Goal: Task Accomplishment & Management: Complete application form

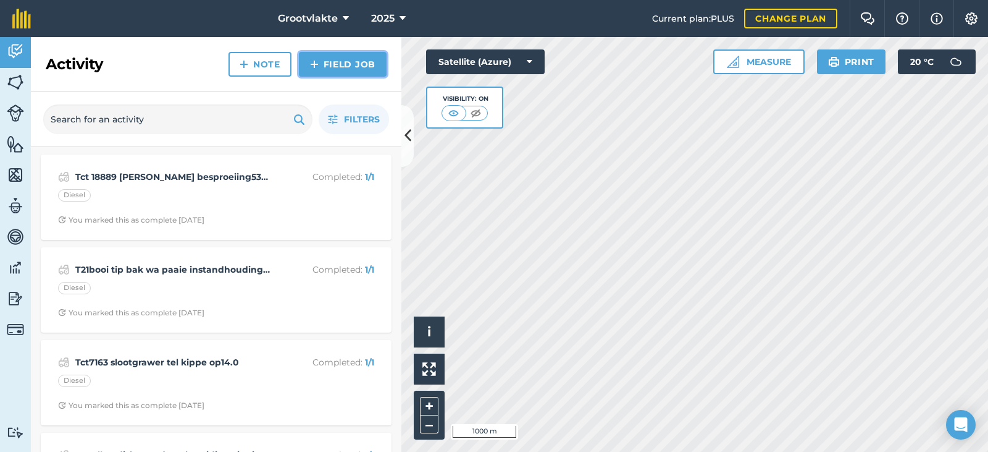
click at [332, 61] on link "Field Job" at bounding box center [343, 64] width 88 height 25
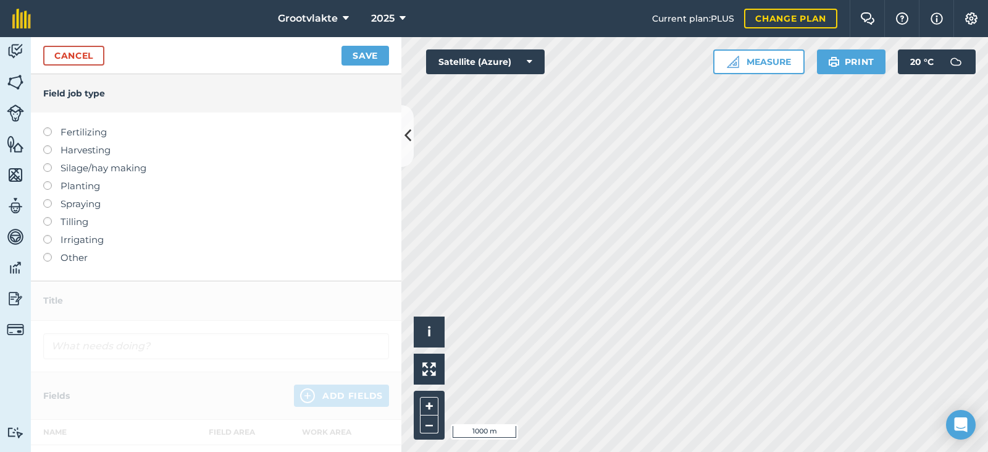
click at [61, 259] on label "Other" at bounding box center [216, 257] width 346 height 15
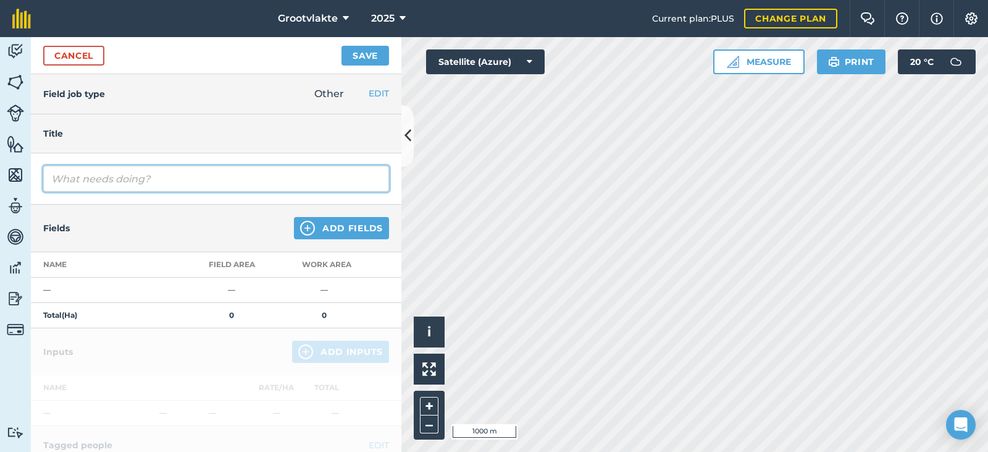
click at [88, 179] on input "text" at bounding box center [216, 179] width 346 height 26
type input "T18ricky ghrop grondvoorbereiding vir uie plant15523.7"
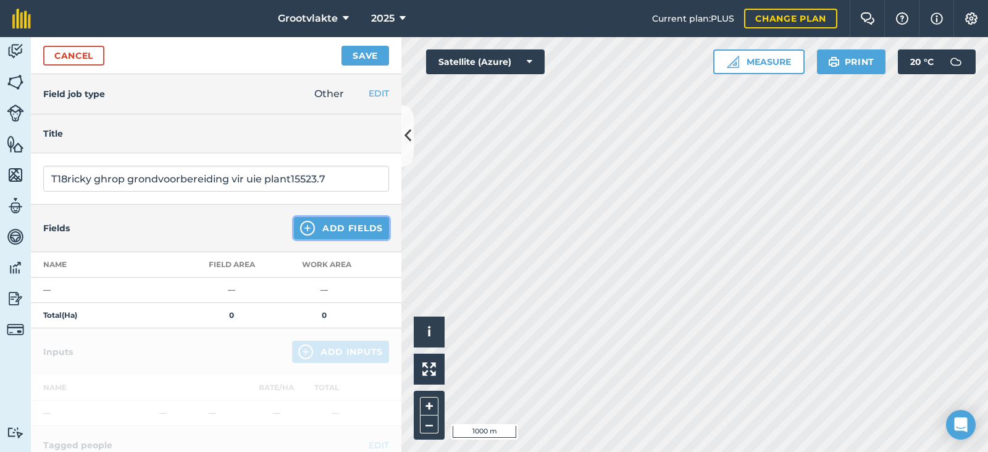
click at [343, 224] on button "Add Fields" at bounding box center [341, 228] width 95 height 22
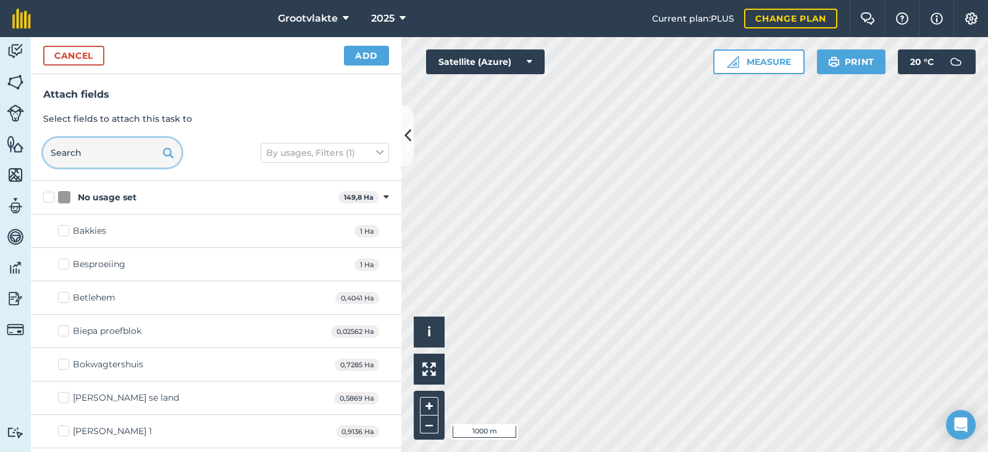
click at [84, 149] on input "text" at bounding box center [112, 153] width 138 height 30
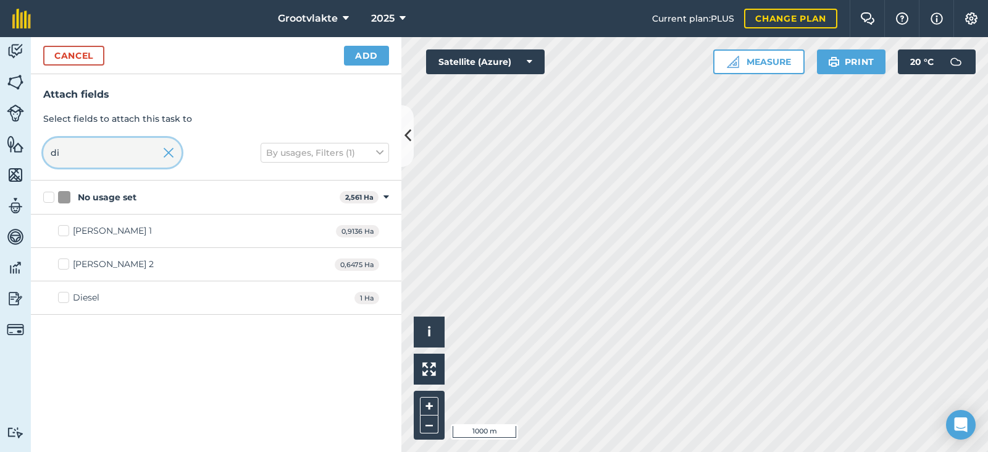
type input "di"
click at [87, 308] on div "Diesel 1 Ha" at bounding box center [216, 297] width 371 height 33
click at [90, 303] on div "Diesel" at bounding box center [86, 297] width 27 height 13
click at [65, 298] on label "Diesel" at bounding box center [78, 297] width 41 height 13
click at [65, 298] on input "Diesel" at bounding box center [62, 295] width 8 height 8
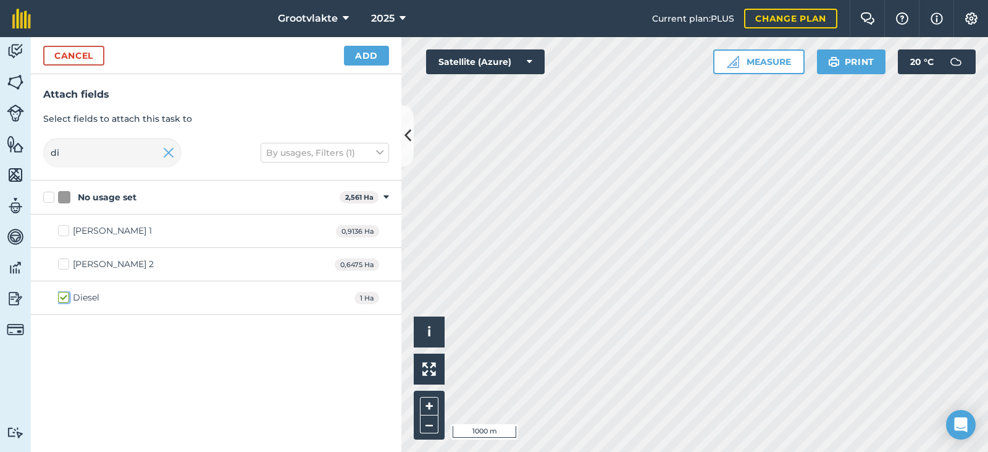
checkbox input "true"
click at [362, 54] on button "Add" at bounding box center [366, 56] width 45 height 20
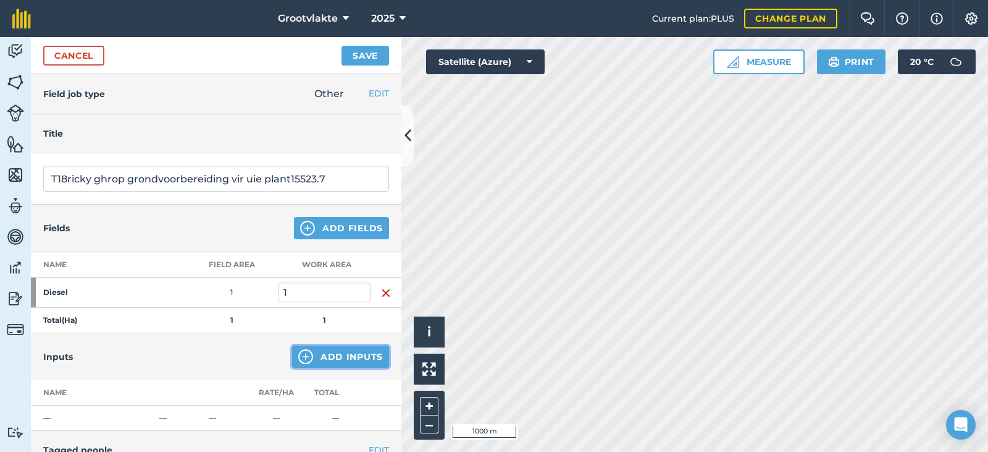
click at [340, 355] on button "Add Inputs" at bounding box center [340, 356] width 97 height 22
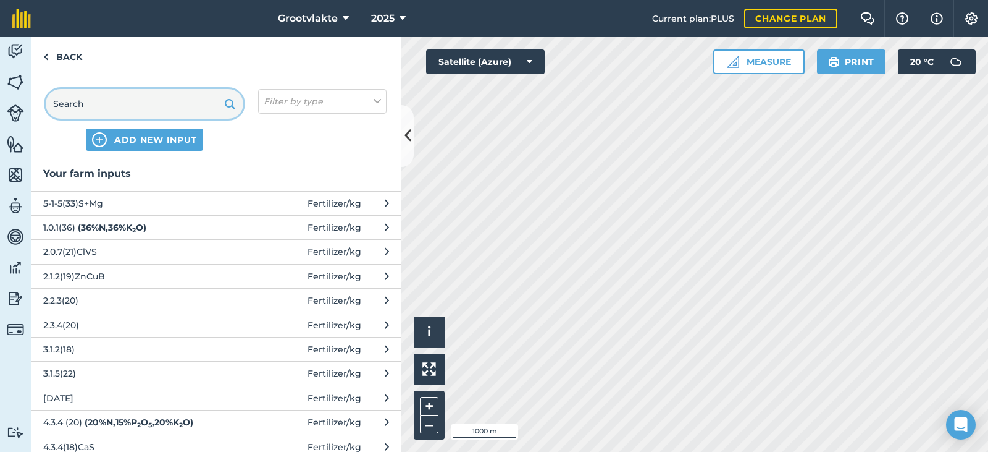
click at [102, 93] on input "text" at bounding box center [145, 104] width 198 height 30
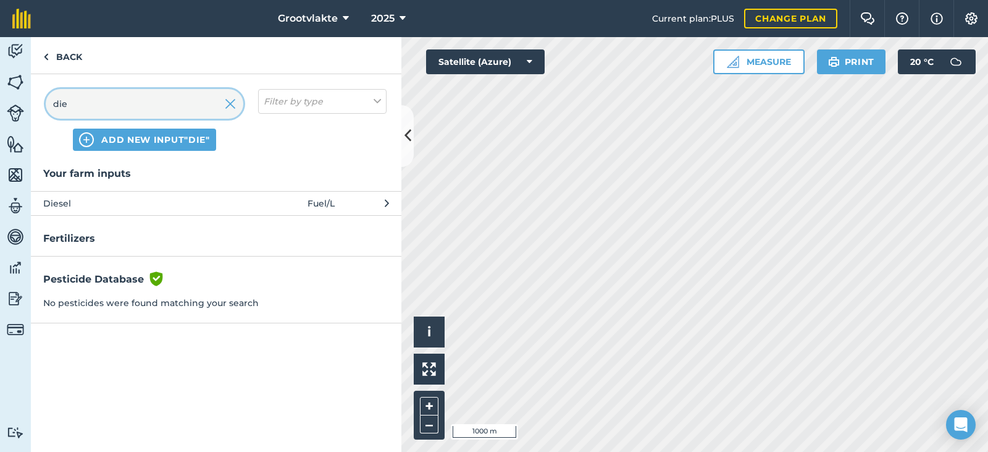
type input "die"
click at [85, 213] on button "Diesel Fuel / L" at bounding box center [216, 203] width 371 height 24
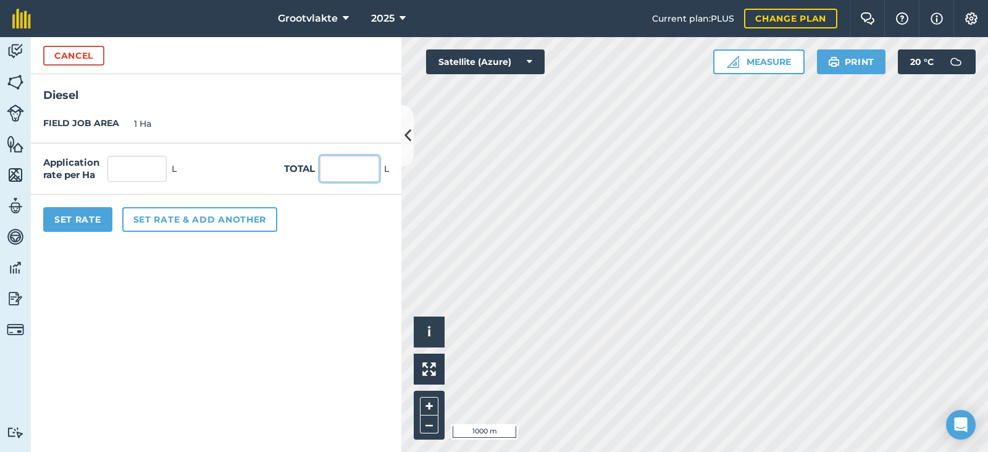
click at [379, 169] on input "text" at bounding box center [349, 169] width 59 height 26
type input "69"
click at [98, 219] on button "Set Rate" at bounding box center [77, 219] width 69 height 25
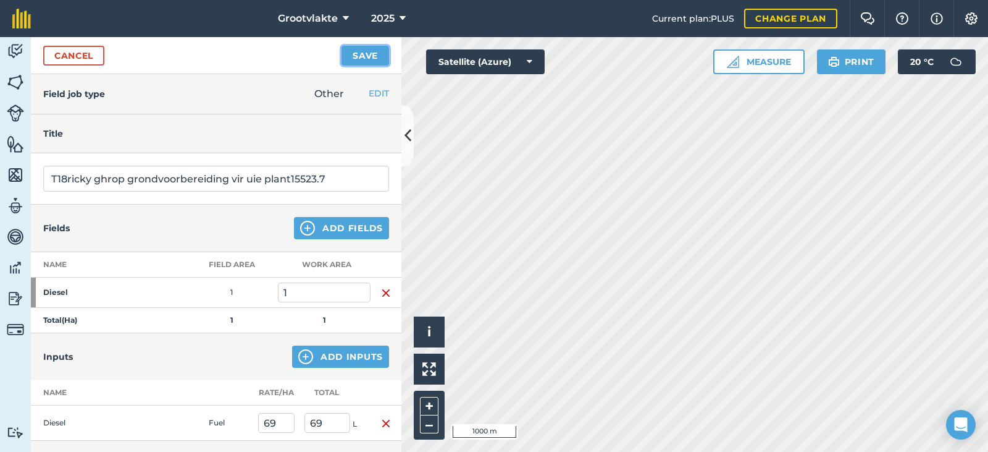
click at [353, 63] on button "Save" at bounding box center [366, 56] width 48 height 20
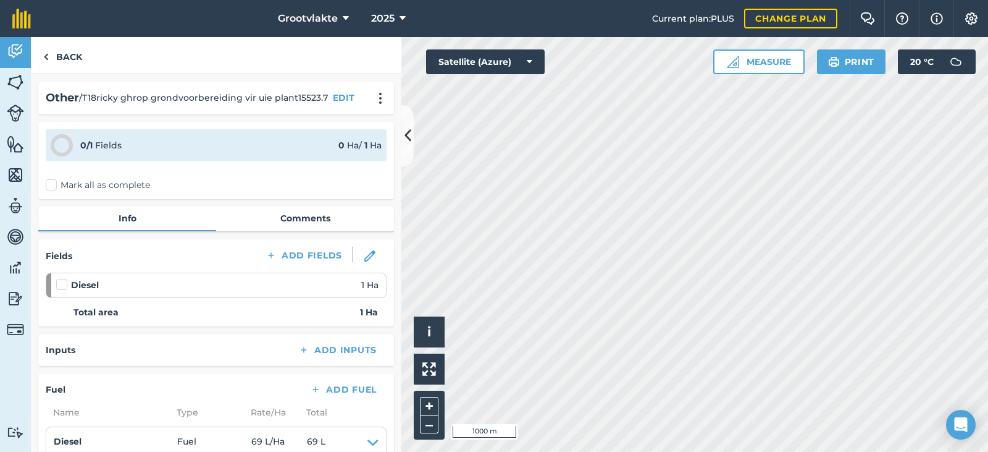
click at [67, 184] on label "Mark all as complete" at bounding box center [98, 185] width 104 height 13
click at [54, 184] on input "Mark all as complete" at bounding box center [50, 183] width 8 height 8
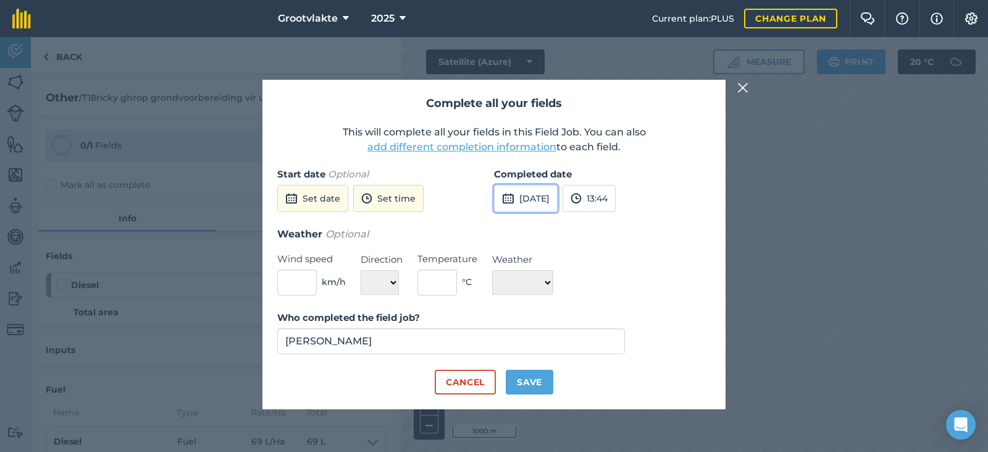
click at [549, 206] on button "[DATE]" at bounding box center [526, 198] width 64 height 27
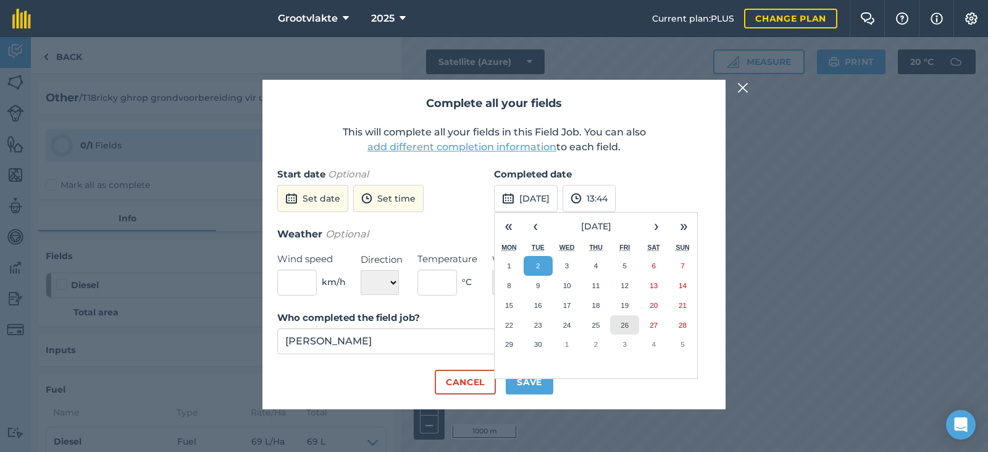
drag, startPoint x: 629, startPoint y: 326, endPoint x: 624, endPoint y: 332, distance: 8.3
click at [629, 326] on button "26" at bounding box center [624, 325] width 29 height 20
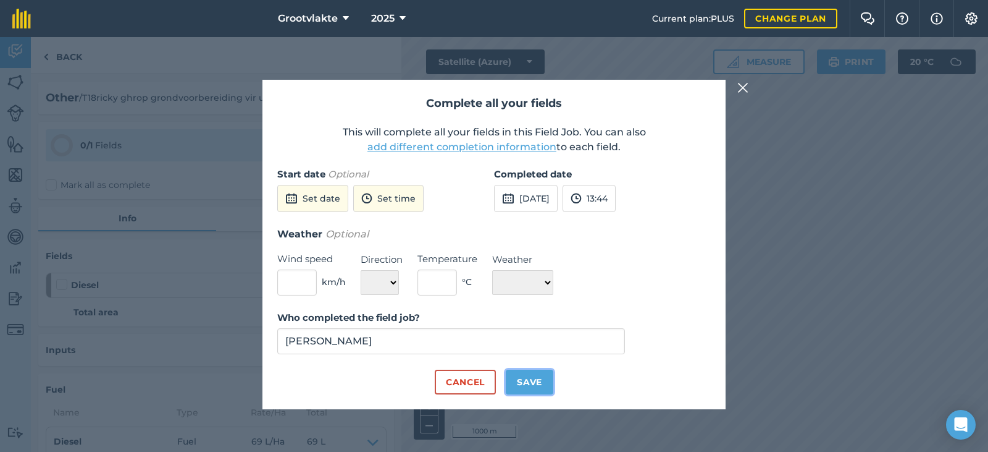
click at [542, 372] on button "Save" at bounding box center [530, 381] width 48 height 25
checkbox input "true"
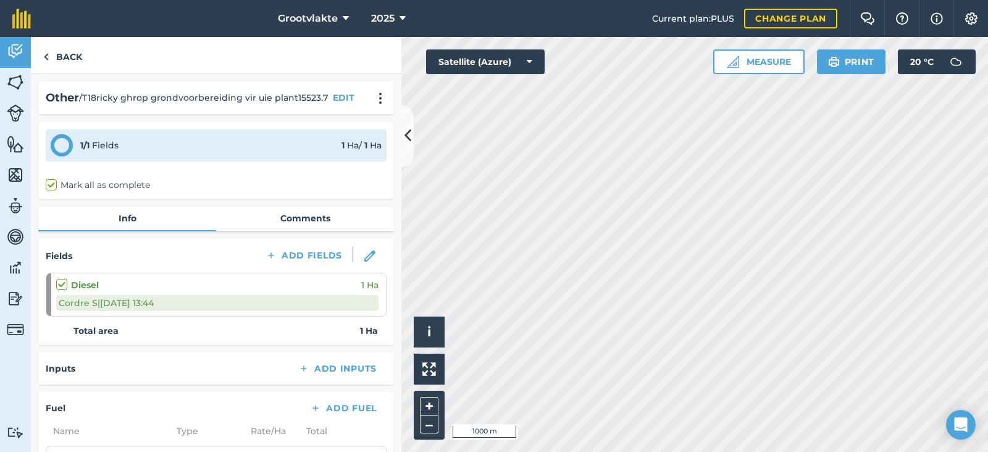
click at [56, 192] on div "1 / 1 Fields 1 Ha / 1 [PERSON_NAME] all as complete" at bounding box center [216, 160] width 356 height 77
click at [53, 185] on label "Mark all as complete" at bounding box center [98, 185] width 104 height 13
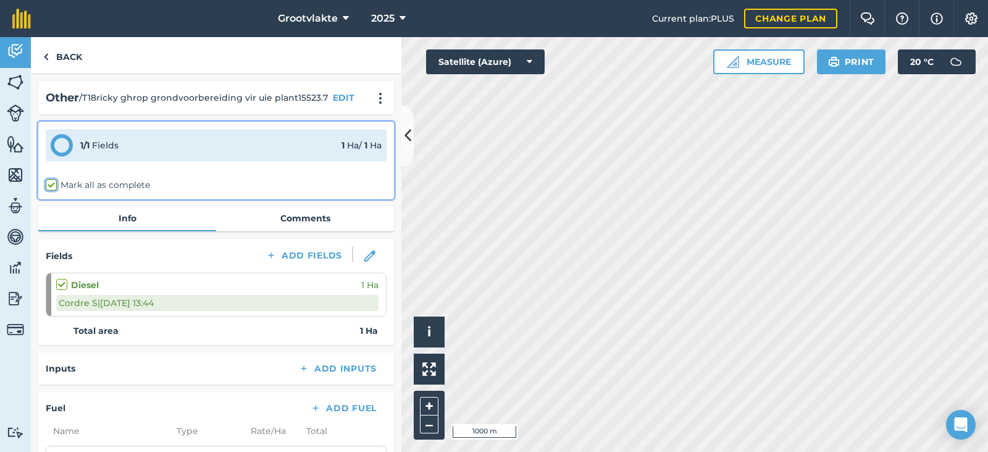
click at [53, 185] on input "Mark all as complete" at bounding box center [50, 183] width 8 height 8
checkbox input "true"
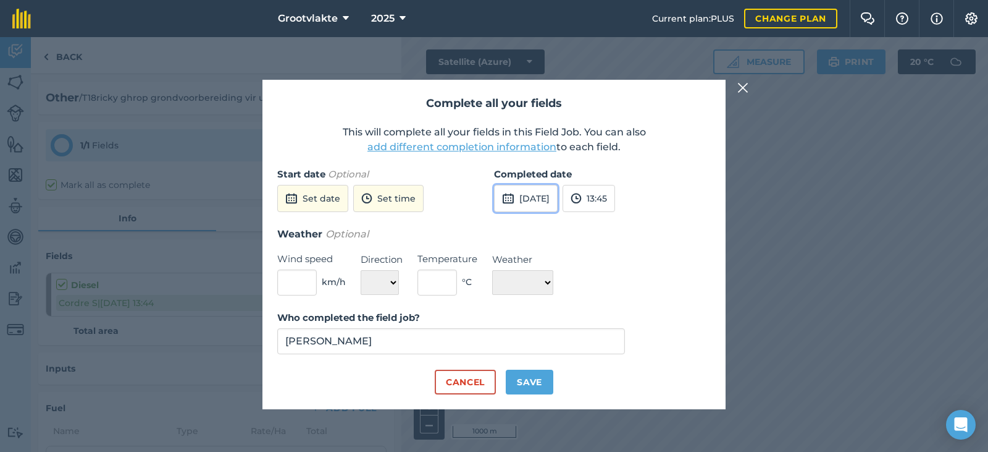
click at [519, 200] on button "[DATE]" at bounding box center [526, 198] width 64 height 27
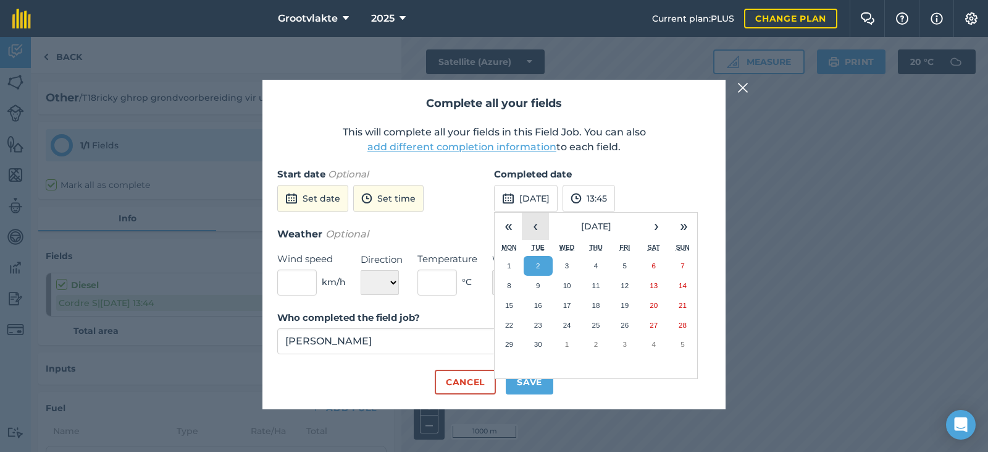
click at [532, 232] on button "‹" at bounding box center [535, 225] width 27 height 27
click at [530, 344] on button "26" at bounding box center [538, 344] width 29 height 20
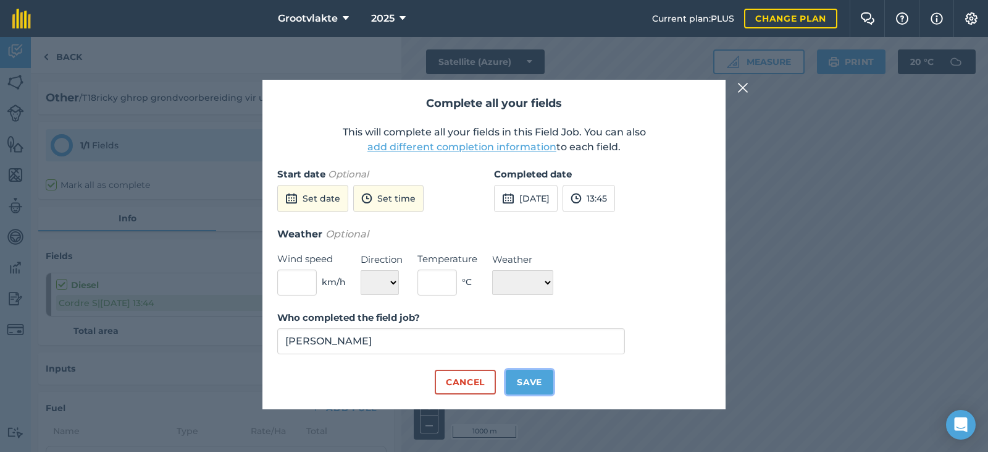
click at [528, 370] on button "Save" at bounding box center [530, 381] width 48 height 25
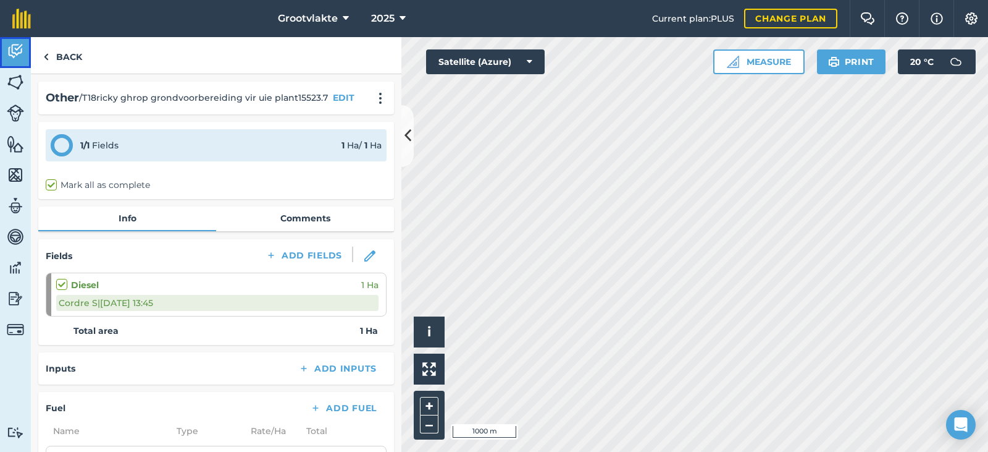
click at [16, 60] on img at bounding box center [15, 51] width 17 height 19
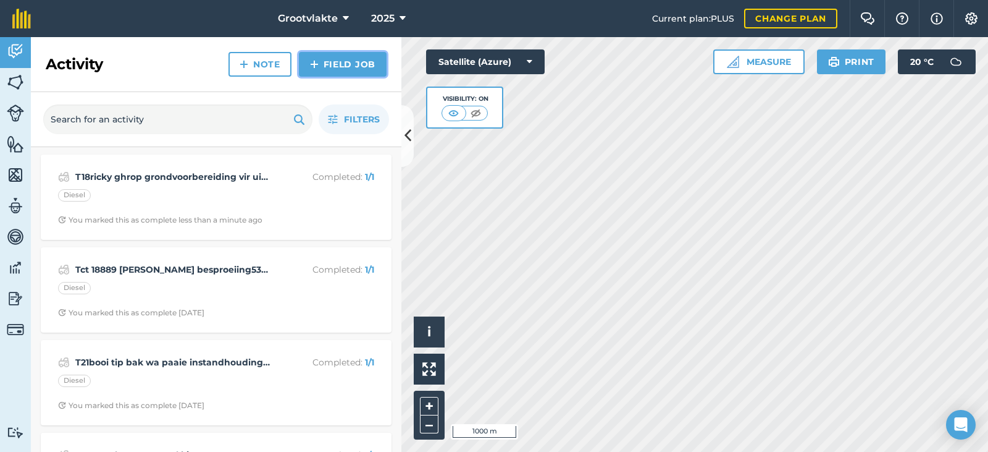
click at [376, 67] on link "Field Job" at bounding box center [343, 64] width 88 height 25
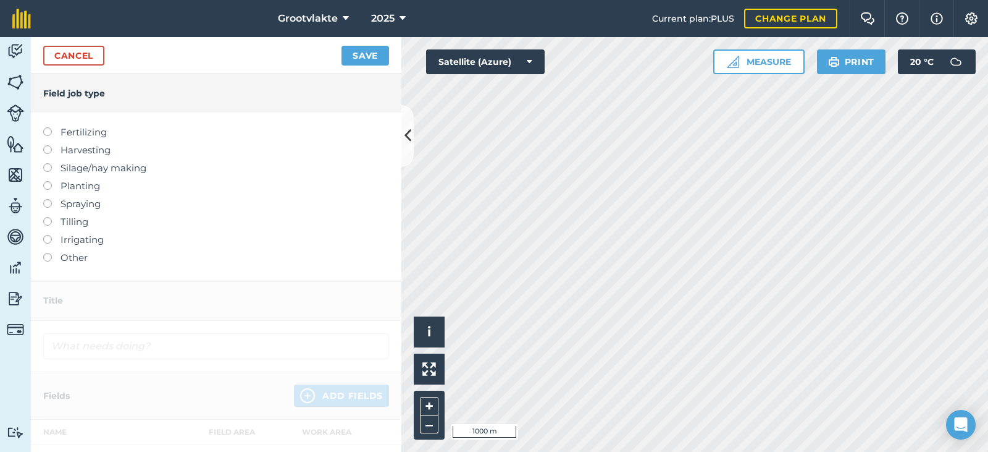
drag, startPoint x: 82, startPoint y: 263, endPoint x: 96, endPoint y: 233, distance: 32.1
click at [83, 260] on label "Other" at bounding box center [216, 257] width 346 height 15
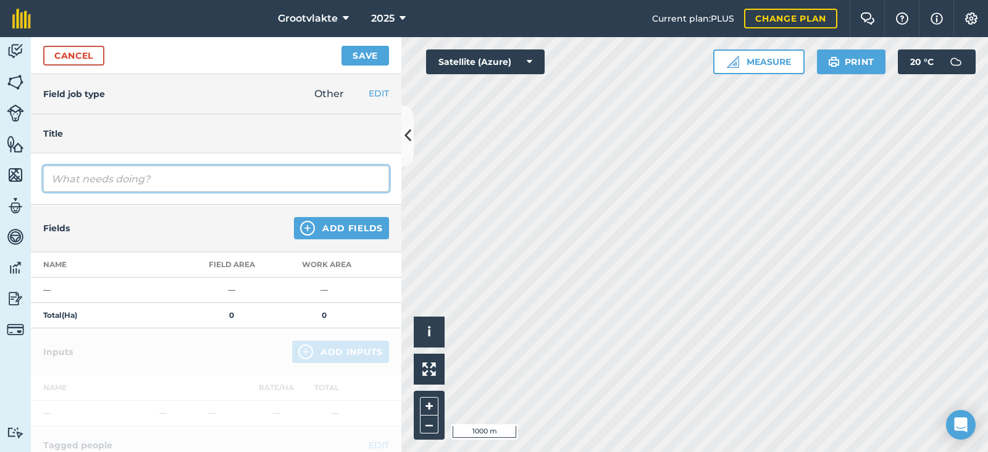
click at [127, 175] on input "text" at bounding box center [216, 179] width 346 height 26
type input "Thi-lux [PERSON_NAME] werkswinkel454554"
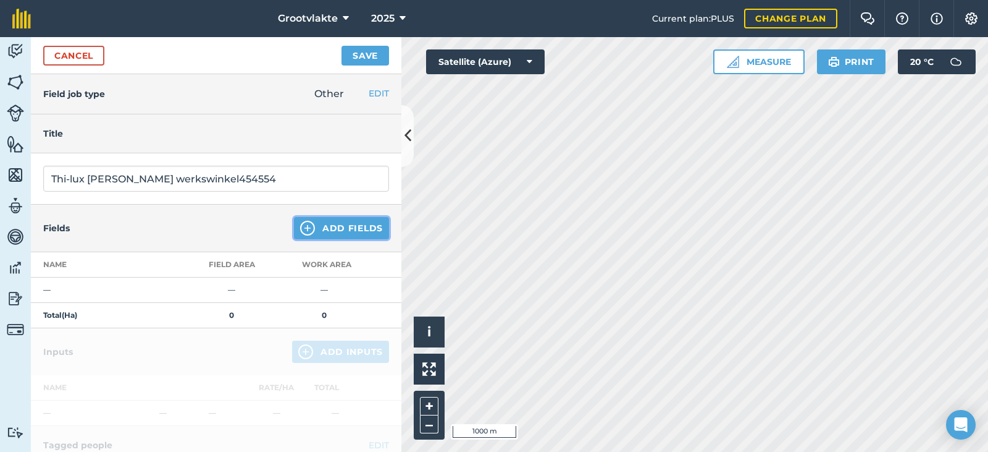
click at [312, 230] on button "Add Fields" at bounding box center [341, 228] width 95 height 22
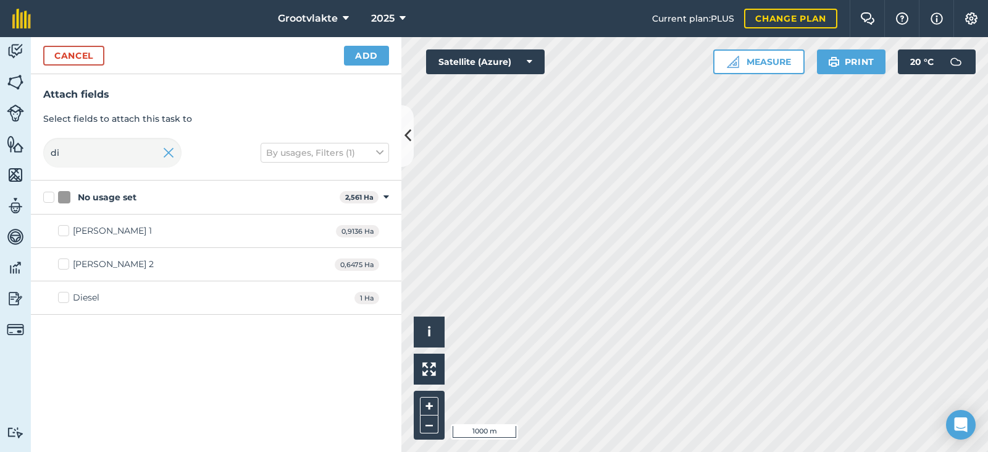
drag, startPoint x: 71, startPoint y: 296, endPoint x: 116, endPoint y: 283, distance: 46.9
click at [71, 297] on label "Diesel" at bounding box center [78, 297] width 41 height 13
click at [66, 297] on input "Diesel" at bounding box center [62, 295] width 8 height 8
checkbox input "true"
click at [380, 51] on button "Add" at bounding box center [366, 56] width 45 height 20
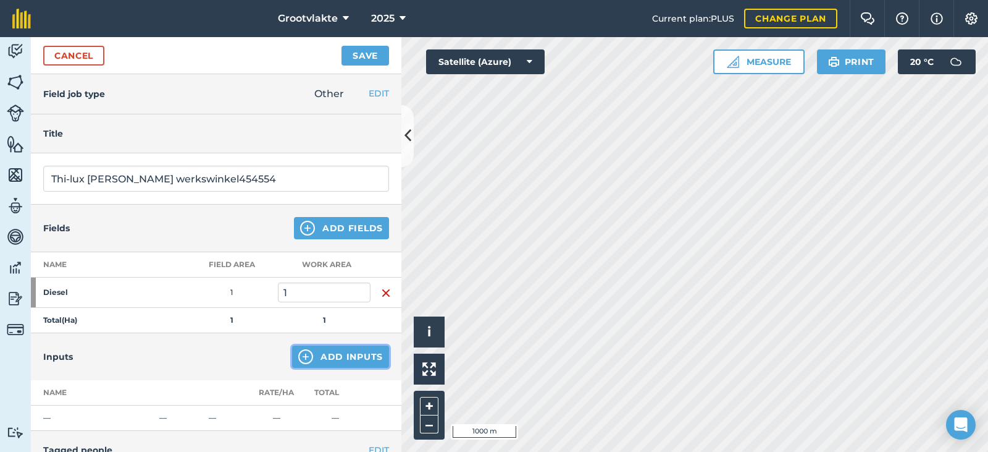
click at [314, 349] on button "Add Inputs" at bounding box center [340, 356] width 97 height 22
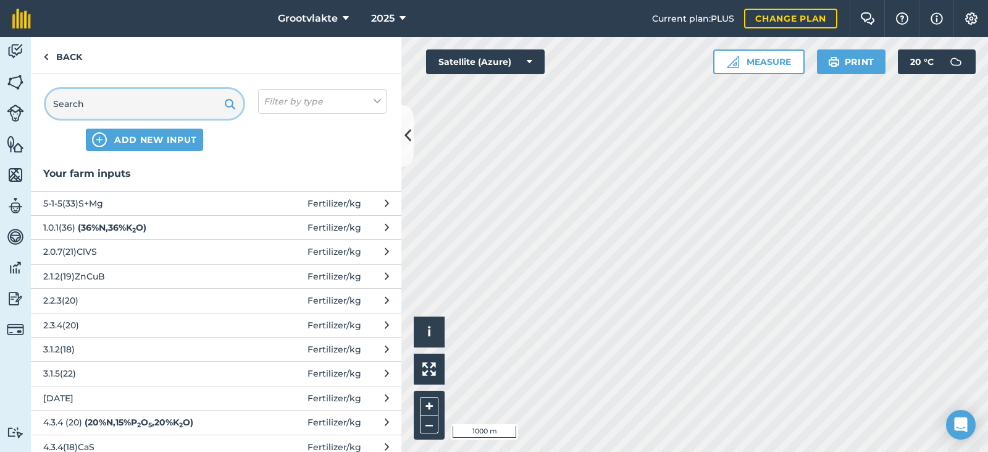
click at [134, 111] on input "text" at bounding box center [145, 104] width 198 height 30
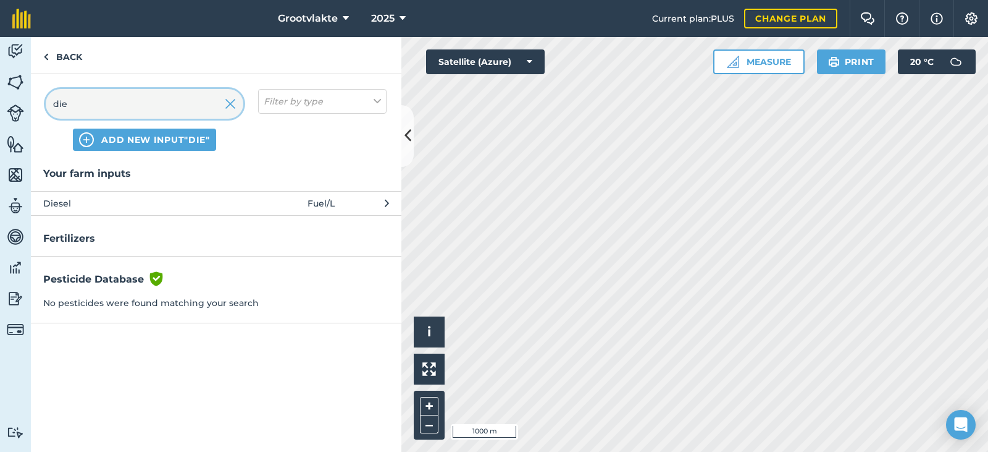
type input "die"
drag, startPoint x: 127, startPoint y: 204, endPoint x: 134, endPoint y: 208, distance: 8.1
click at [134, 208] on span "Diesel" at bounding box center [144, 203] width 202 height 14
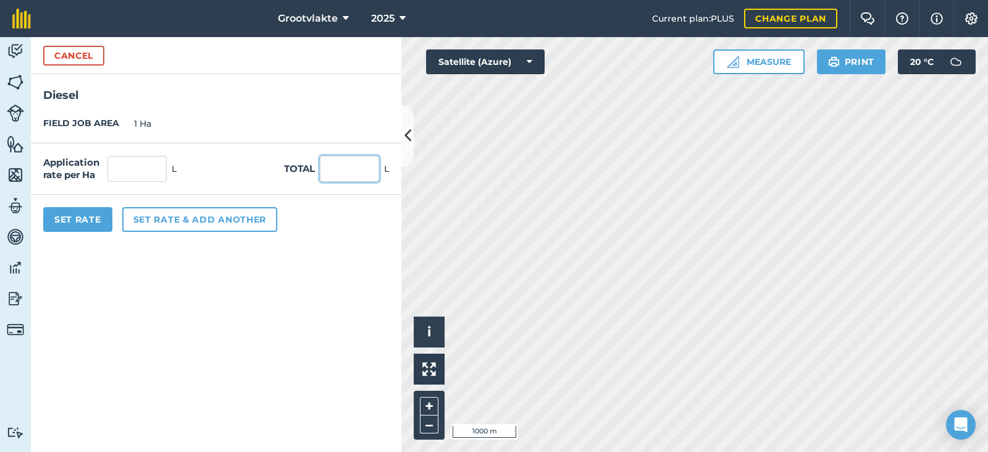
click at [347, 167] on input "text" at bounding box center [349, 169] width 59 height 26
type input "48"
click at [96, 221] on button "Set Rate" at bounding box center [77, 219] width 69 height 25
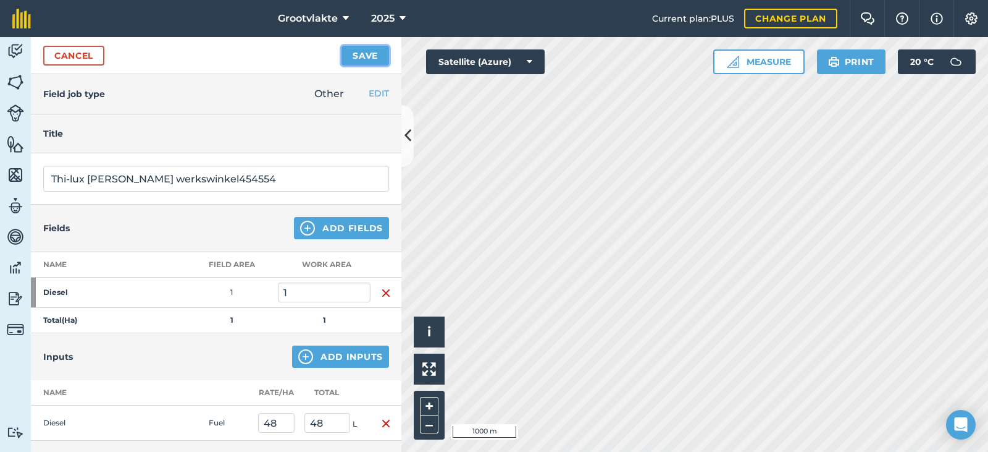
click at [359, 53] on button "Save" at bounding box center [366, 56] width 48 height 20
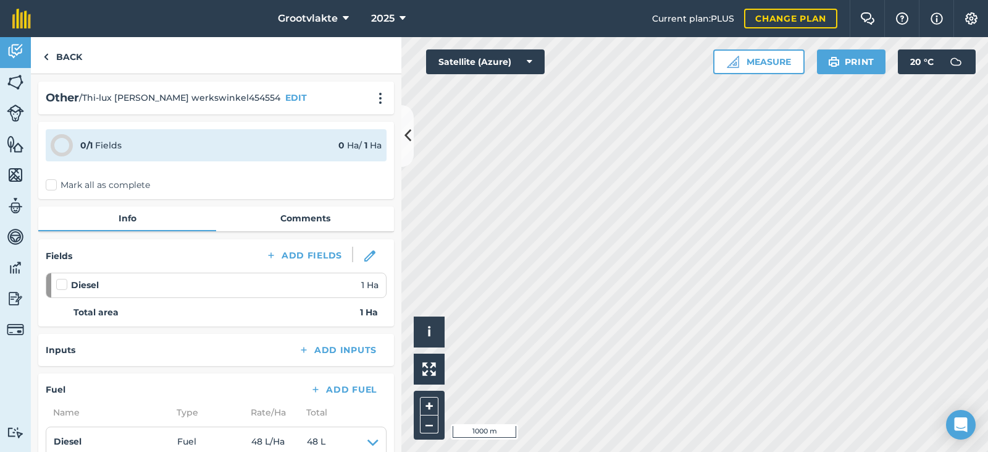
click at [55, 184] on label "Mark all as complete" at bounding box center [98, 185] width 104 height 13
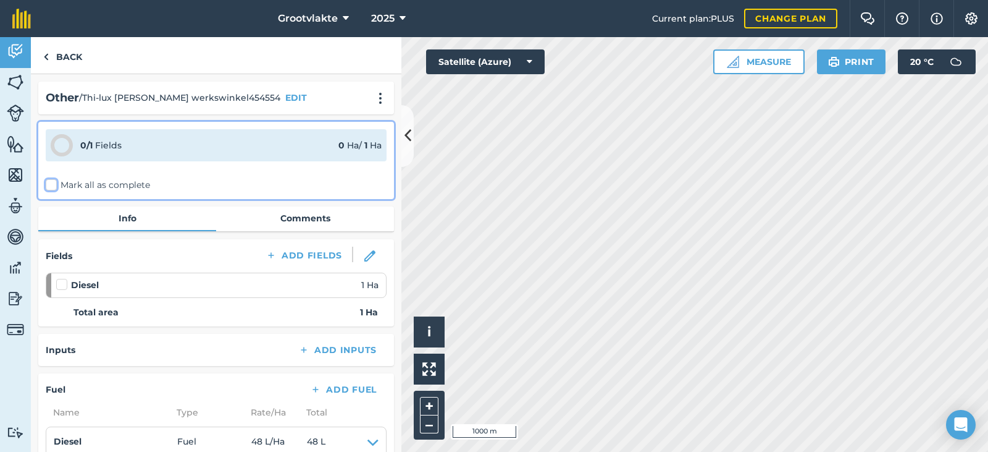
click at [54, 184] on input "Mark all as complete" at bounding box center [50, 183] width 8 height 8
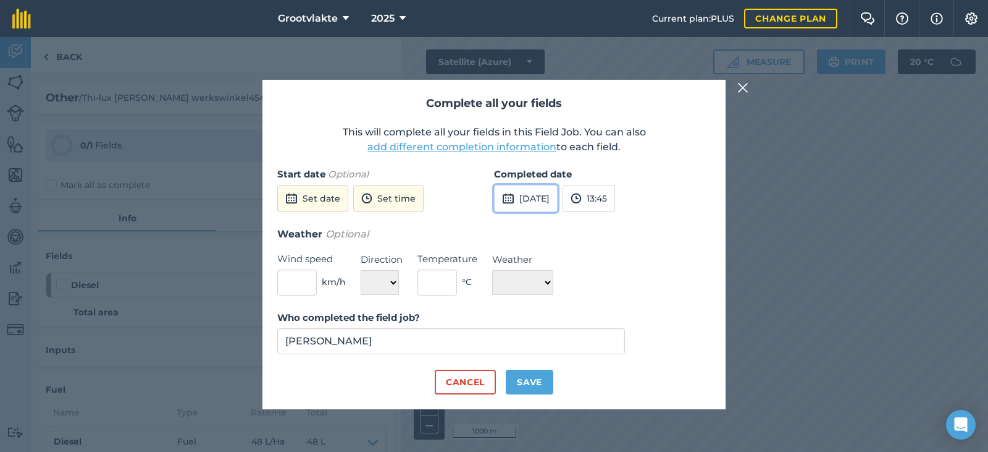
click at [558, 196] on button "[DATE]" at bounding box center [526, 198] width 64 height 27
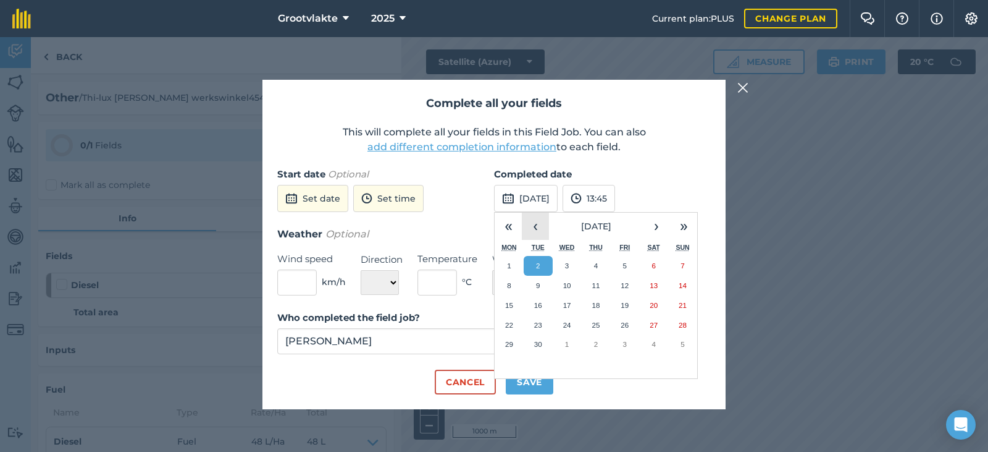
click at [539, 227] on button "‹" at bounding box center [535, 225] width 27 height 27
click at [543, 340] on button "26" at bounding box center [538, 344] width 29 height 20
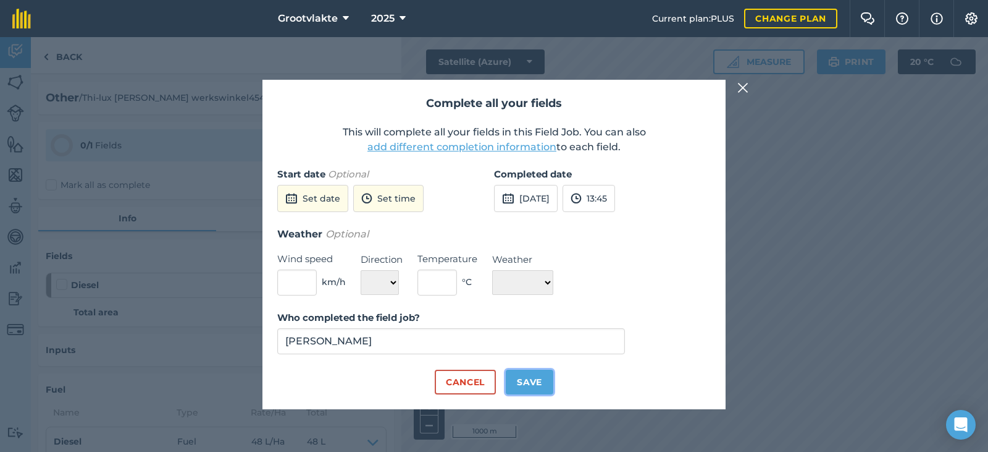
click at [530, 379] on button "Save" at bounding box center [530, 381] width 48 height 25
checkbox input "true"
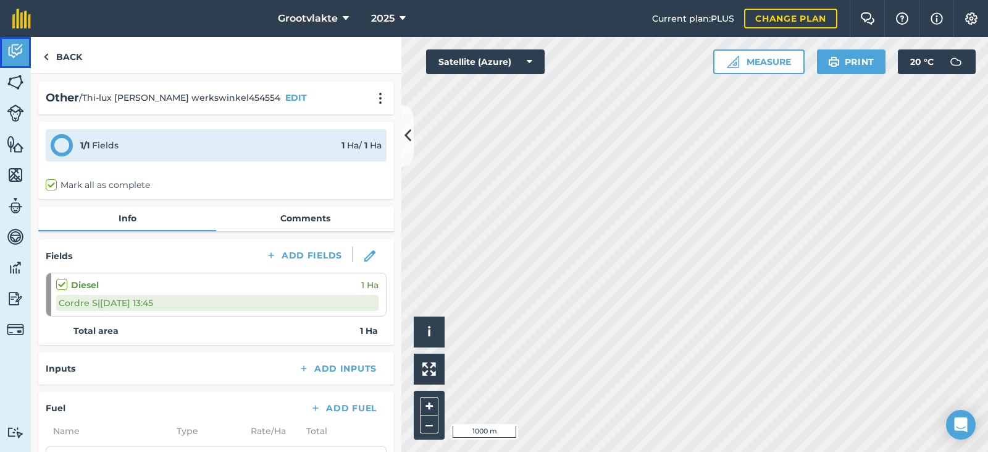
click at [22, 54] on img at bounding box center [15, 51] width 17 height 19
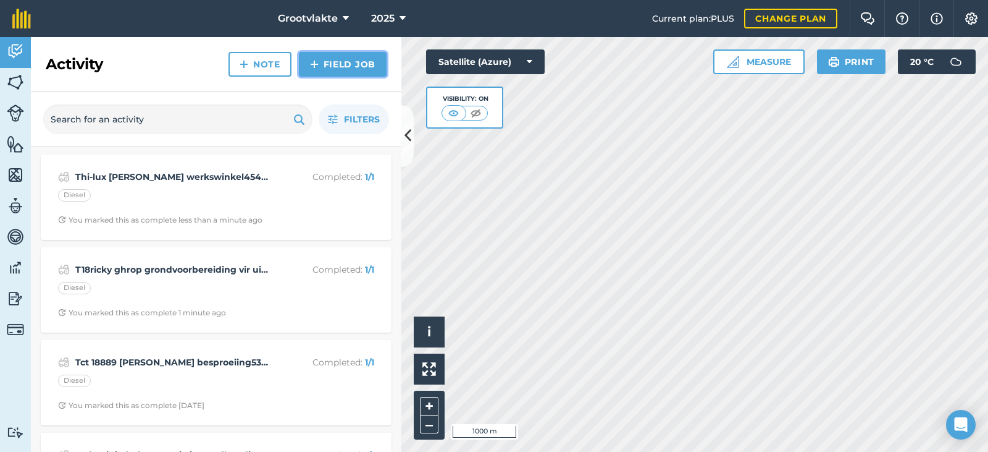
click at [363, 72] on link "Field Job" at bounding box center [343, 64] width 88 height 25
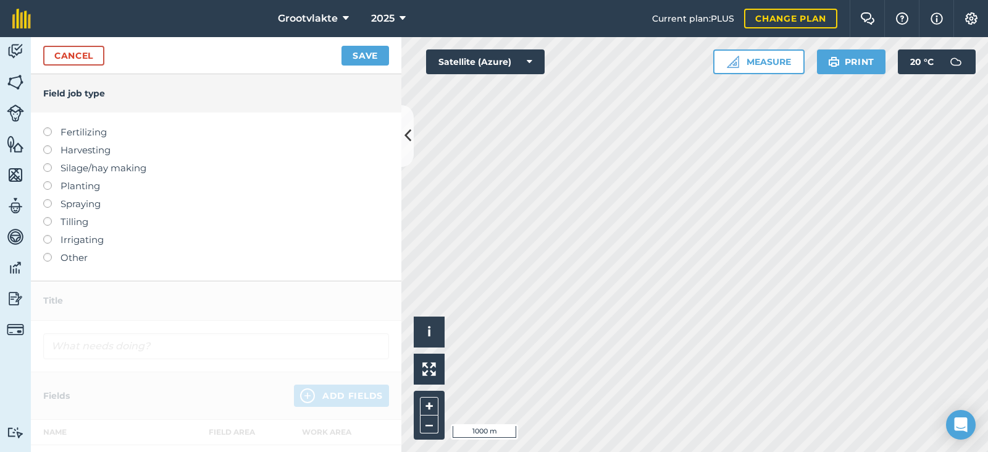
drag, startPoint x: 78, startPoint y: 261, endPoint x: 93, endPoint y: 248, distance: 20.2
click at [78, 261] on label "Other" at bounding box center [216, 257] width 346 height 15
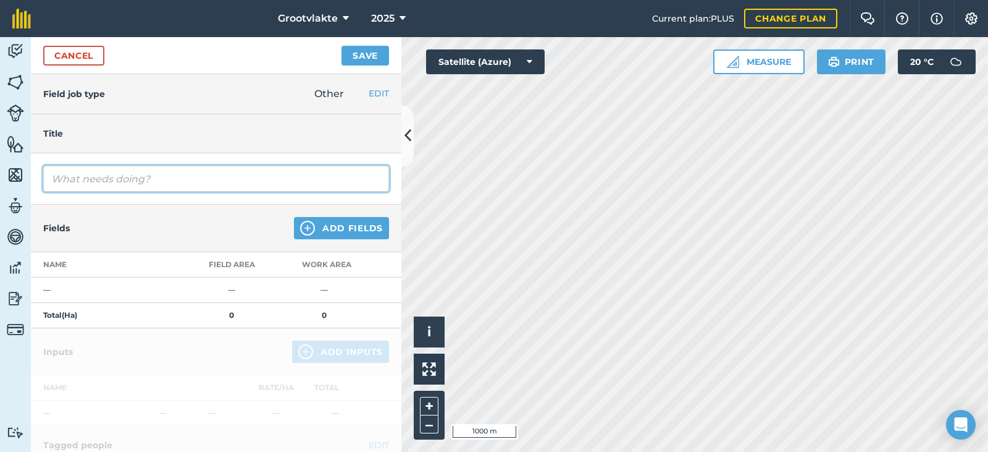
click at [116, 184] on input "text" at bounding box center [216, 179] width 346 height 26
type input "T4rollerserge45 maak gaaitjies vir uie plant04054.8"
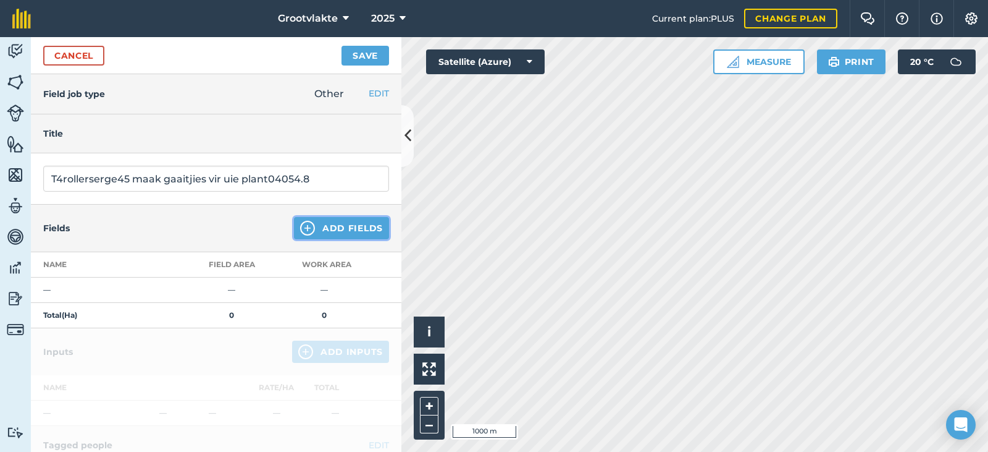
click at [314, 224] on button "Add Fields" at bounding box center [341, 228] width 95 height 22
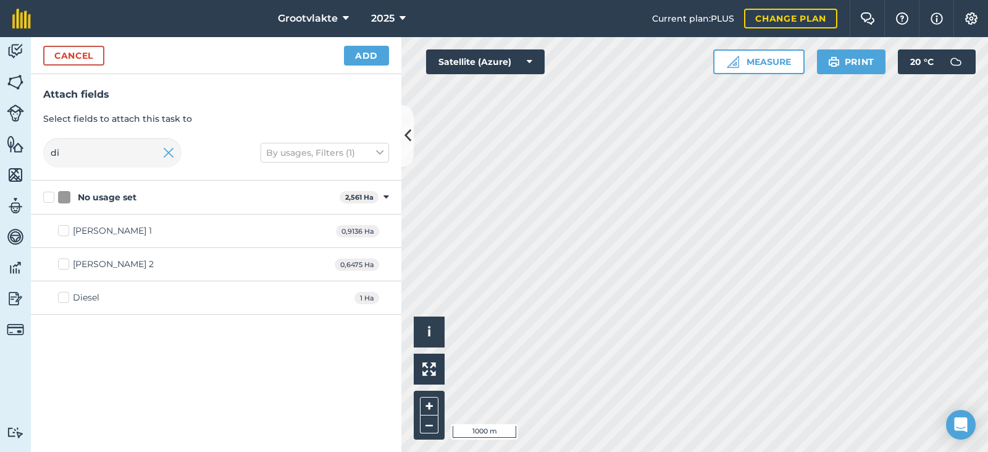
click at [83, 295] on div "Diesel" at bounding box center [86, 297] width 27 height 13
click at [66, 295] on input "Diesel" at bounding box center [62, 295] width 8 height 8
checkbox input "true"
drag, startPoint x: 340, startPoint y: 59, endPoint x: 360, endPoint y: 56, distance: 20.1
click at [356, 56] on div "Cancel Add" at bounding box center [216, 55] width 371 height 37
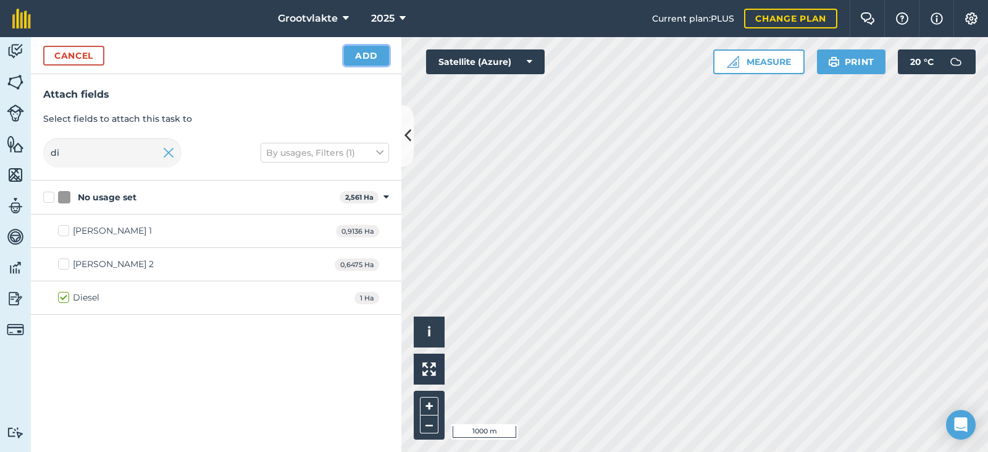
click at [360, 56] on button "Add" at bounding box center [366, 56] width 45 height 20
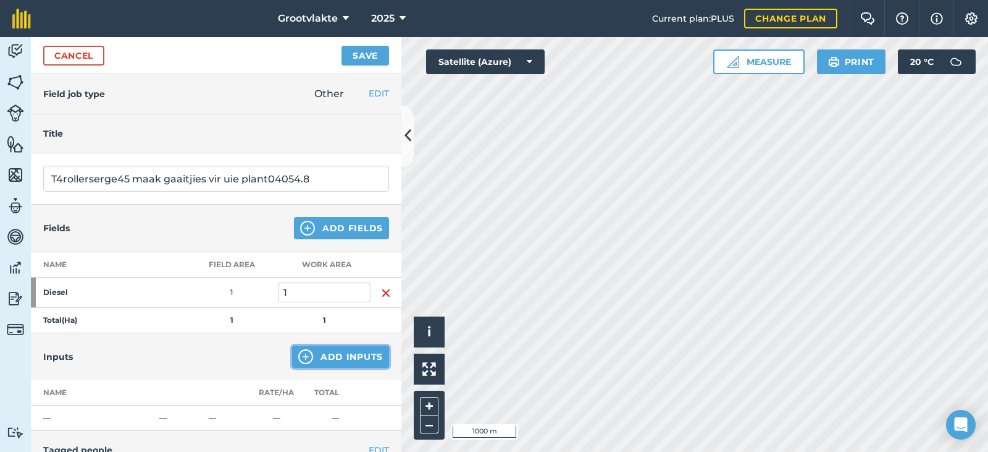
click at [323, 358] on button "Add Inputs" at bounding box center [340, 356] width 97 height 22
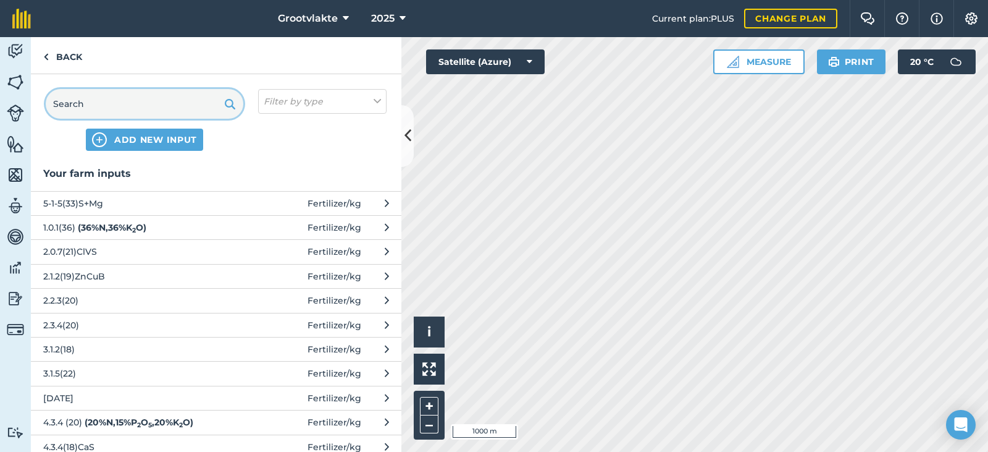
click at [182, 109] on input "text" at bounding box center [145, 104] width 198 height 30
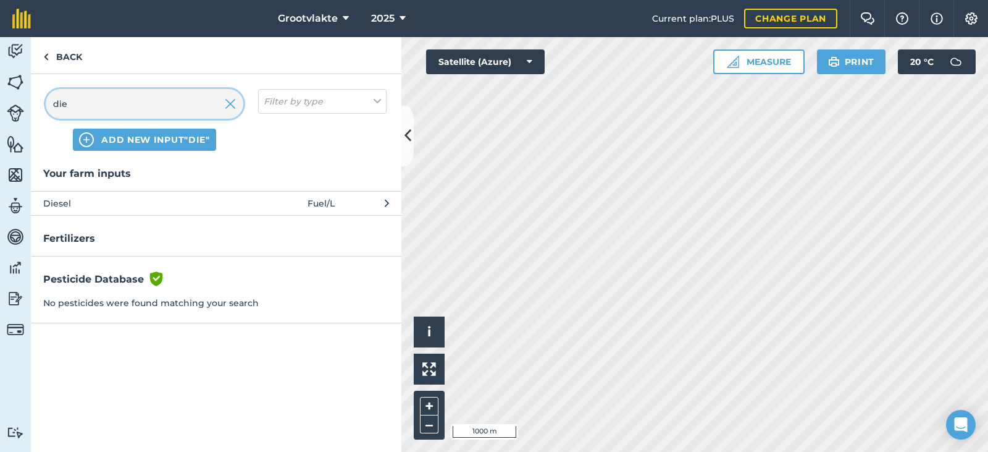
type input "die"
click at [179, 200] on button "Diesel Fuel / L" at bounding box center [216, 203] width 371 height 24
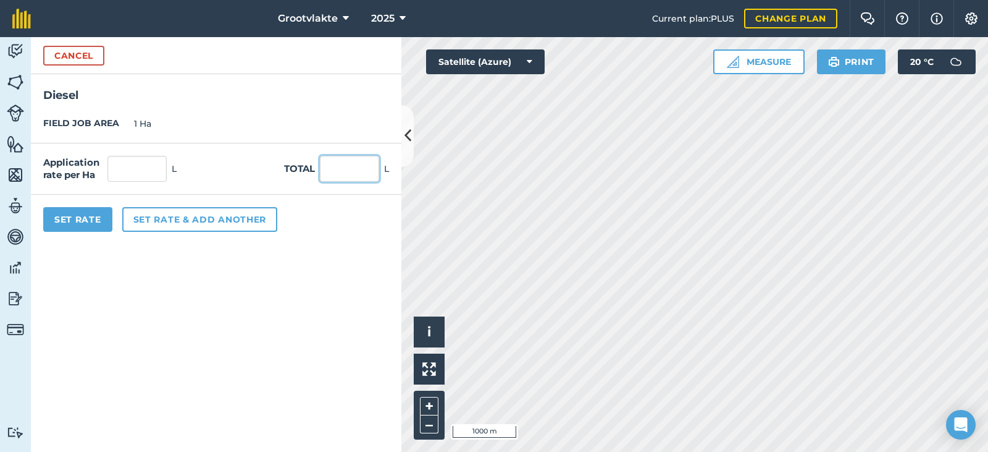
click at [353, 164] on input "text" at bounding box center [349, 169] width 59 height 26
type input "29"
click at [119, 224] on div "Set Rate Set rate & add another" at bounding box center [216, 219] width 371 height 49
click at [96, 220] on button "Set Rate" at bounding box center [77, 219] width 69 height 25
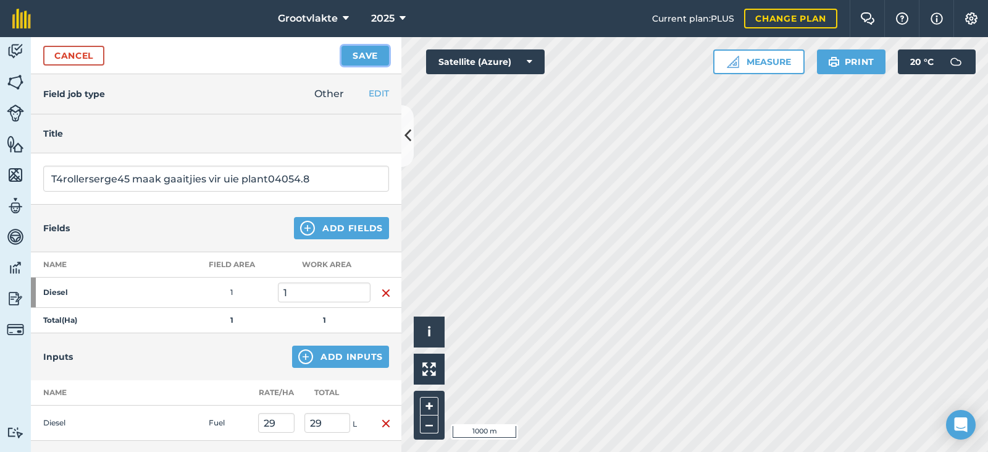
click at [353, 55] on button "Save" at bounding box center [366, 56] width 48 height 20
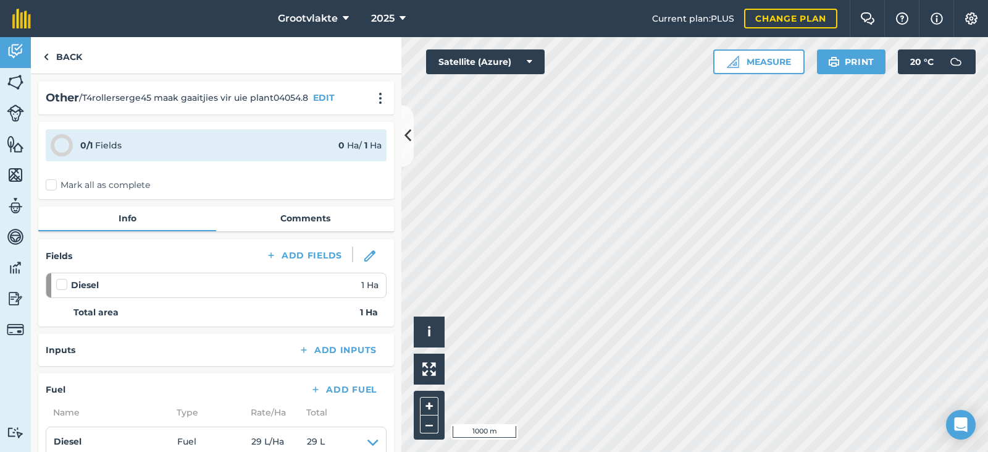
click at [75, 189] on label "Mark all as complete" at bounding box center [98, 185] width 104 height 13
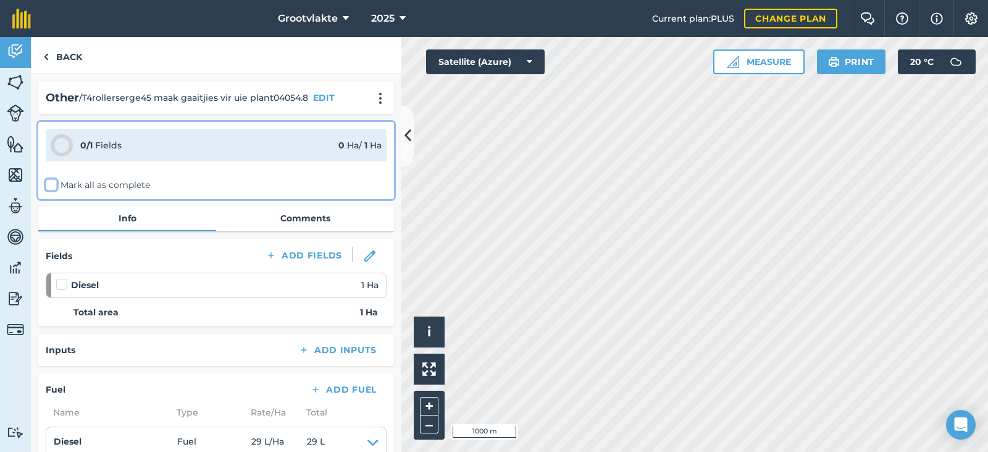
click at [54, 187] on input "Mark all as complete" at bounding box center [50, 183] width 8 height 8
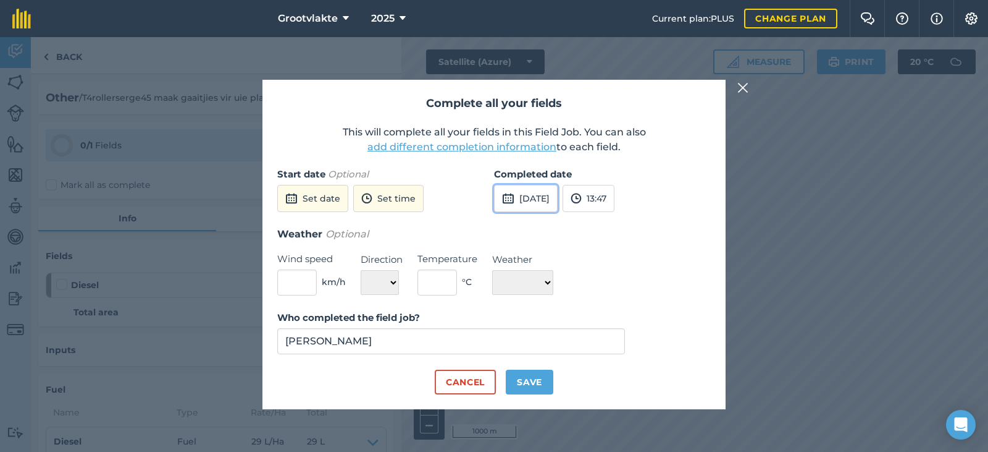
click at [518, 201] on button "[DATE]" at bounding box center [526, 198] width 64 height 27
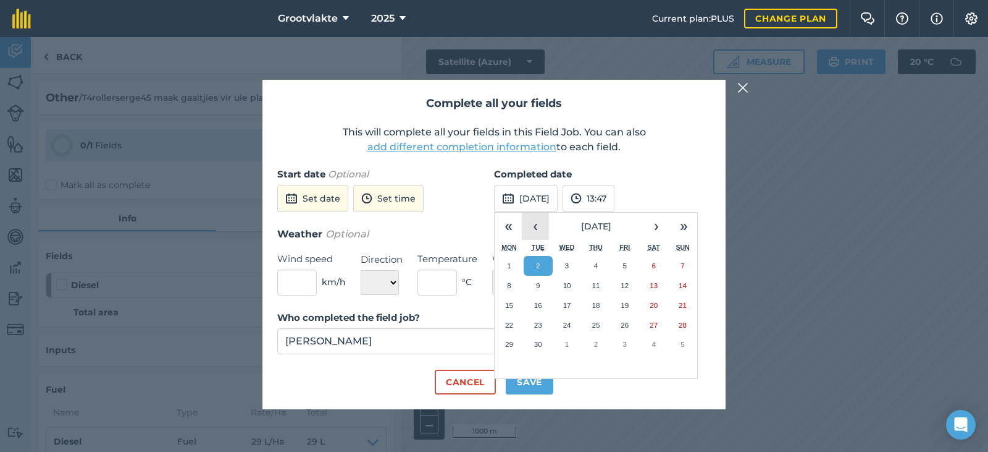
click at [532, 219] on button "‹" at bounding box center [535, 225] width 27 height 27
click at [566, 341] on abbr "27" at bounding box center [567, 344] width 8 height 8
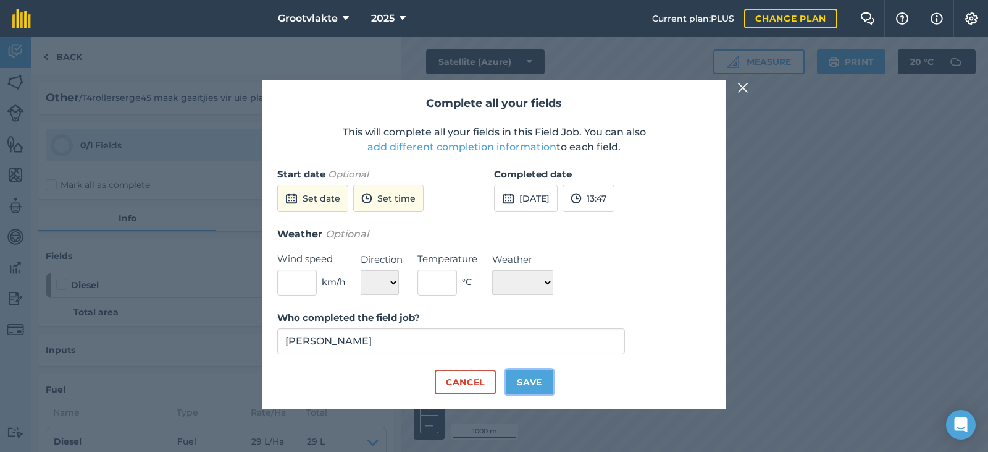
click at [532, 385] on button "Save" at bounding box center [530, 381] width 48 height 25
checkbox input "true"
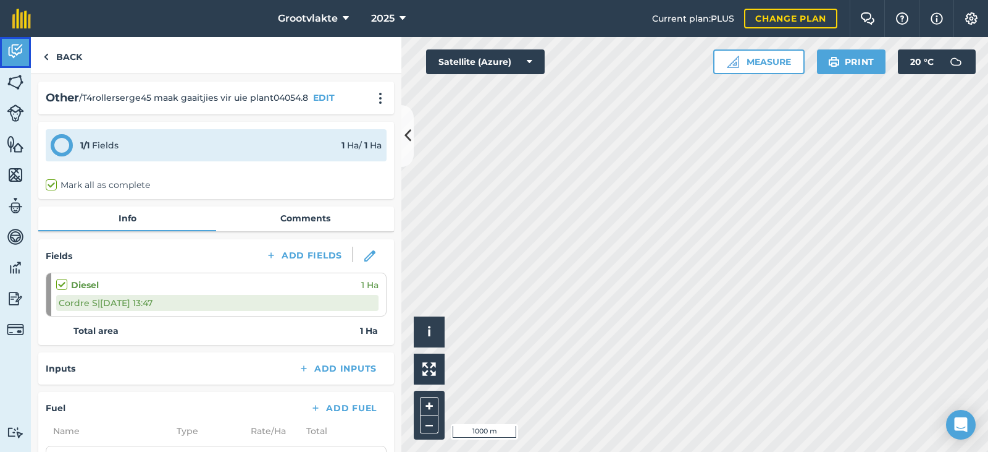
click at [26, 59] on link "Activity" at bounding box center [15, 52] width 31 height 31
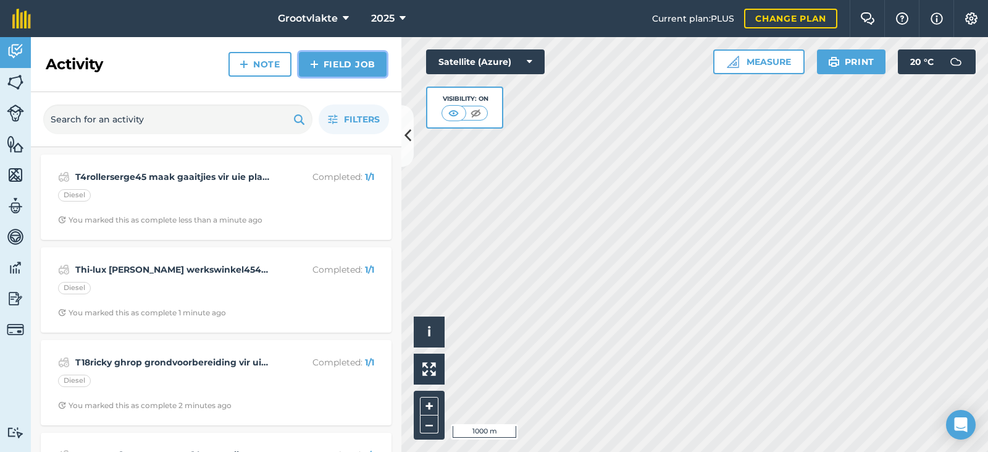
click at [351, 62] on link "Field Job" at bounding box center [343, 64] width 88 height 25
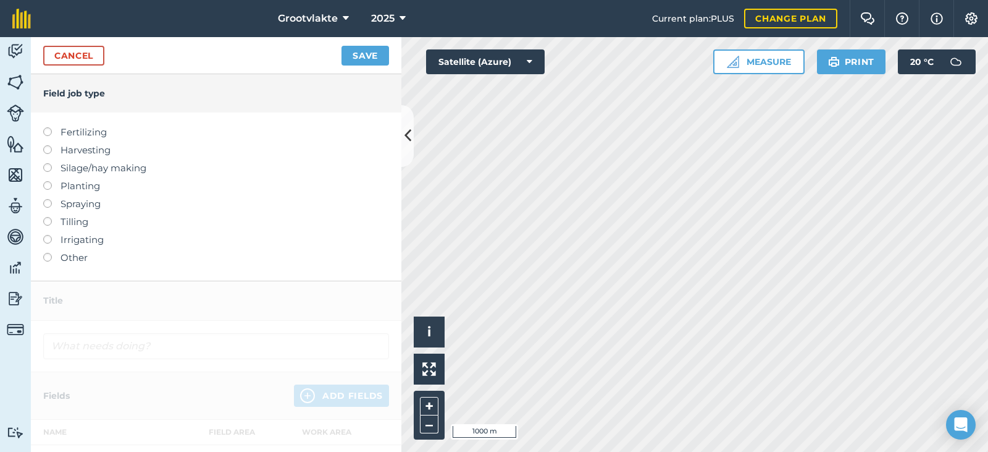
click at [78, 258] on label "Other" at bounding box center [216, 257] width 346 height 15
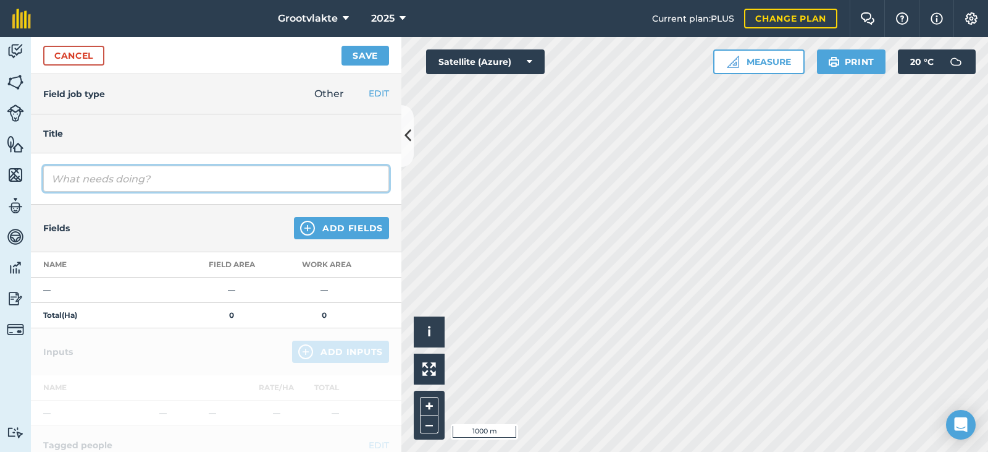
click at [131, 168] on input "text" at bounding box center [216, 179] width 346 height 26
type input "T17ellen degania2 spuit uie [PERSON_NAME] vir plant4294.6"
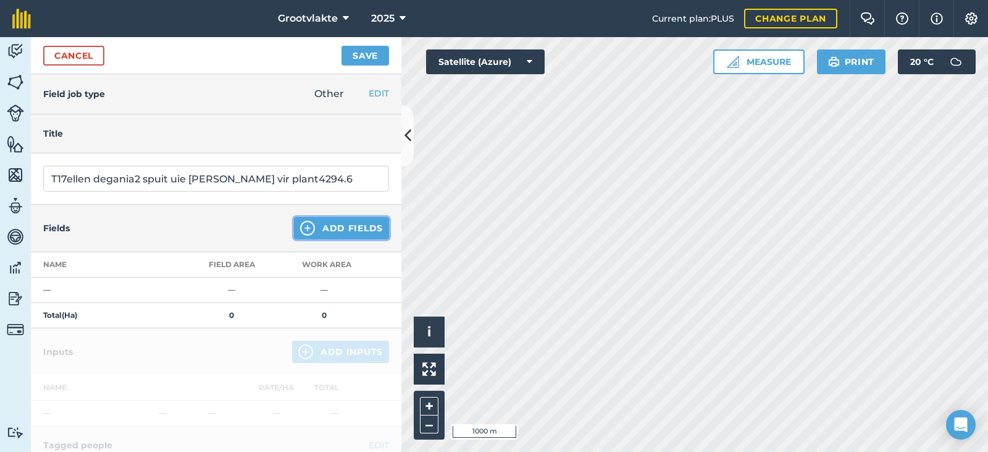
click at [318, 239] on button "Add Fields" at bounding box center [341, 228] width 95 height 22
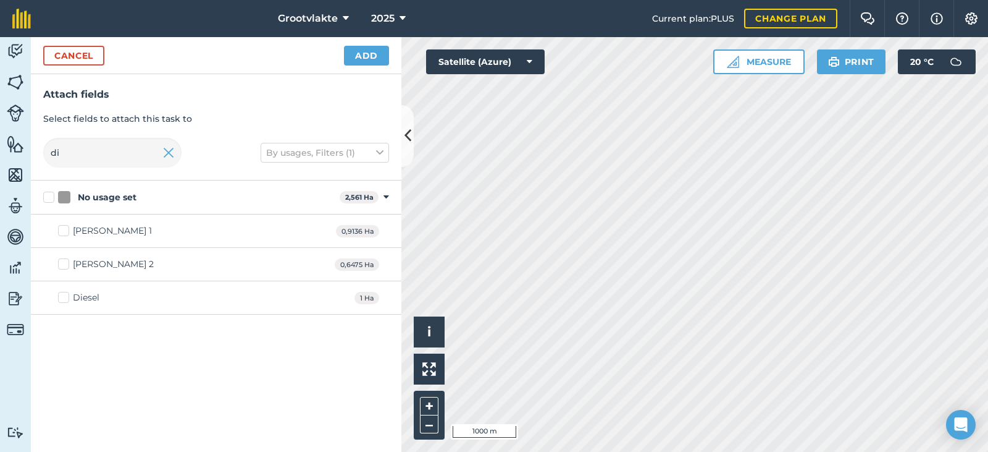
click at [65, 289] on div "Diesel 1 Ha" at bounding box center [216, 297] width 371 height 33
click at [67, 301] on label "Diesel" at bounding box center [78, 297] width 41 height 13
click at [66, 299] on input "Diesel" at bounding box center [62, 295] width 8 height 8
checkbox input "true"
click at [384, 44] on div "Cancel Add" at bounding box center [216, 55] width 371 height 37
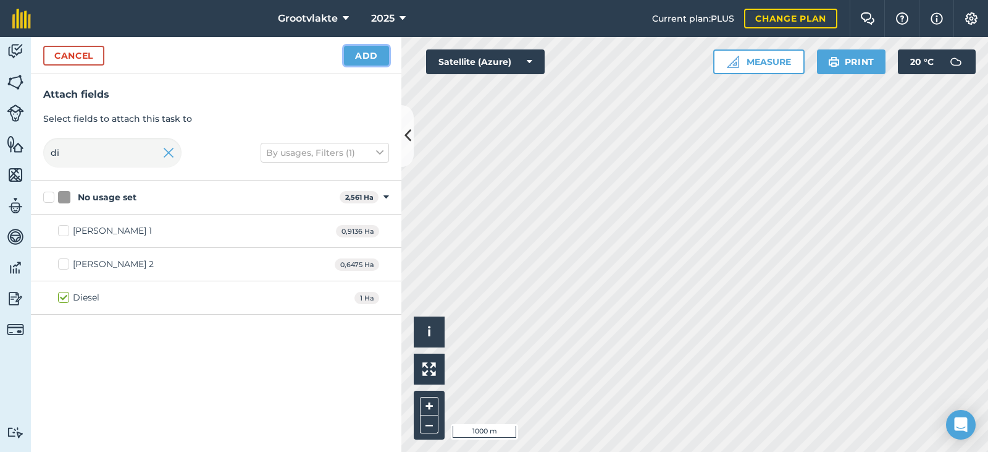
click at [374, 59] on button "Add" at bounding box center [366, 56] width 45 height 20
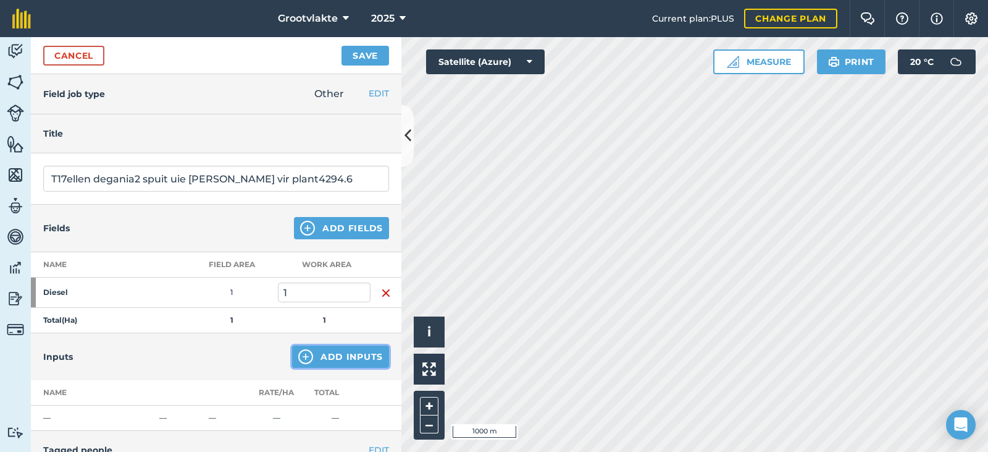
click at [343, 352] on button "Add Inputs" at bounding box center [340, 356] width 97 height 22
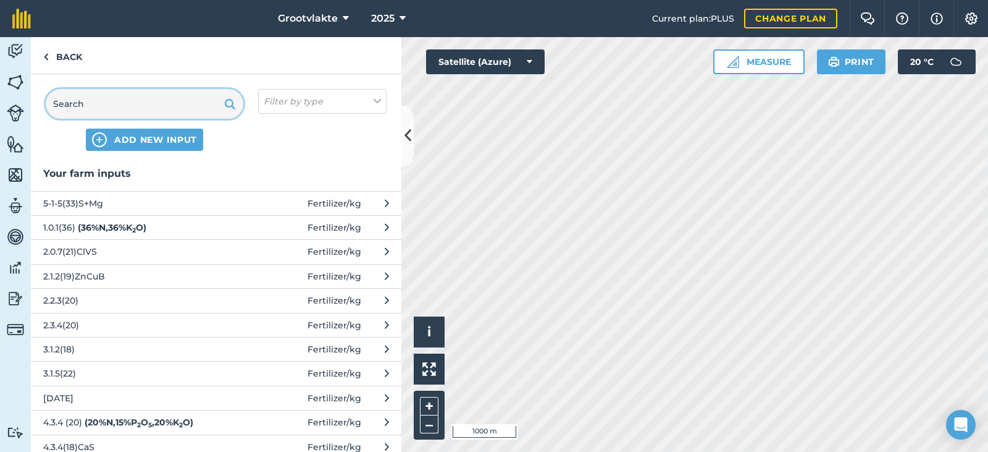
click at [140, 103] on input "text" at bounding box center [145, 104] width 198 height 30
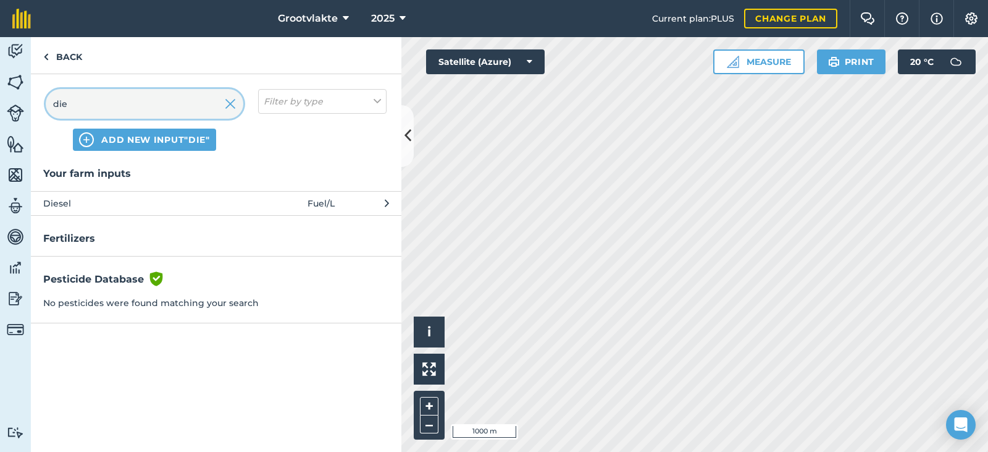
type input "die"
click at [95, 205] on span "Diesel" at bounding box center [144, 203] width 202 height 14
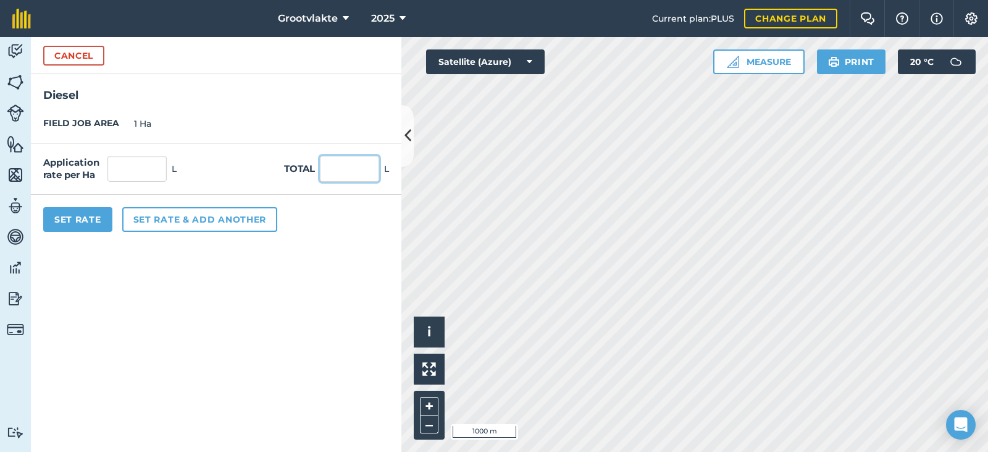
click at [343, 171] on input "text" at bounding box center [349, 169] width 59 height 26
type input "40"
click at [70, 229] on button "Set Rate" at bounding box center [77, 219] width 69 height 25
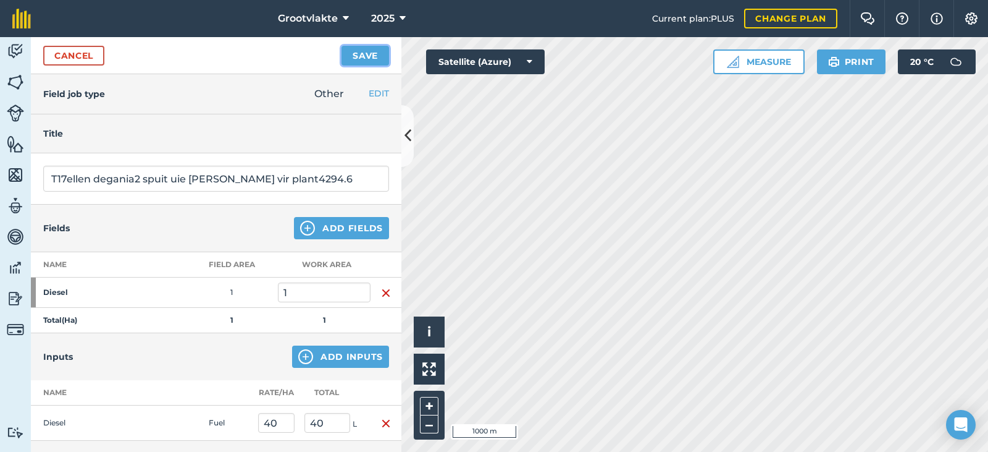
click at [379, 63] on button "Save" at bounding box center [366, 56] width 48 height 20
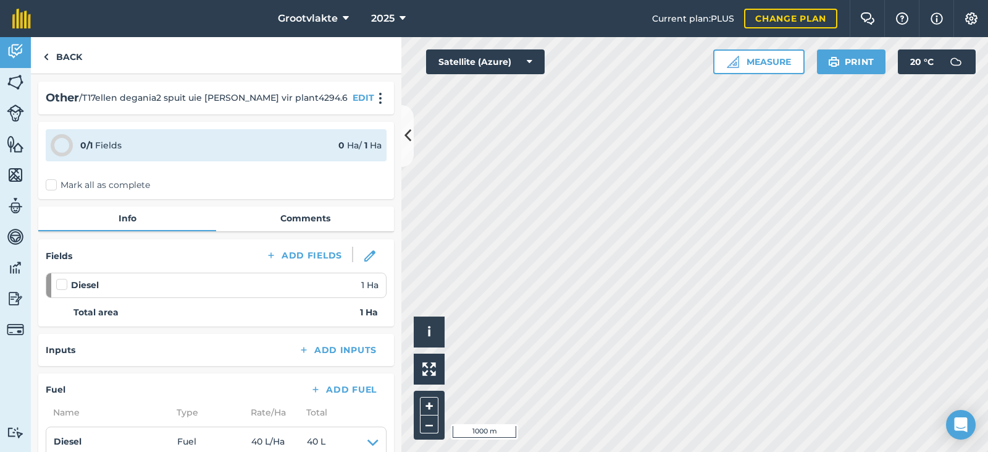
click at [46, 189] on label "Mark all as complete" at bounding box center [98, 185] width 104 height 13
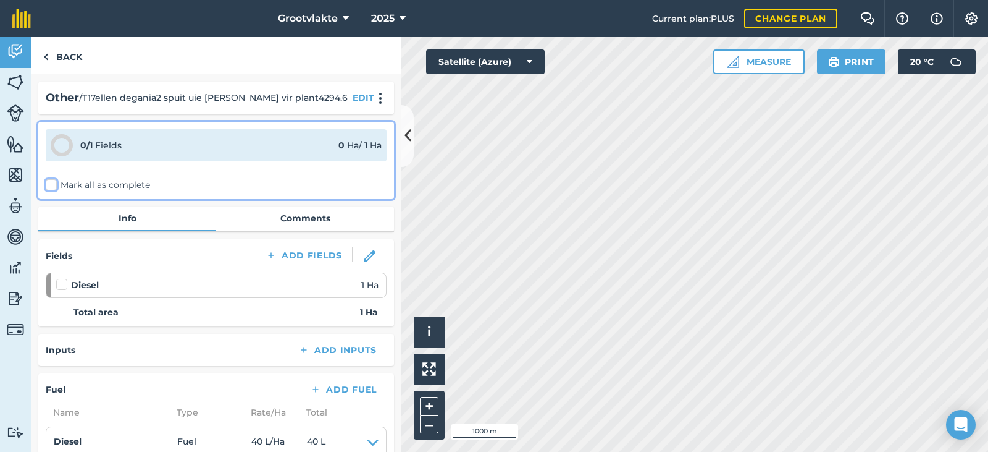
click at [46, 187] on input "Mark all as complete" at bounding box center [50, 183] width 8 height 8
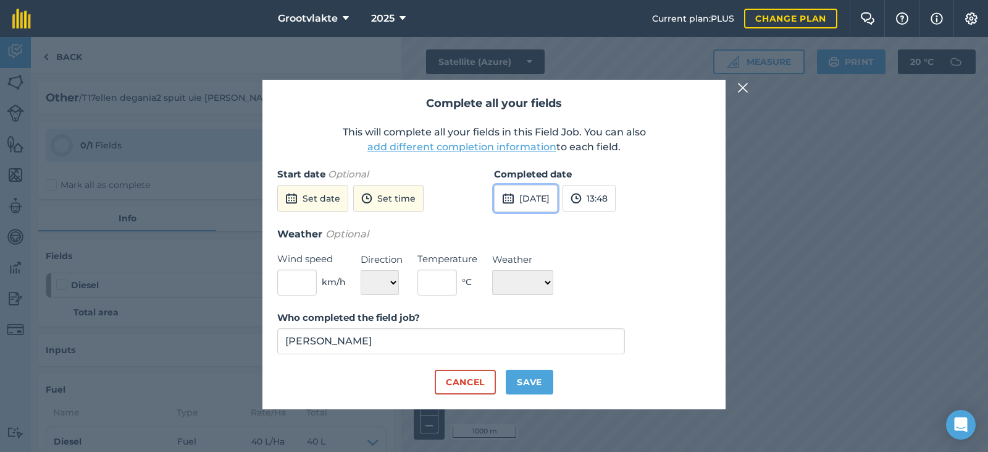
click at [509, 202] on img at bounding box center [508, 198] width 12 height 15
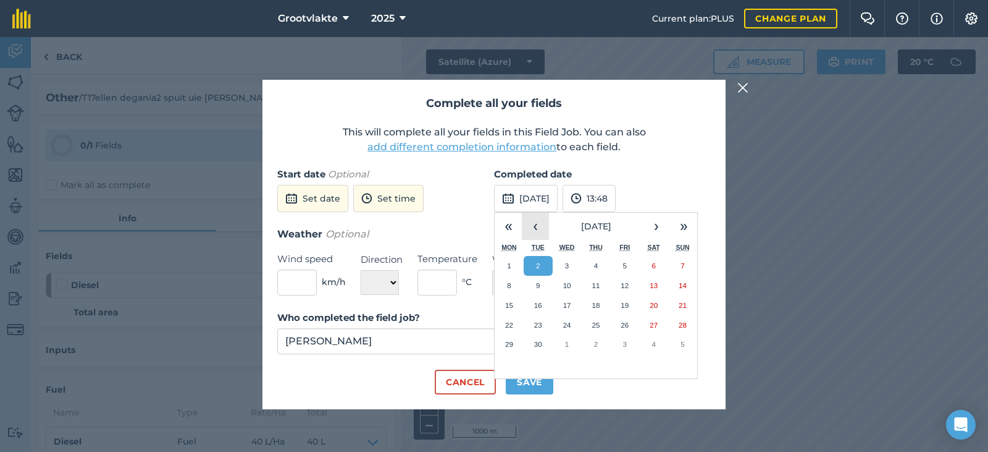
click at [537, 224] on button "‹" at bounding box center [535, 225] width 27 height 27
click at [568, 351] on button "27" at bounding box center [567, 344] width 29 height 20
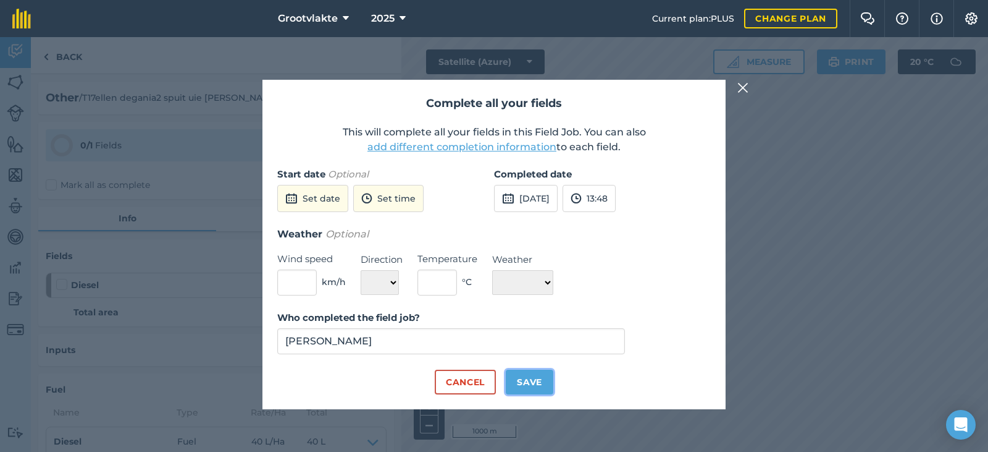
click at [550, 385] on button "Save" at bounding box center [530, 381] width 48 height 25
checkbox input "true"
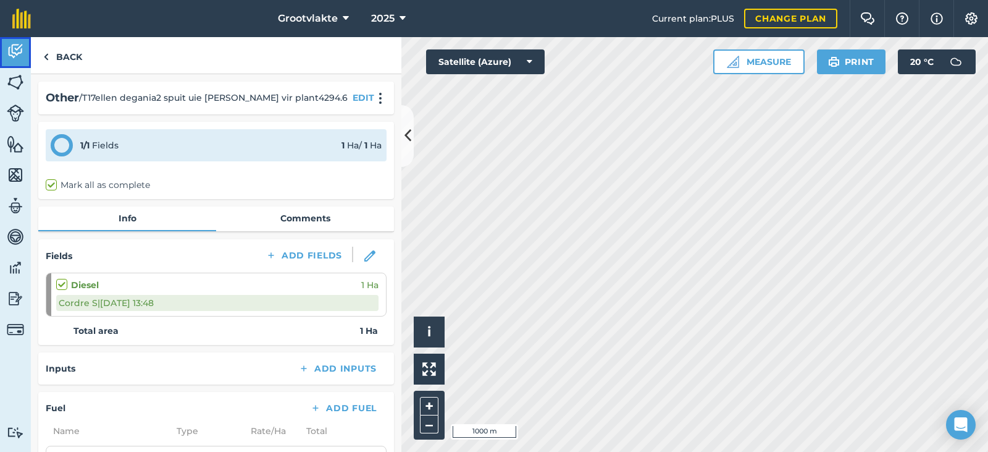
click at [21, 54] on img at bounding box center [15, 51] width 17 height 19
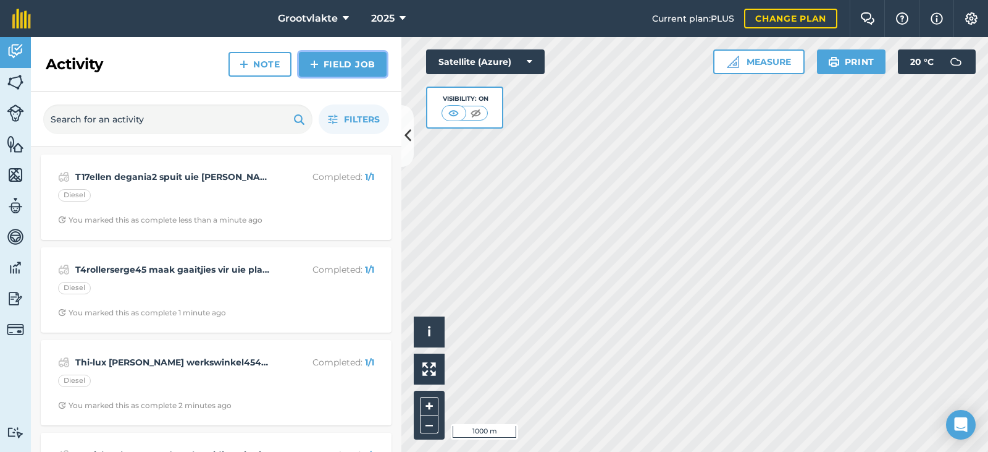
click at [325, 62] on link "Field Job" at bounding box center [343, 64] width 88 height 25
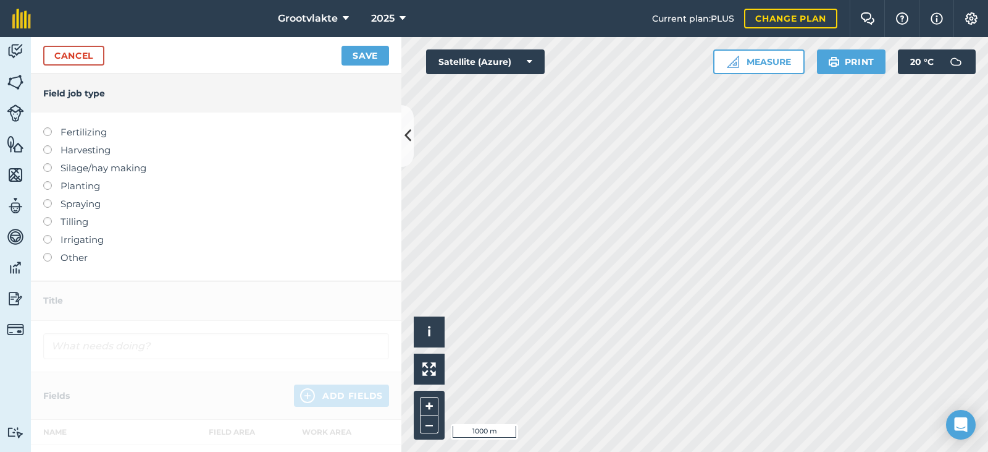
click at [59, 255] on label "Other" at bounding box center [216, 257] width 346 height 15
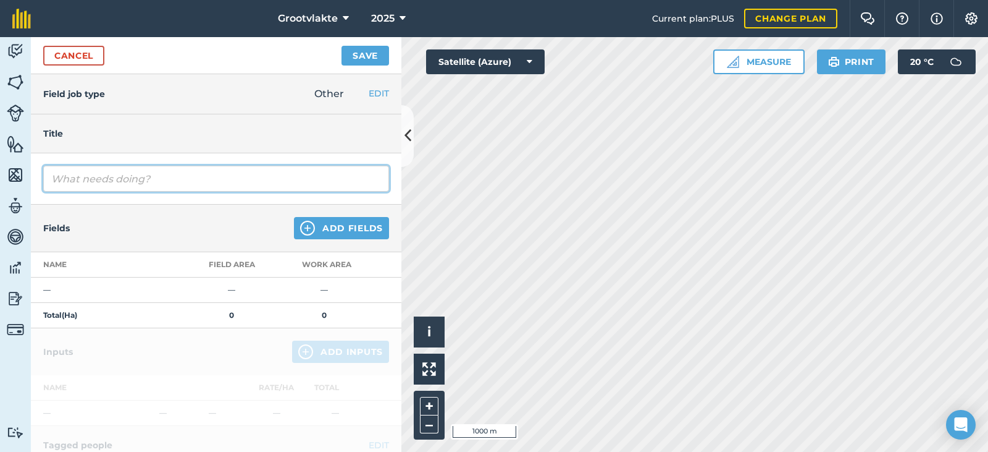
click at [69, 178] on input "text" at bounding box center [216, 179] width 346 height 26
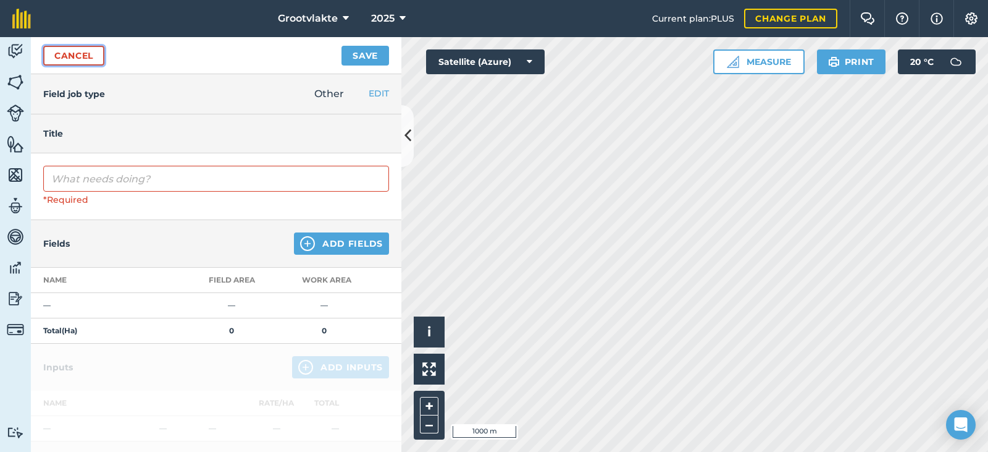
click at [82, 56] on link "Cancel" at bounding box center [73, 56] width 61 height 20
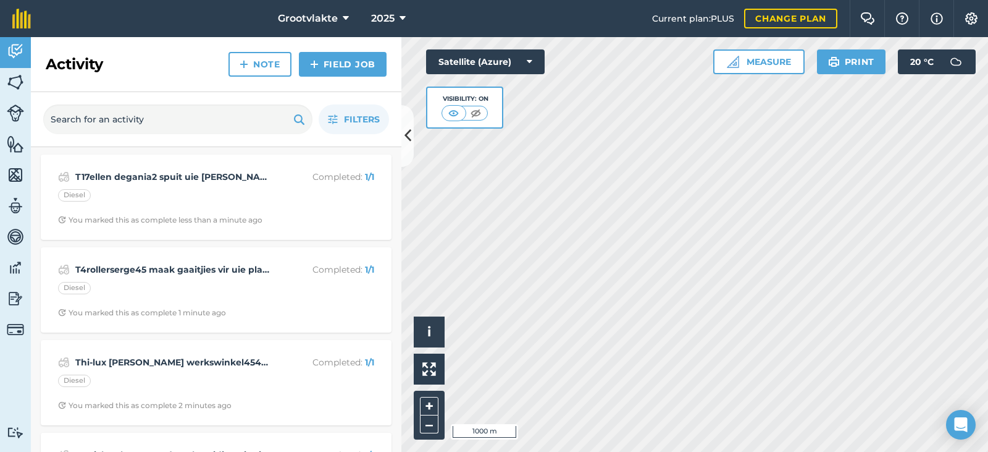
click at [82, 56] on h2 "Activity" at bounding box center [74, 64] width 57 height 20
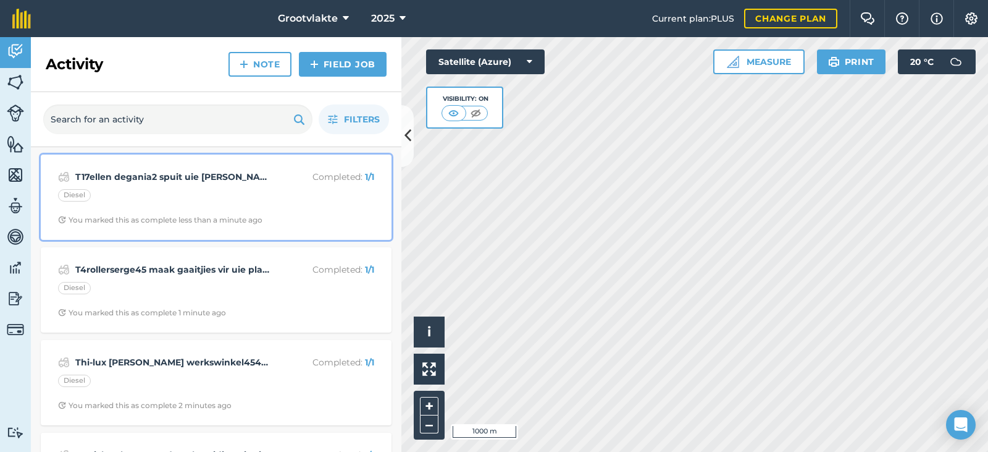
click at [149, 180] on strong "T17ellen degania2 spuit uie [PERSON_NAME] vir plant4294.6" at bounding box center [173, 177] width 196 height 14
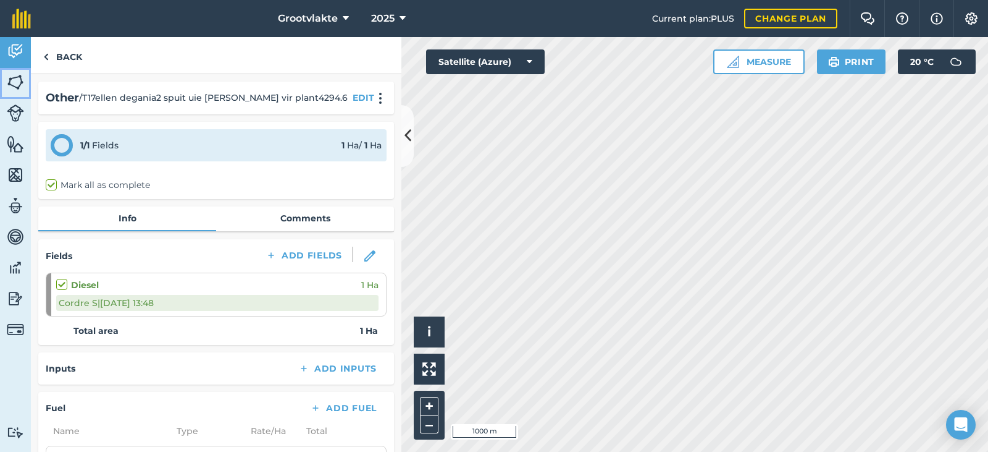
click at [22, 69] on link "Fields" at bounding box center [15, 83] width 31 height 31
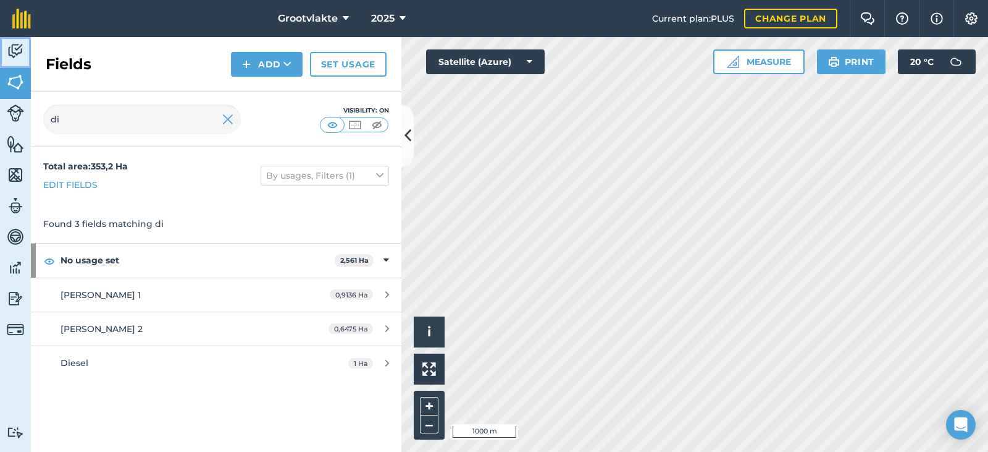
click at [22, 53] on img at bounding box center [15, 51] width 17 height 19
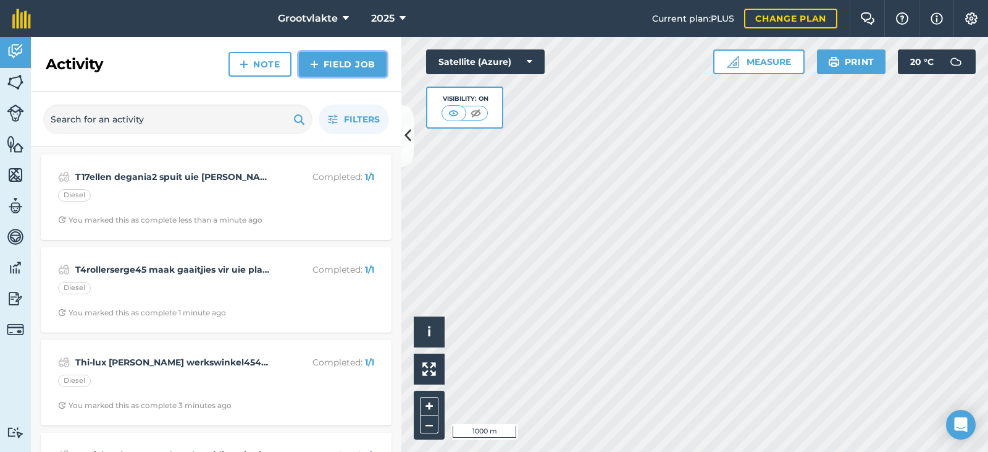
click at [350, 54] on link "Field Job" at bounding box center [343, 64] width 88 height 25
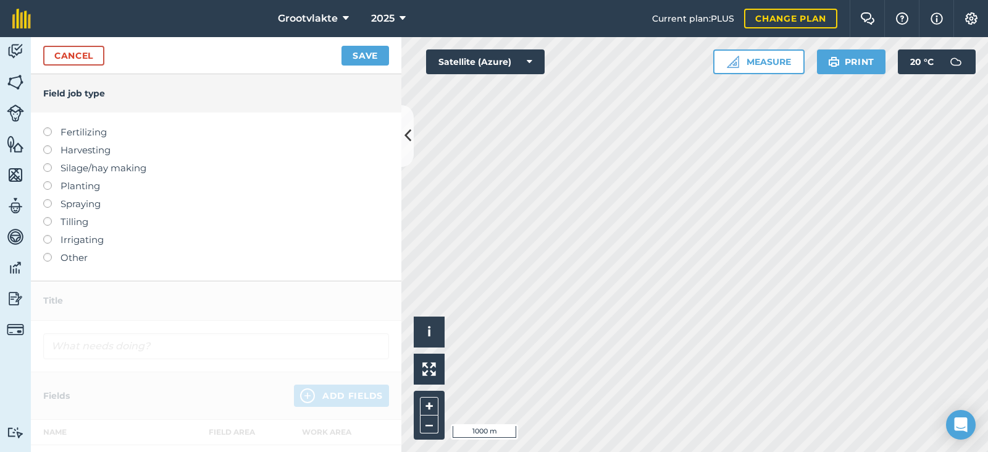
click at [63, 259] on label "Other" at bounding box center [216, 257] width 346 height 15
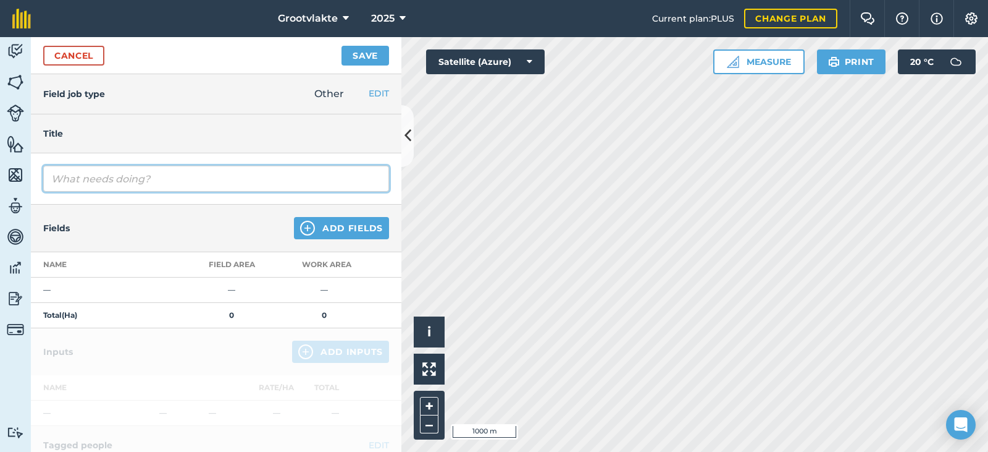
click at [124, 176] on input "text" at bounding box center [216, 179] width 346 height 26
type input "T18ricky rolgrop grondvoorbereiding vir uie plant15531.7"
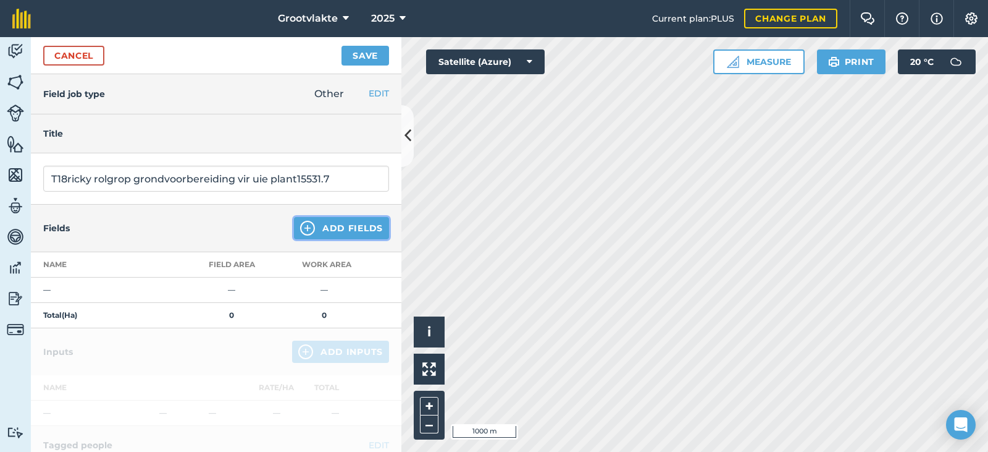
click at [308, 231] on button "Add Fields" at bounding box center [341, 228] width 95 height 22
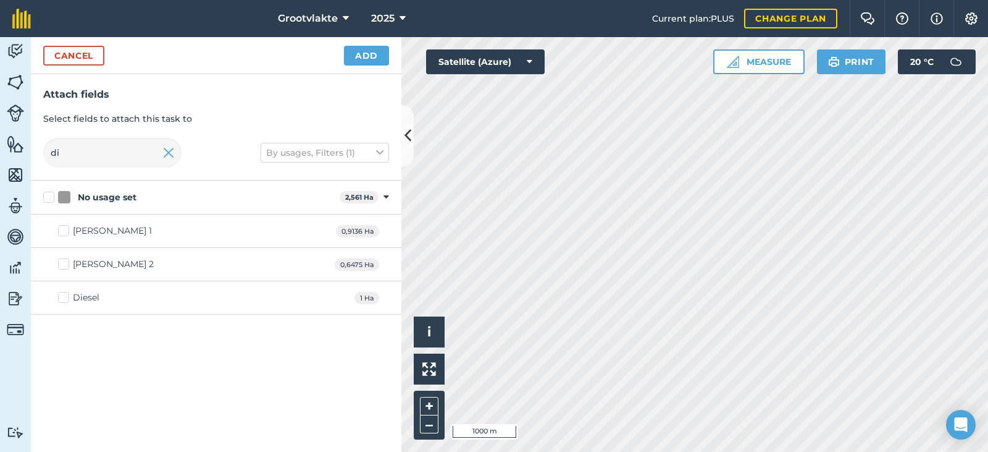
click at [83, 295] on div "Diesel" at bounding box center [86, 297] width 27 height 13
click at [66, 295] on input "Diesel" at bounding box center [62, 295] width 8 height 8
checkbox input "true"
click at [357, 52] on button "Add" at bounding box center [366, 56] width 45 height 20
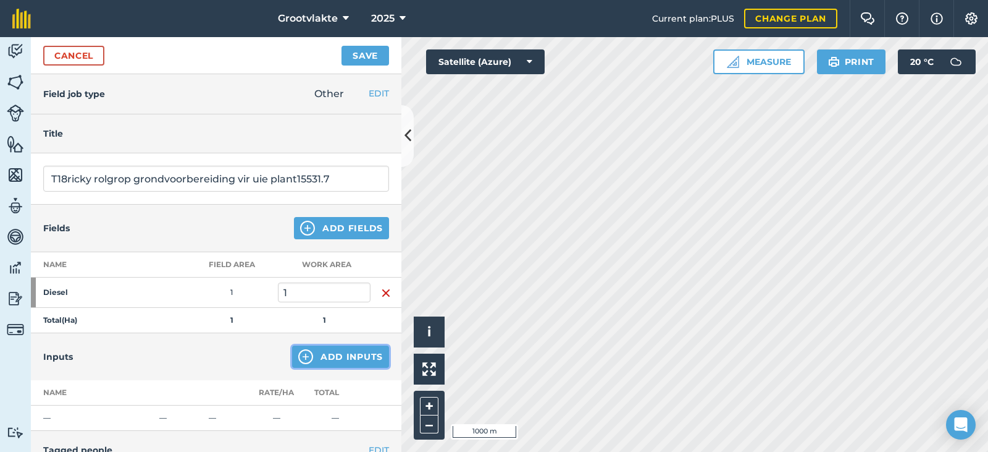
click at [331, 350] on button "Add Inputs" at bounding box center [340, 356] width 97 height 22
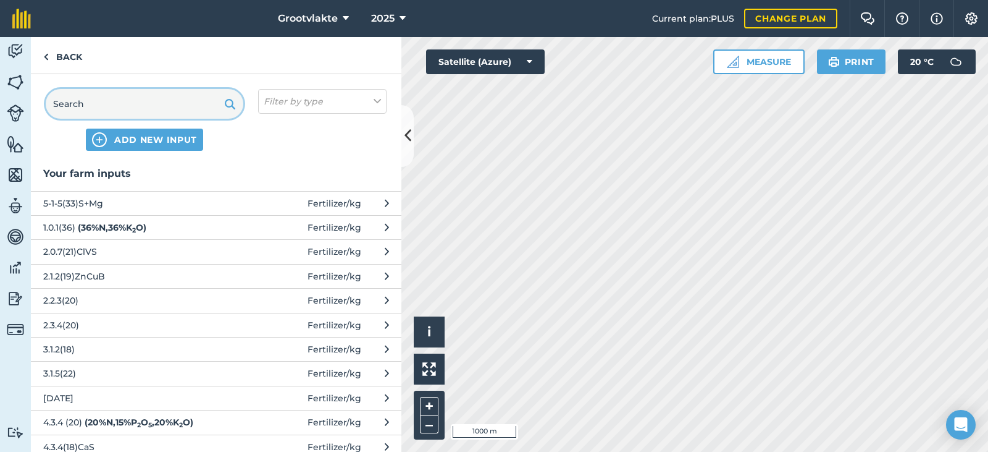
click at [169, 104] on input "text" at bounding box center [145, 104] width 198 height 30
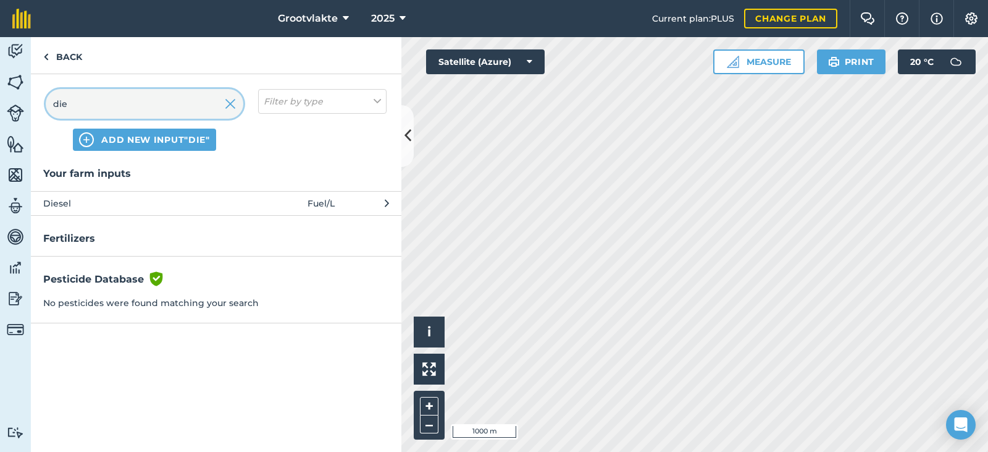
type input "die"
click at [201, 198] on span "Diesel" at bounding box center [144, 203] width 202 height 14
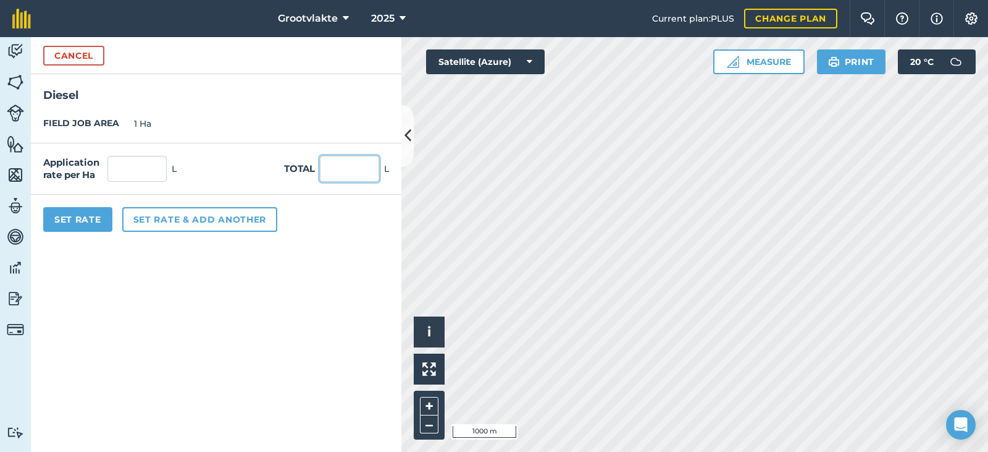
click at [341, 177] on input "text" at bounding box center [349, 169] width 59 height 26
type input "62"
click at [107, 215] on button "Set Rate" at bounding box center [77, 219] width 69 height 25
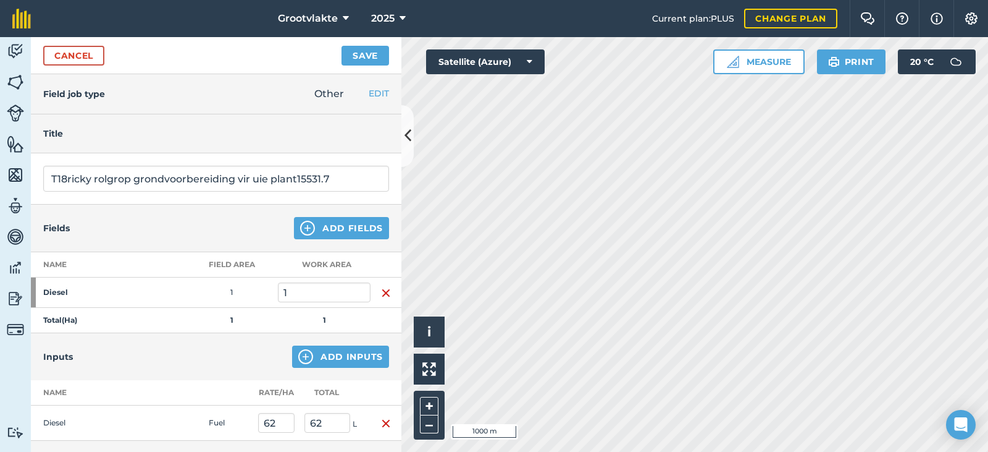
click at [362, 36] on div "2025" at bounding box center [388, 18] width 69 height 37
click at [358, 48] on button "Save" at bounding box center [366, 56] width 48 height 20
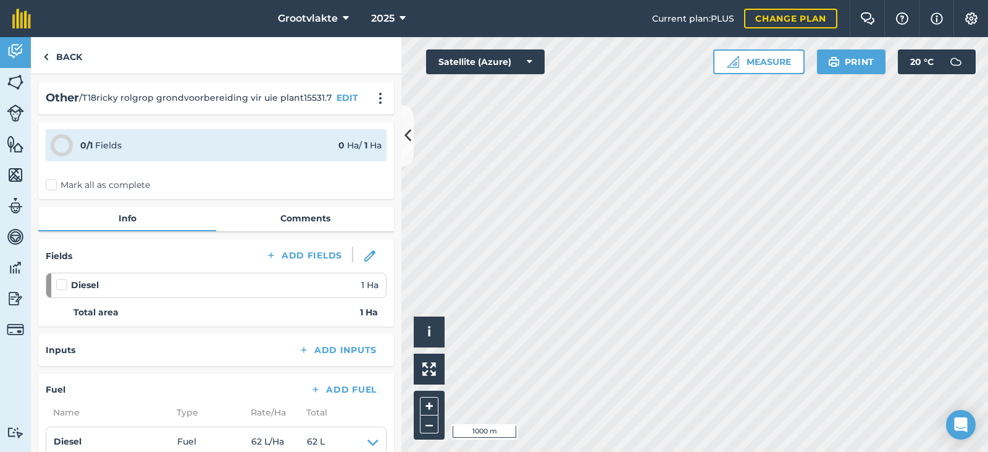
drag, startPoint x: 57, startPoint y: 191, endPoint x: 69, endPoint y: 212, distance: 24.1
click at [57, 191] on div "0 / 1 Fields 0 Ha / 1 [PERSON_NAME] all as complete" at bounding box center [216, 160] width 356 height 77
click at [87, 185] on label "Mark all as complete" at bounding box center [98, 185] width 104 height 13
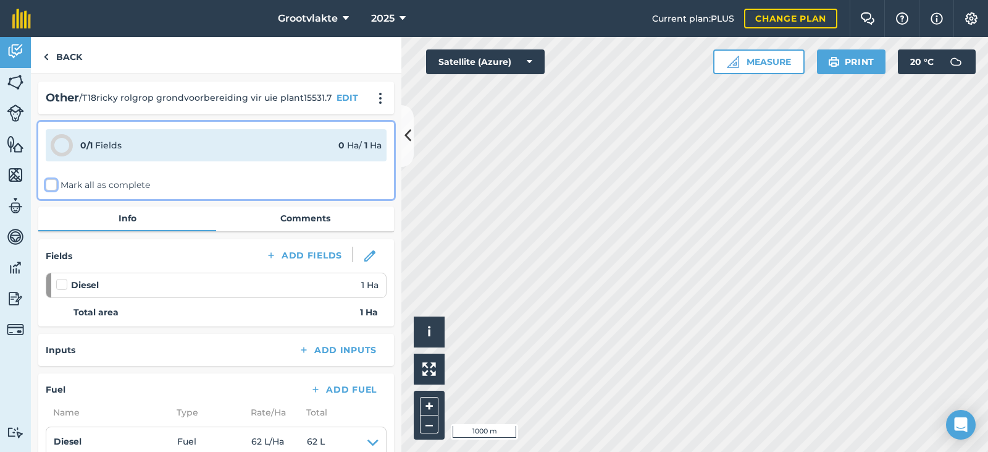
click at [54, 185] on input "Mark all as complete" at bounding box center [50, 183] width 8 height 8
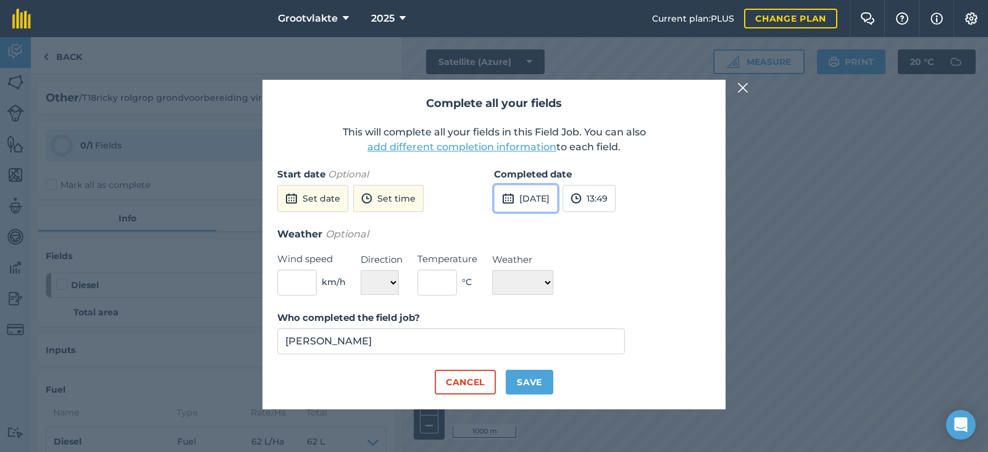
click at [549, 206] on button "[DATE]" at bounding box center [526, 198] width 64 height 27
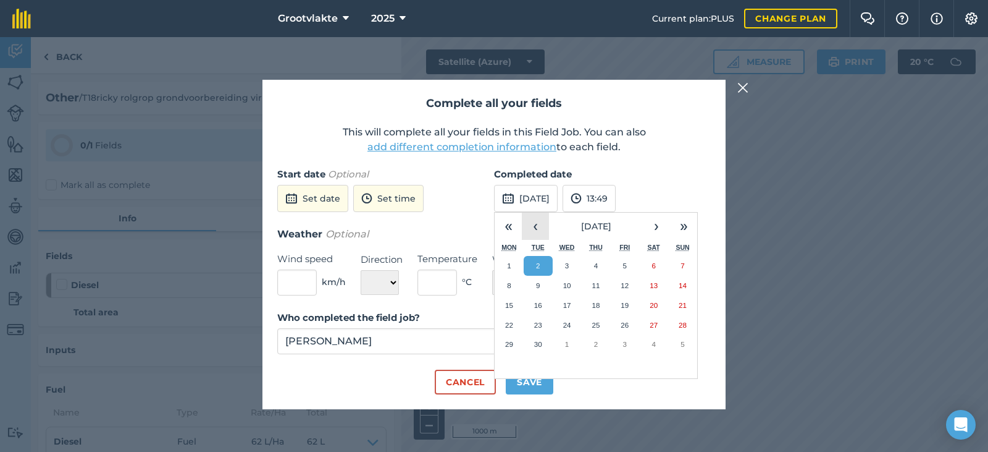
click at [538, 222] on button "‹" at bounding box center [535, 225] width 27 height 27
click at [565, 343] on abbr "27" at bounding box center [567, 344] width 8 height 8
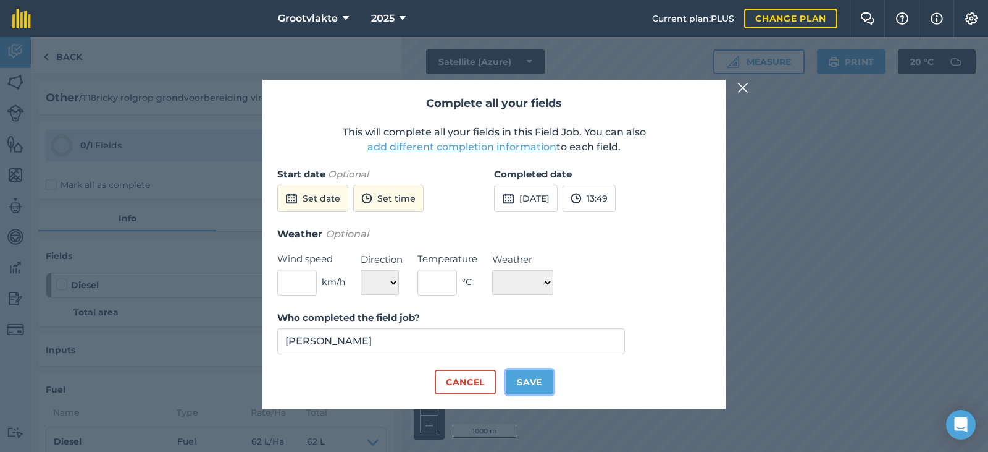
click at [531, 390] on button "Save" at bounding box center [530, 381] width 48 height 25
checkbox input "true"
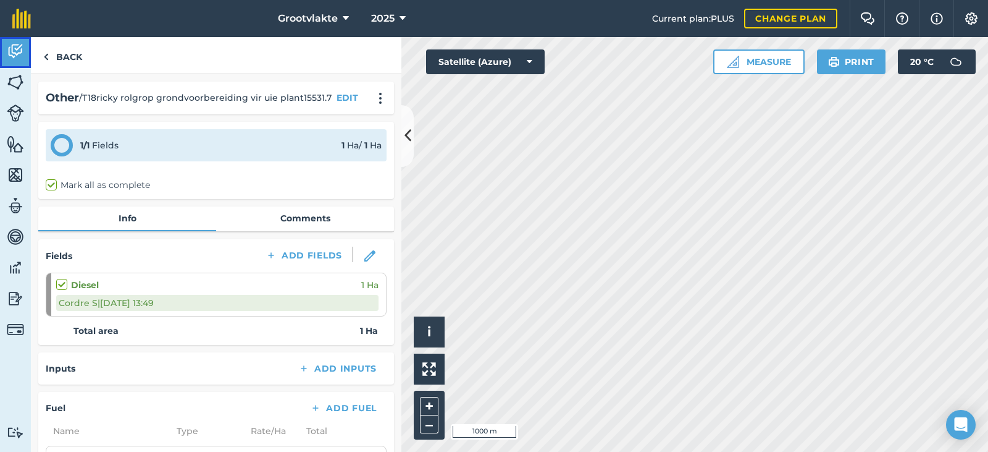
click at [14, 54] on img at bounding box center [15, 51] width 17 height 19
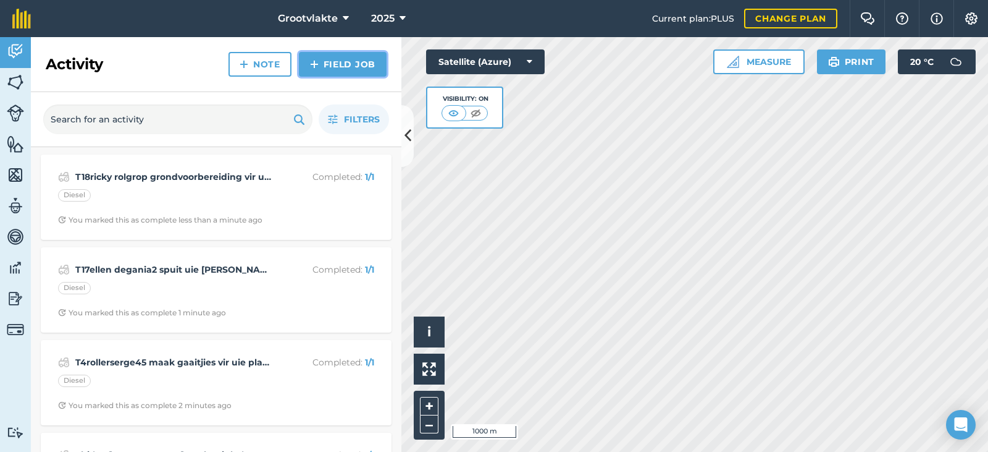
click at [306, 72] on link "Field Job" at bounding box center [343, 64] width 88 height 25
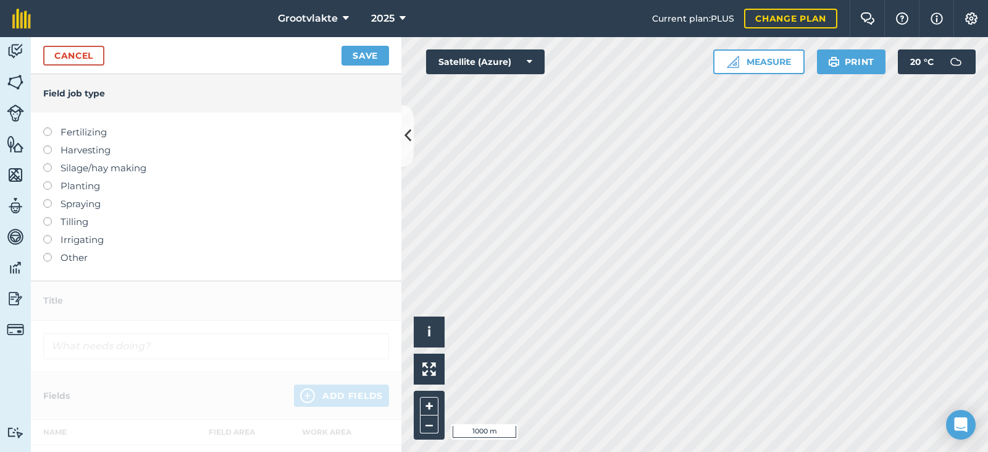
click at [61, 264] on label "Other" at bounding box center [216, 257] width 346 height 15
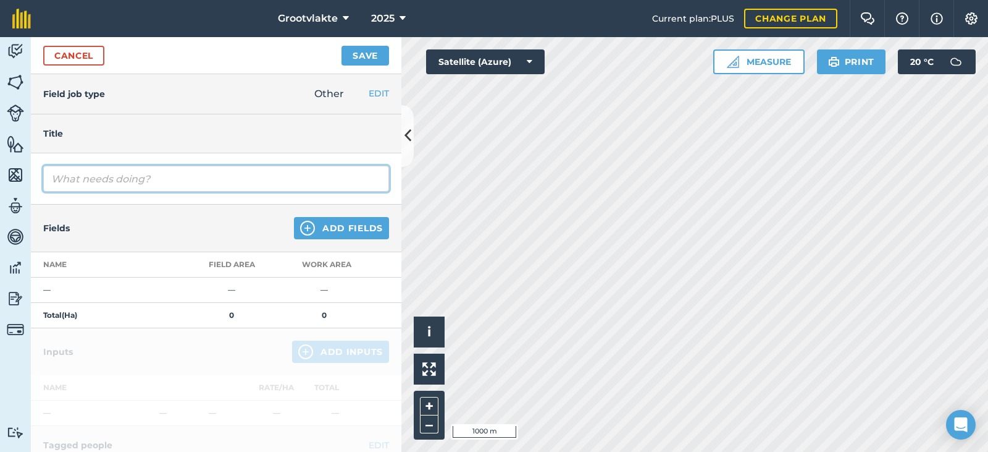
click at [103, 181] on input "text" at bounding box center [216, 179] width 346 height 26
type input "T21booi wa ry klippe [PERSON_NAME] af01573.2"
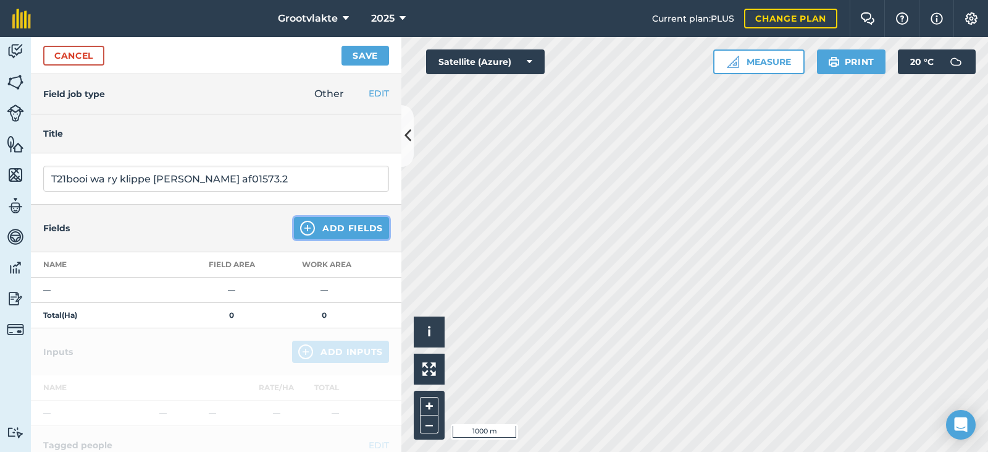
click at [300, 221] on img at bounding box center [307, 228] width 15 height 15
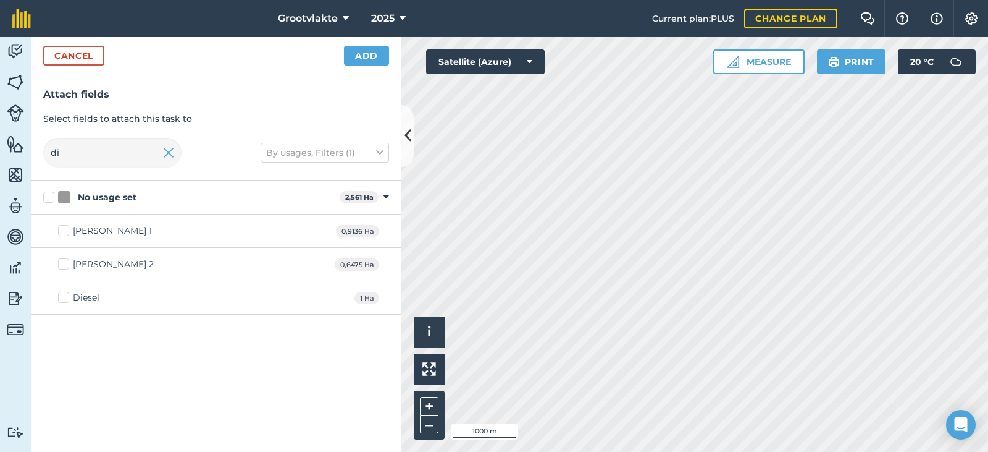
click at [88, 294] on div "Diesel" at bounding box center [86, 297] width 27 height 13
click at [66, 294] on input "Diesel" at bounding box center [62, 295] width 8 height 8
checkbox input "true"
click at [365, 48] on button "Add" at bounding box center [366, 56] width 45 height 20
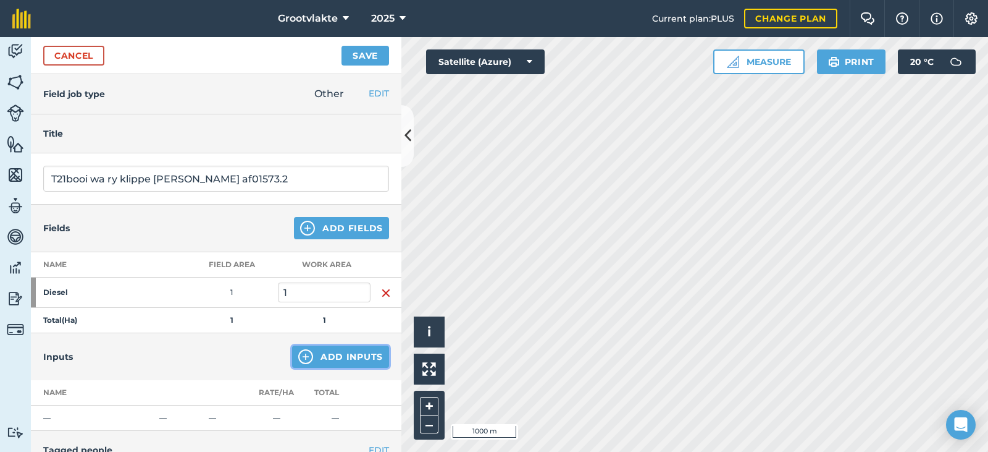
click at [322, 349] on button "Add Inputs" at bounding box center [340, 356] width 97 height 22
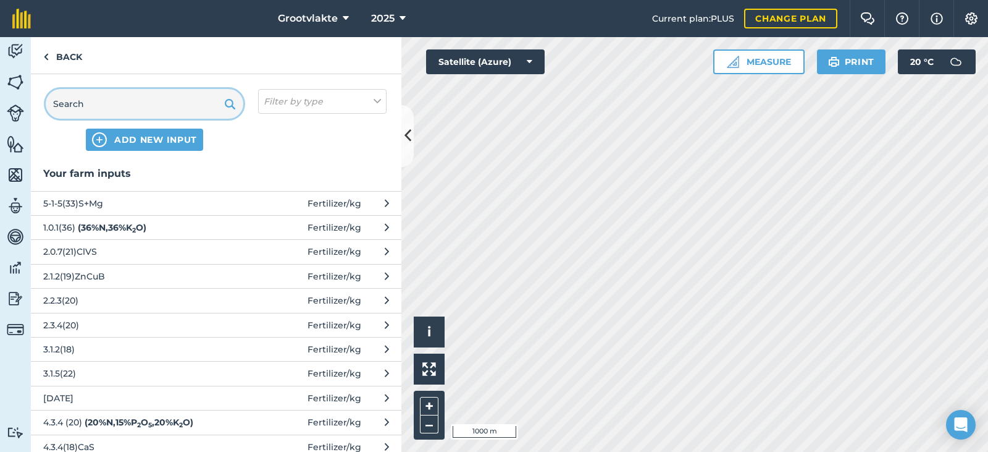
click at [168, 106] on input "text" at bounding box center [145, 104] width 198 height 30
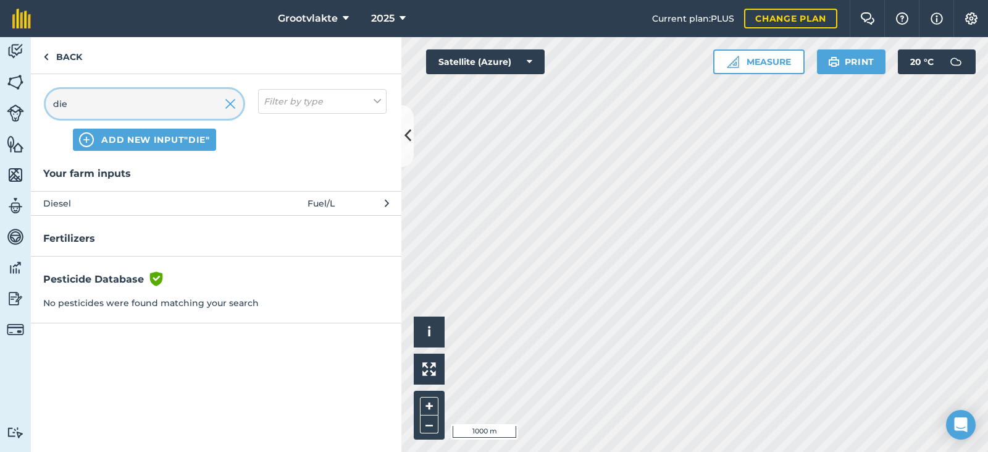
type input "die"
drag, startPoint x: 185, startPoint y: 196, endPoint x: 215, endPoint y: 201, distance: 30.8
click at [215, 201] on span "Diesel" at bounding box center [144, 203] width 202 height 14
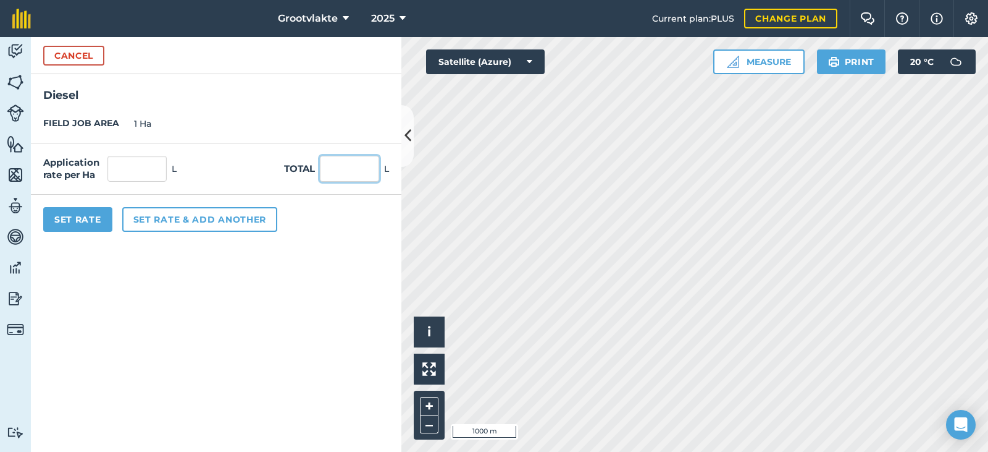
click at [351, 175] on input "text" at bounding box center [349, 169] width 59 height 26
type input "40"
click at [98, 225] on button "Set Rate" at bounding box center [77, 219] width 69 height 25
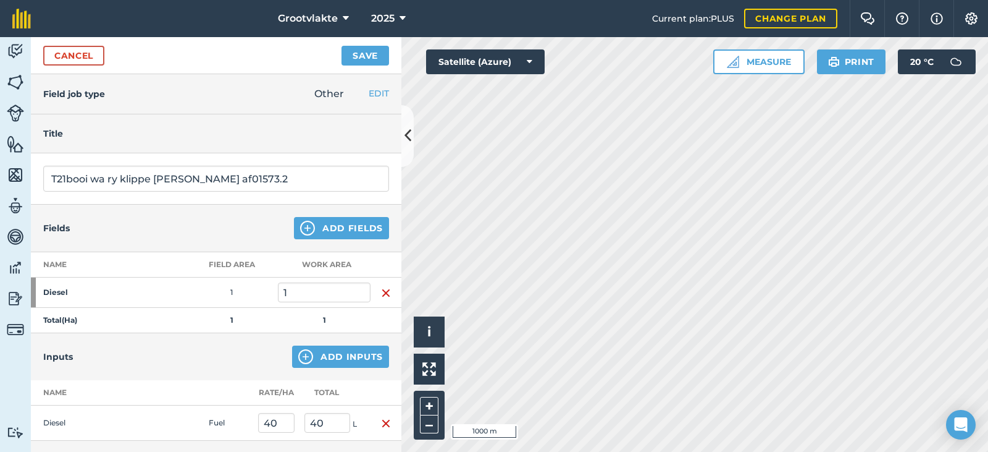
click at [385, 41] on div "Cancel Save" at bounding box center [216, 55] width 371 height 37
click at [372, 62] on button "Save" at bounding box center [366, 56] width 48 height 20
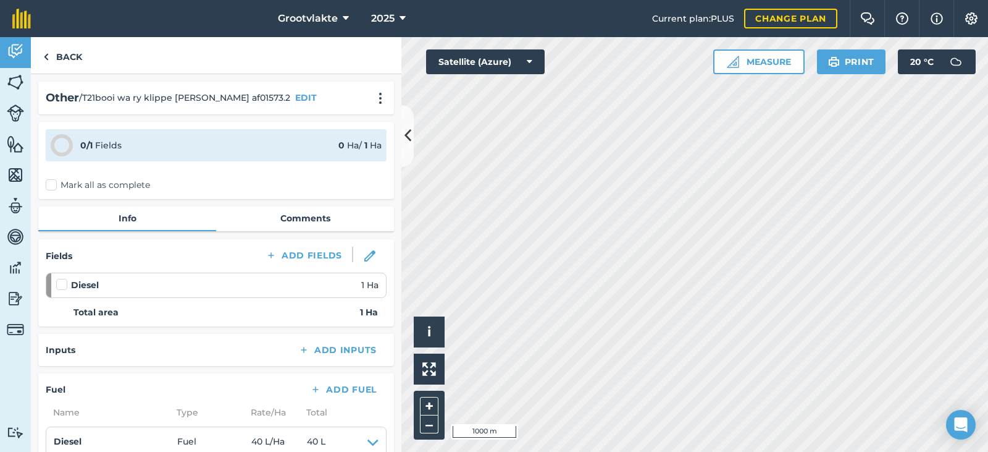
click at [53, 189] on label "Mark all as complete" at bounding box center [98, 185] width 104 height 13
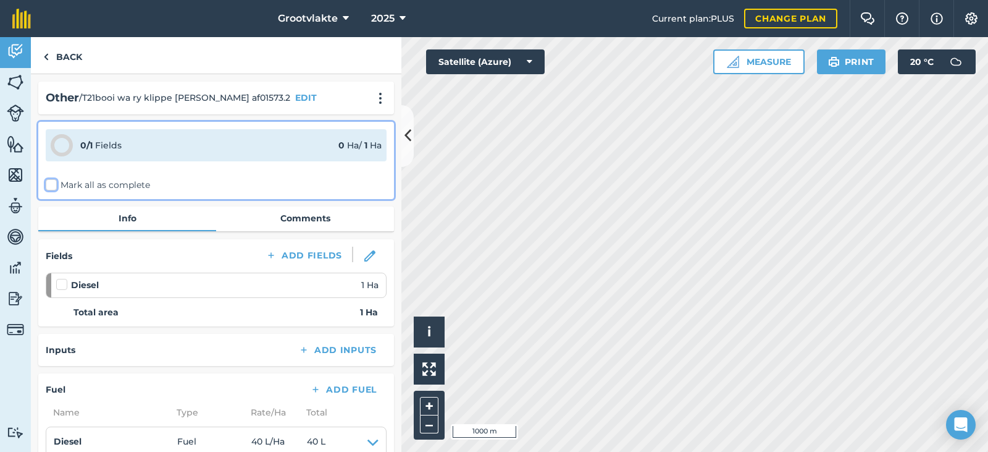
click at [53, 187] on input "Mark all as complete" at bounding box center [50, 183] width 8 height 8
checkbox input "false"
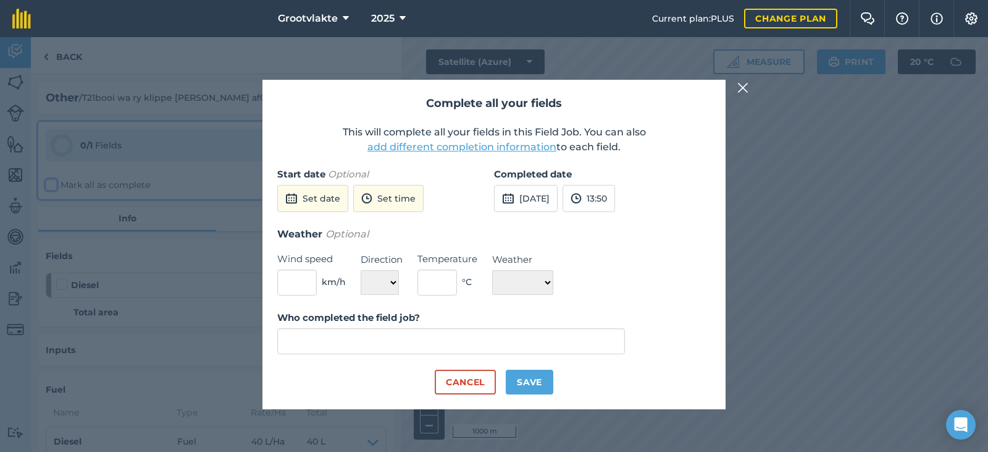
type input "[PERSON_NAME]"
click at [515, 206] on button "[DATE]" at bounding box center [526, 198] width 64 height 27
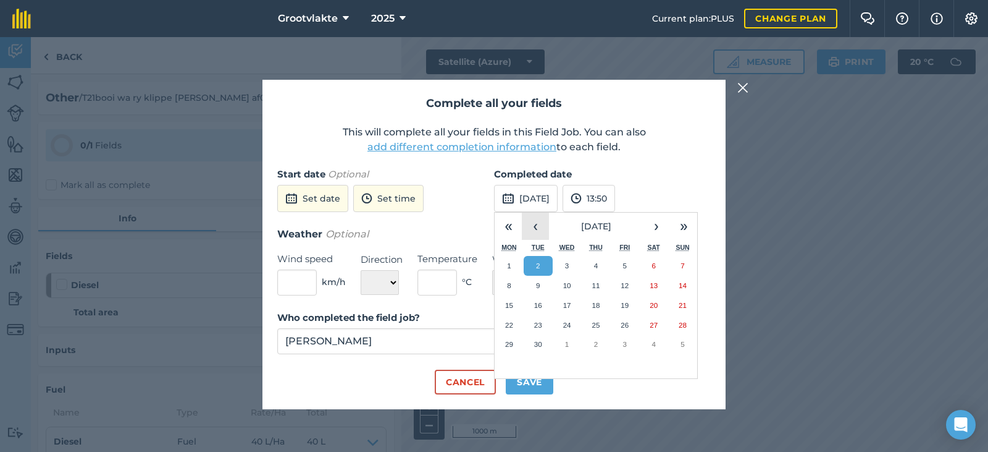
click at [532, 225] on button "‹" at bounding box center [535, 225] width 27 height 27
click at [570, 345] on abbr "27" at bounding box center [567, 344] width 8 height 8
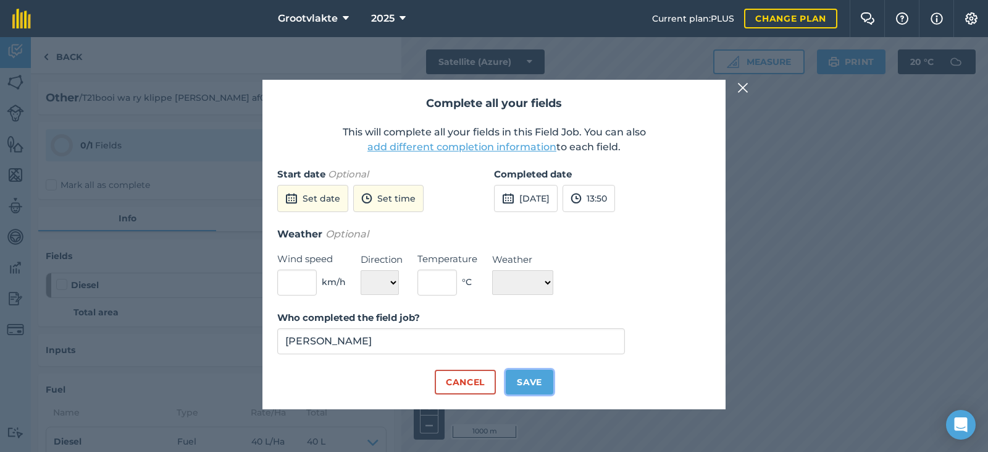
click at [536, 379] on button "Save" at bounding box center [530, 381] width 48 height 25
checkbox input "true"
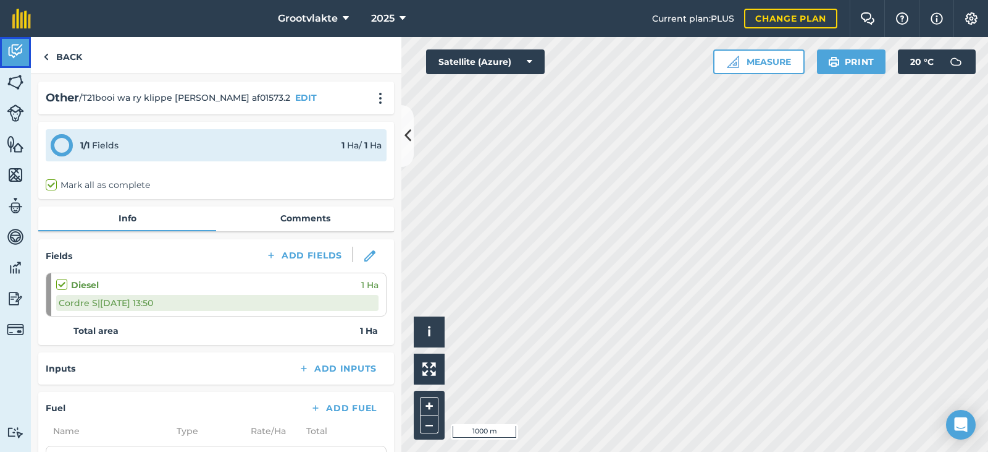
click at [11, 60] on img at bounding box center [15, 51] width 17 height 19
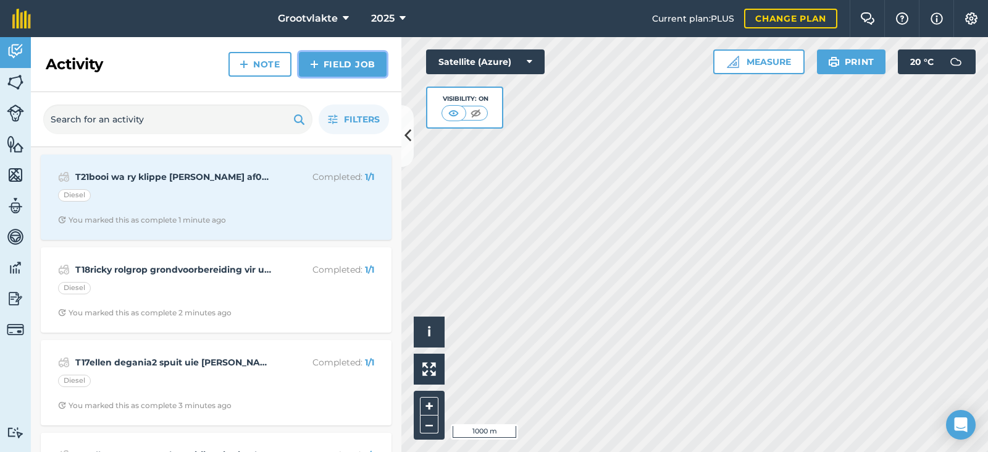
click at [356, 69] on link "Field Job" at bounding box center [343, 64] width 88 height 25
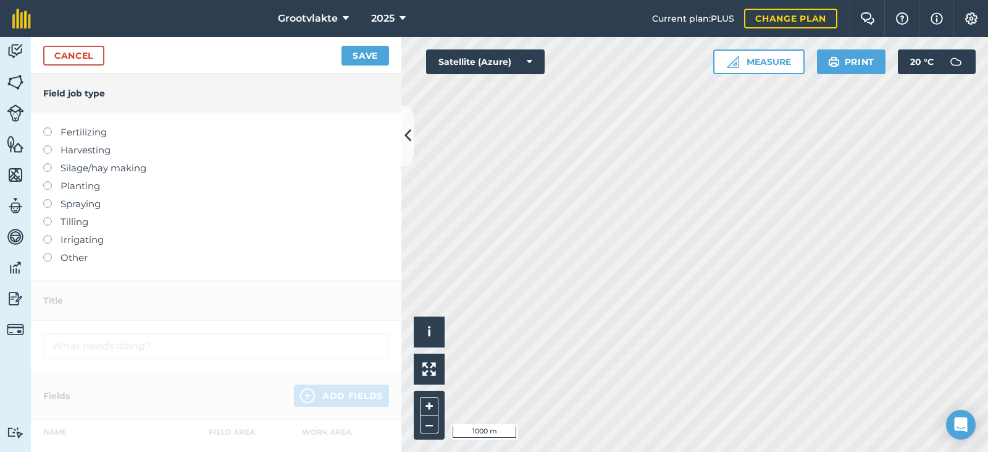
click at [62, 260] on label "Other" at bounding box center [216, 257] width 346 height 15
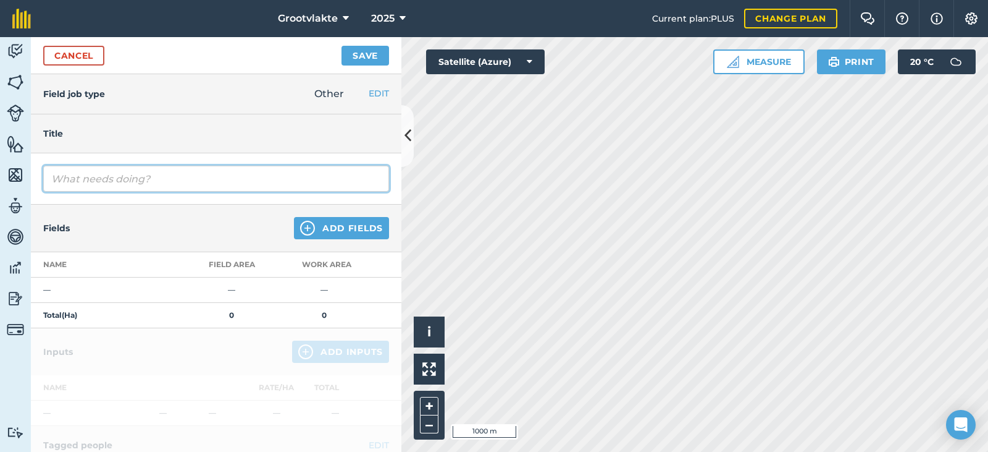
click at [86, 183] on input "text" at bounding box center [216, 179] width 346 height 26
type input "T2booi wa ry vullis03467"
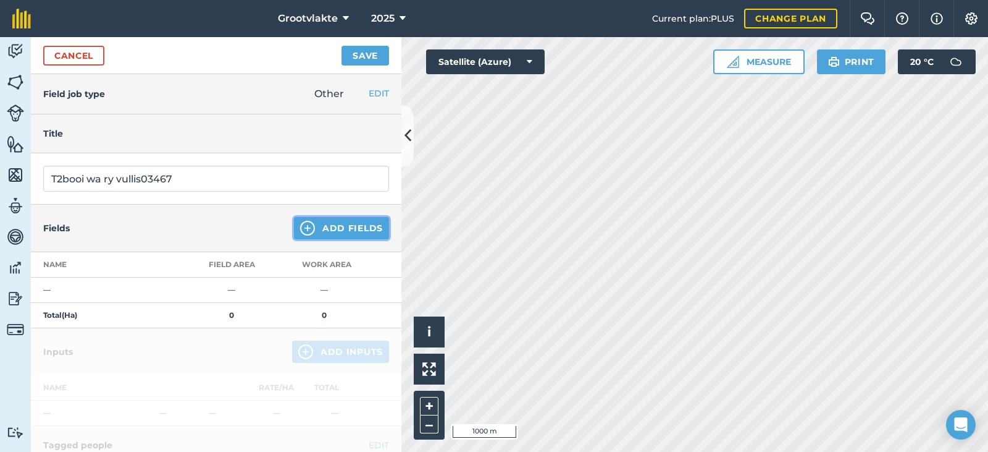
click at [323, 222] on button "Add Fields" at bounding box center [341, 228] width 95 height 22
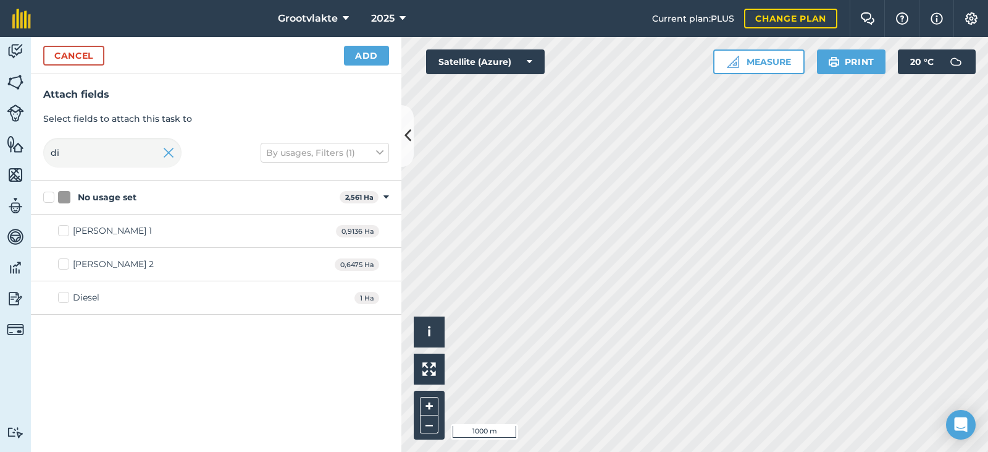
drag, startPoint x: 86, startPoint y: 303, endPoint x: 87, endPoint y: 295, distance: 7.5
click at [86, 303] on div "Diesel" at bounding box center [86, 297] width 27 height 13
click at [66, 299] on input "Diesel" at bounding box center [62, 295] width 8 height 8
checkbox input "true"
click at [353, 56] on button "Add" at bounding box center [366, 56] width 45 height 20
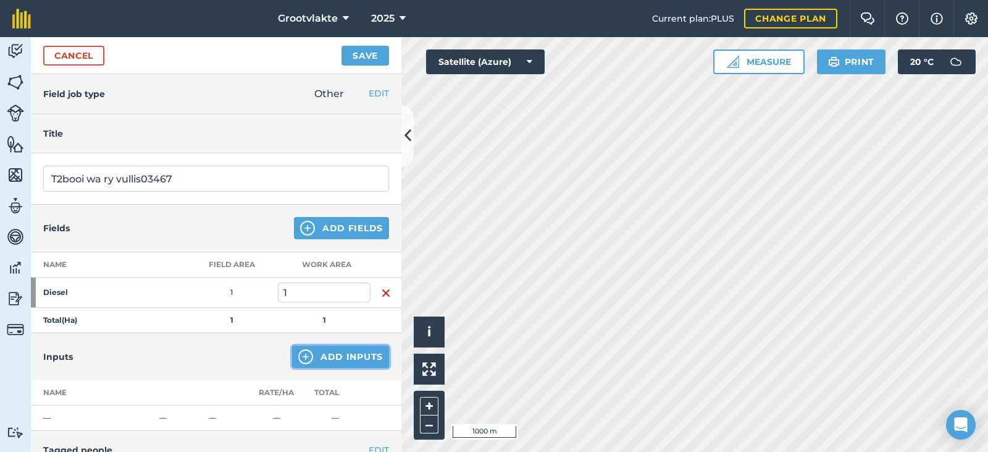
click at [300, 361] on img at bounding box center [305, 356] width 15 height 15
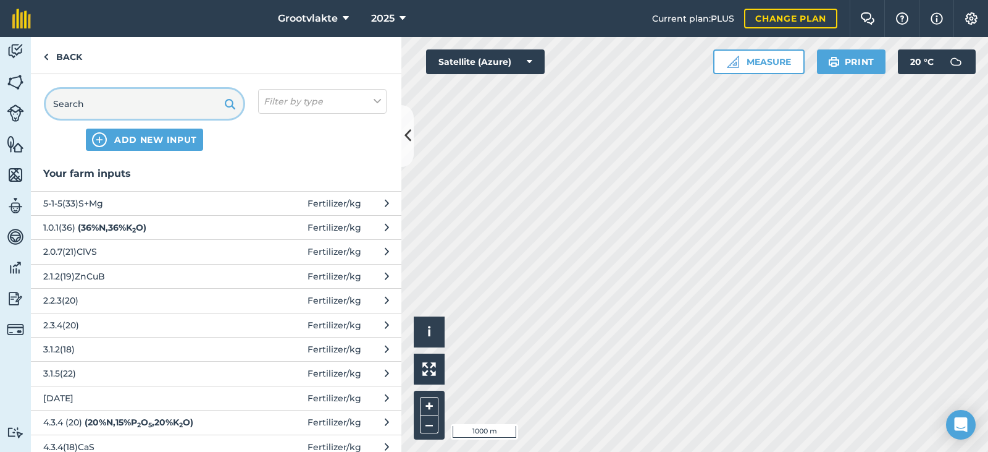
click at [141, 103] on input "text" at bounding box center [145, 104] width 198 height 30
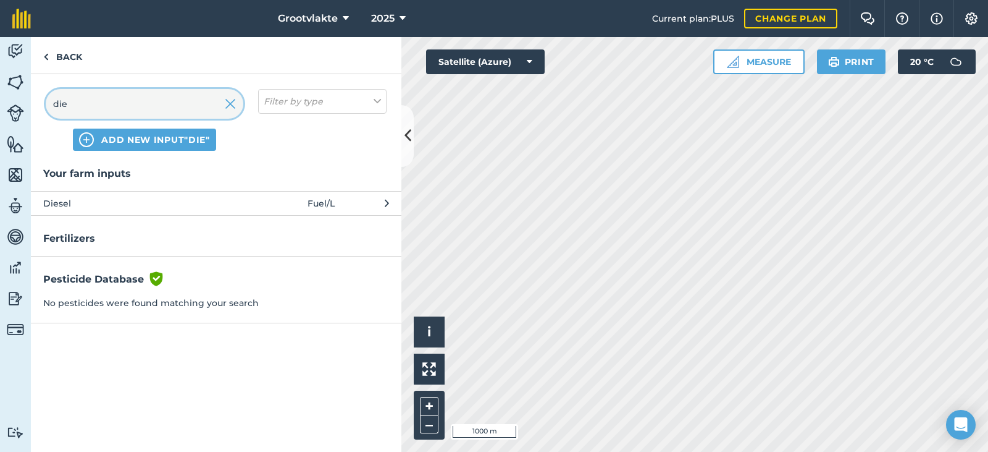
type input "die"
click at [68, 208] on span "Diesel" at bounding box center [144, 203] width 202 height 14
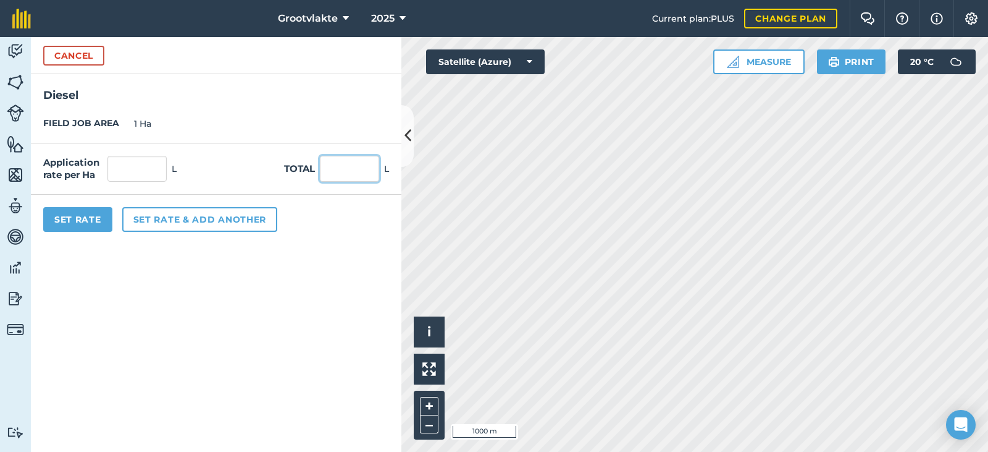
click at [352, 165] on input "text" at bounding box center [349, 169] width 59 height 26
type input "52"
click at [54, 229] on button "Set Rate" at bounding box center [77, 219] width 69 height 25
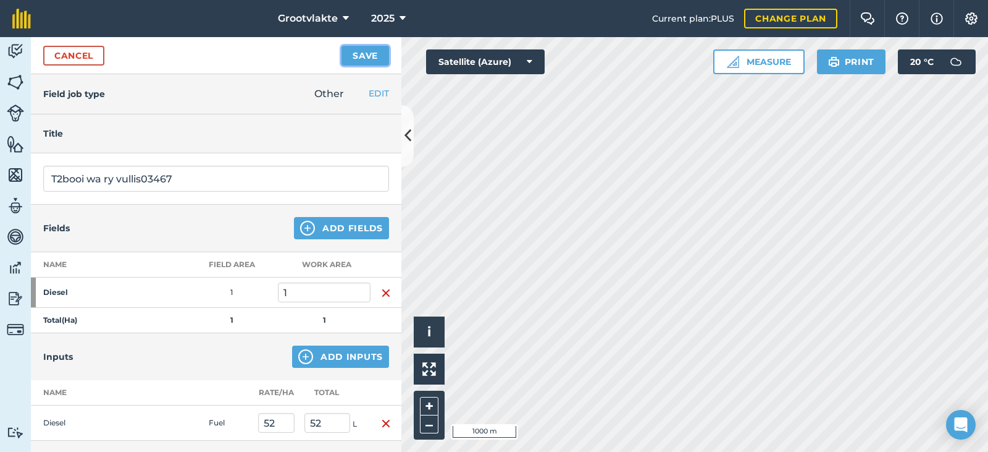
click at [361, 48] on button "Save" at bounding box center [366, 56] width 48 height 20
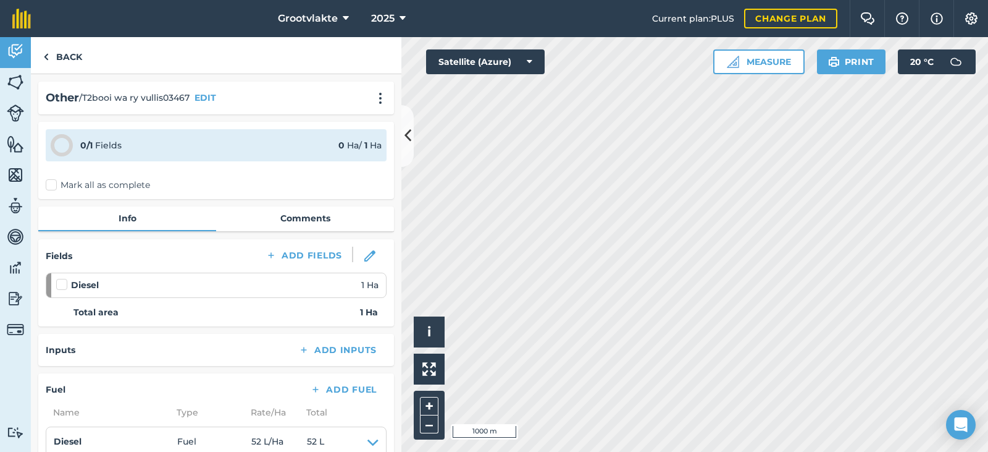
click at [53, 188] on label "Mark all as complete" at bounding box center [98, 185] width 104 height 13
click at [53, 187] on input "Mark all as complete" at bounding box center [50, 183] width 8 height 8
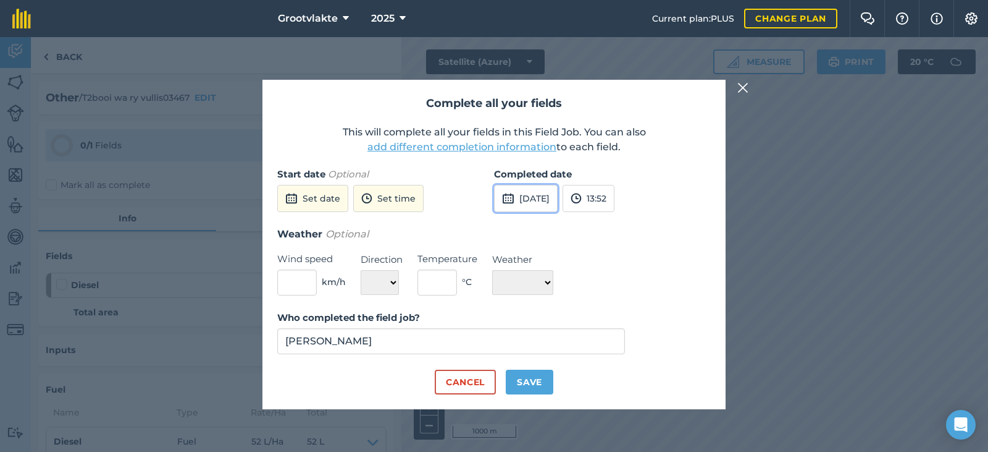
click at [539, 203] on button "[DATE]" at bounding box center [526, 198] width 64 height 27
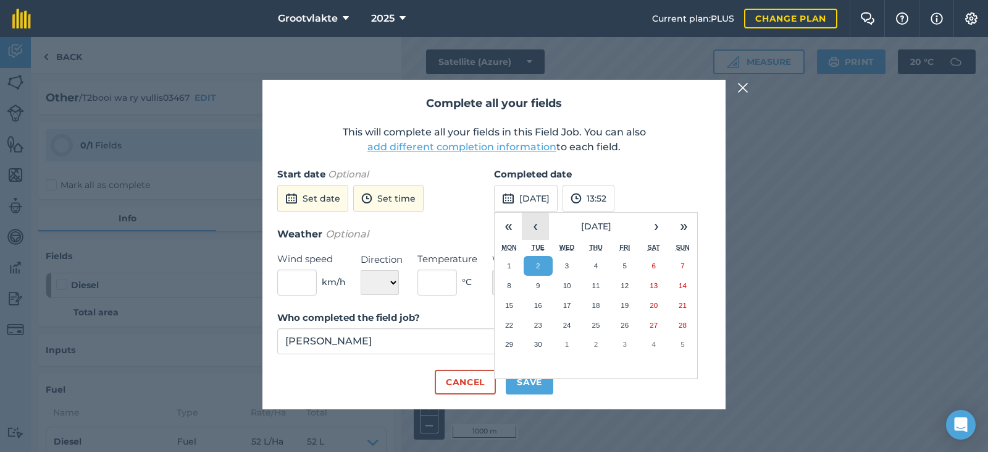
click at [534, 229] on button "‹" at bounding box center [535, 225] width 27 height 27
click at [598, 350] on button "28" at bounding box center [596, 344] width 29 height 20
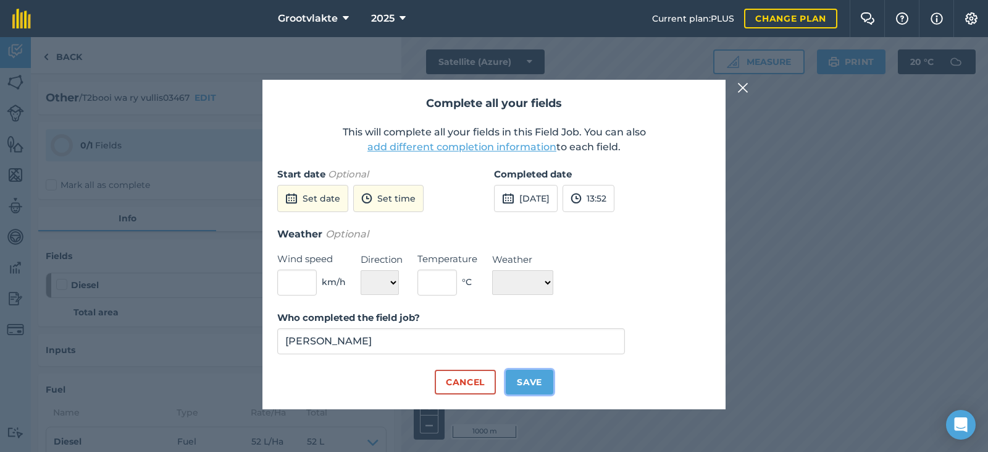
click at [537, 373] on button "Save" at bounding box center [530, 381] width 48 height 25
checkbox input "true"
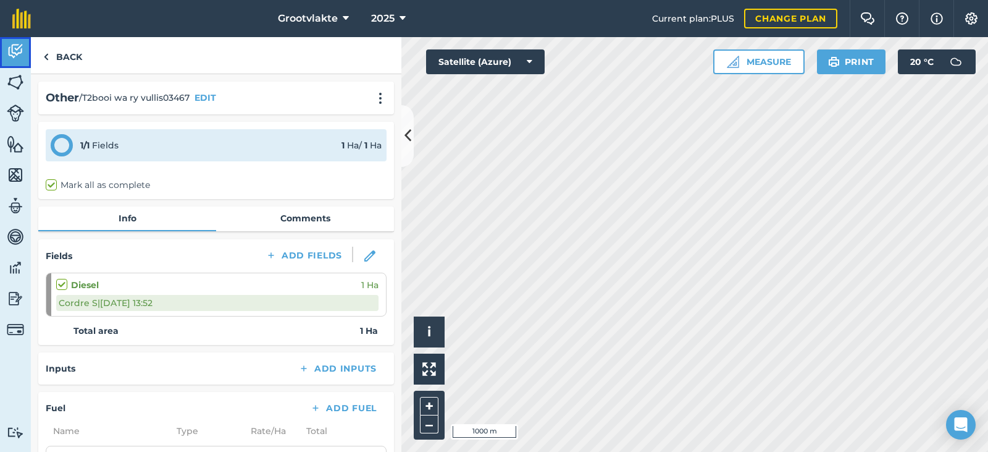
click at [24, 51] on link "Activity" at bounding box center [15, 52] width 31 height 31
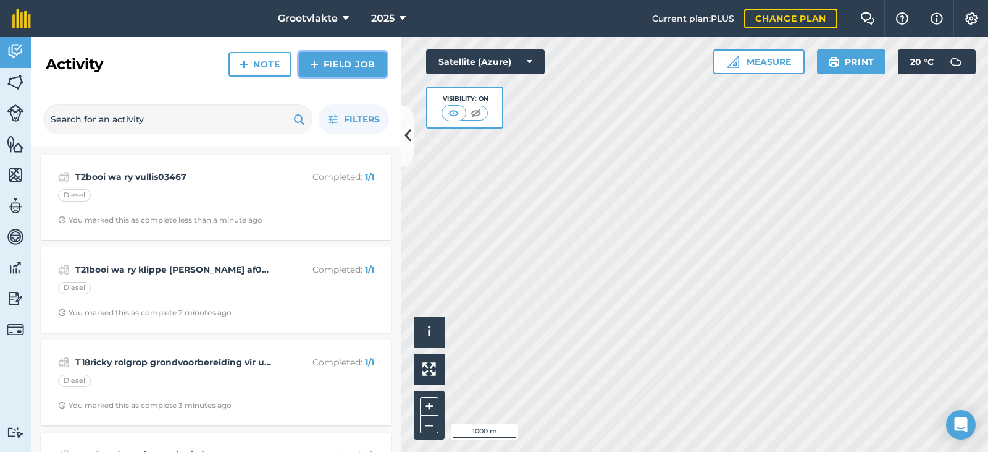
click at [313, 73] on link "Field Job" at bounding box center [343, 64] width 88 height 25
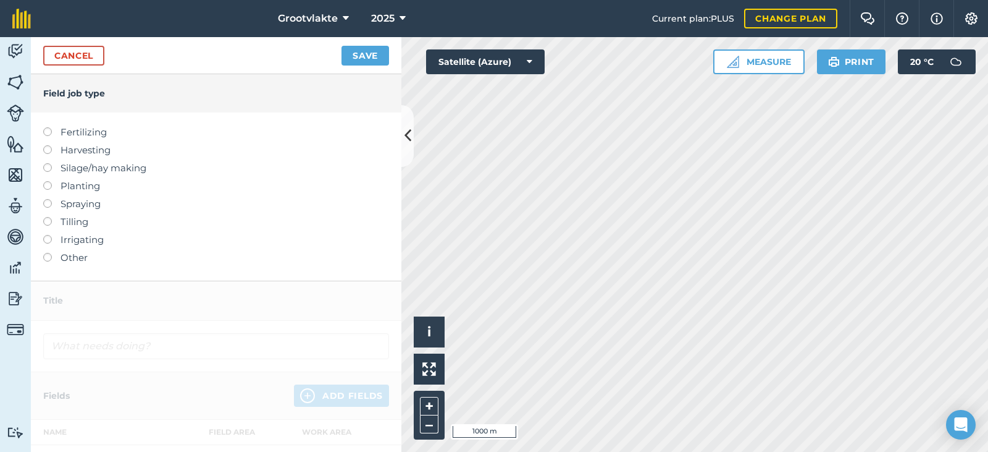
click at [56, 253] on label "Other" at bounding box center [216, 257] width 346 height 15
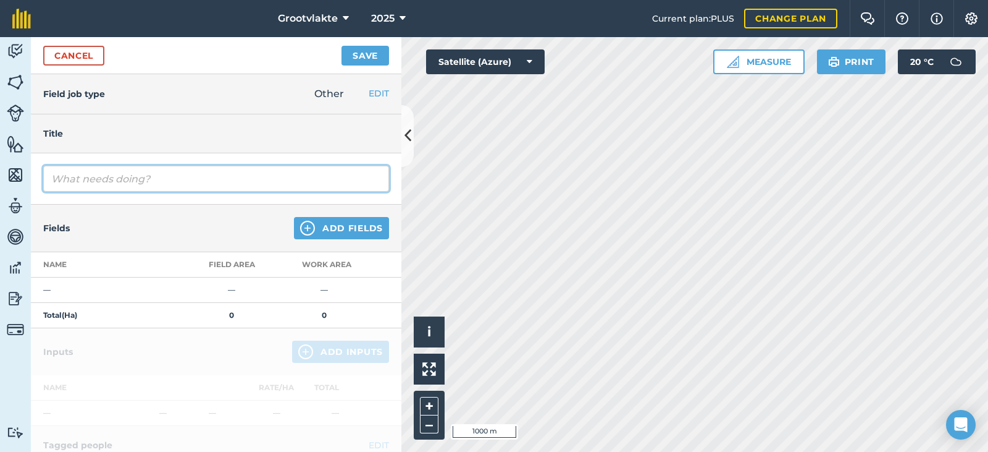
click at [77, 175] on input "text" at bounding box center [216, 179] width 346 height 26
type input "T16no148 kratwa gooi kunsmis by [PERSON_NAME] bome09014.0"
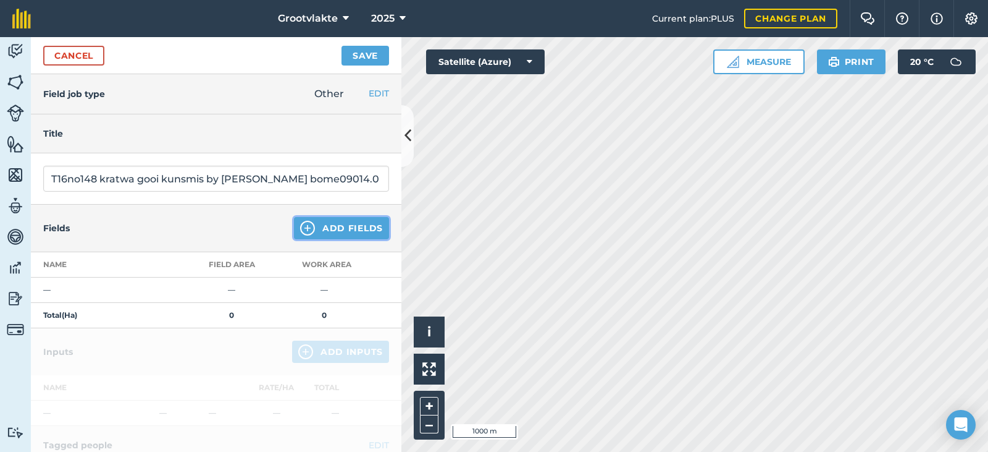
click at [358, 235] on button "Add Fields" at bounding box center [341, 228] width 95 height 22
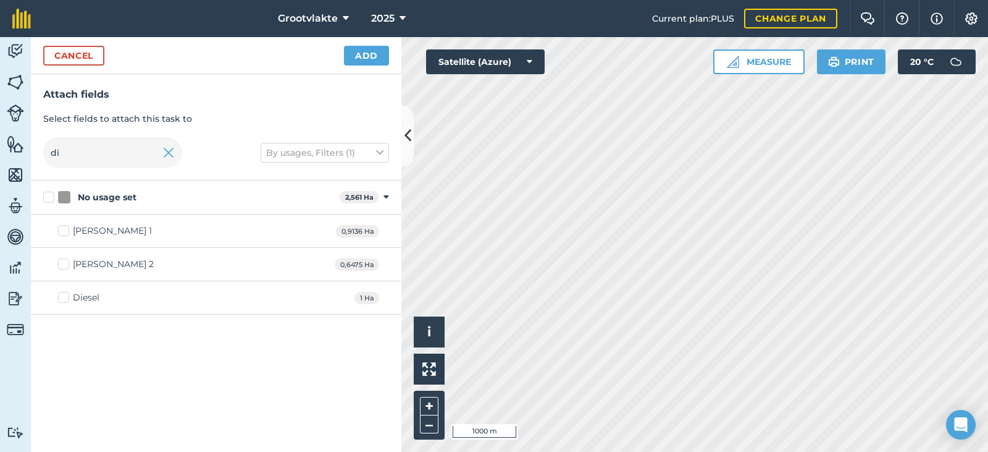
click at [78, 288] on div "Diesel 1 Ha" at bounding box center [216, 297] width 371 height 33
click at [59, 306] on div "Diesel 1 Ha" at bounding box center [216, 297] width 371 height 33
click at [66, 297] on label "Diesel" at bounding box center [78, 297] width 41 height 13
click at [66, 297] on input "Diesel" at bounding box center [62, 295] width 8 height 8
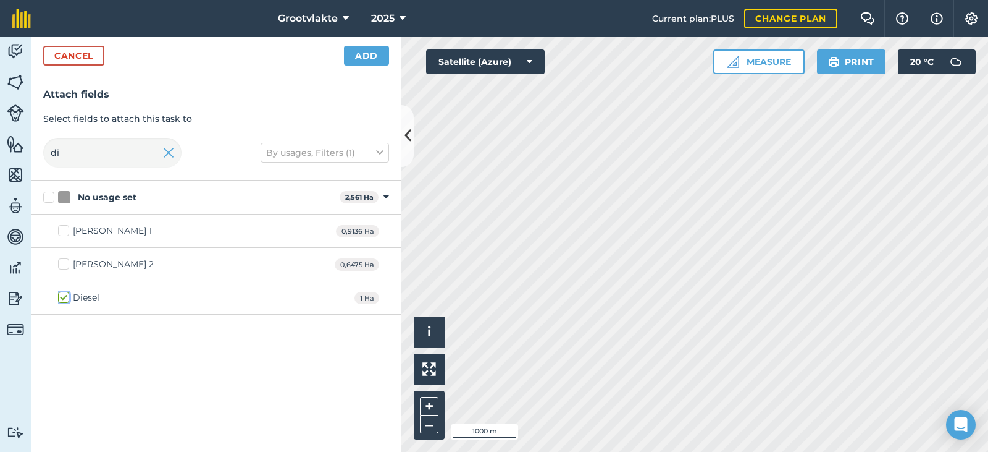
checkbox input "true"
click at [387, 57] on button "Add" at bounding box center [366, 56] width 45 height 20
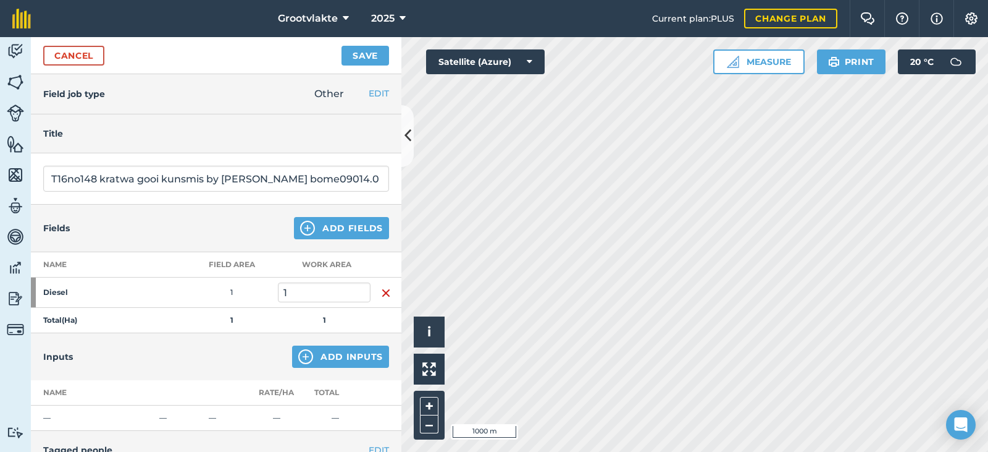
drag, startPoint x: 344, startPoint y: 364, endPoint x: 338, endPoint y: 369, distance: 7.9
click at [339, 369] on div "Inputs Add Inputs" at bounding box center [216, 356] width 371 height 47
click at [334, 337] on div "Inputs Add Inputs" at bounding box center [216, 356] width 371 height 47
click at [331, 349] on button "Add Inputs" at bounding box center [340, 356] width 97 height 22
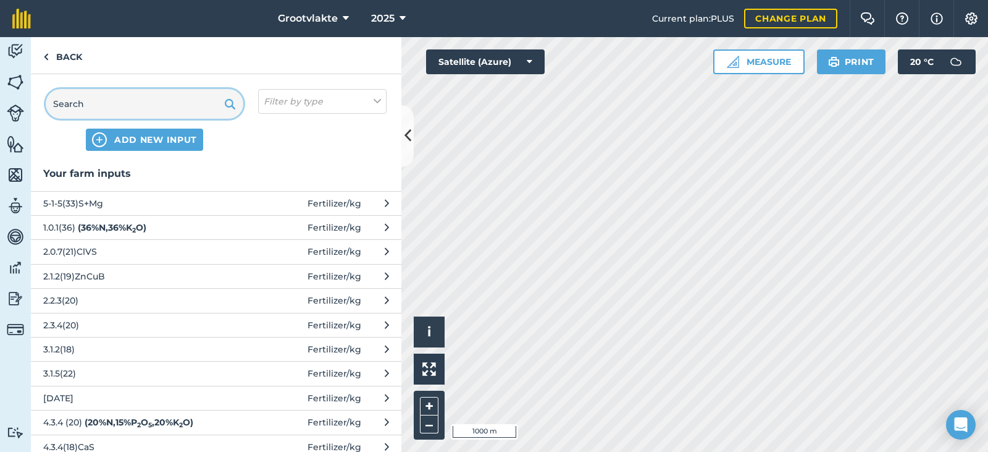
click at [140, 109] on input "text" at bounding box center [145, 104] width 198 height 30
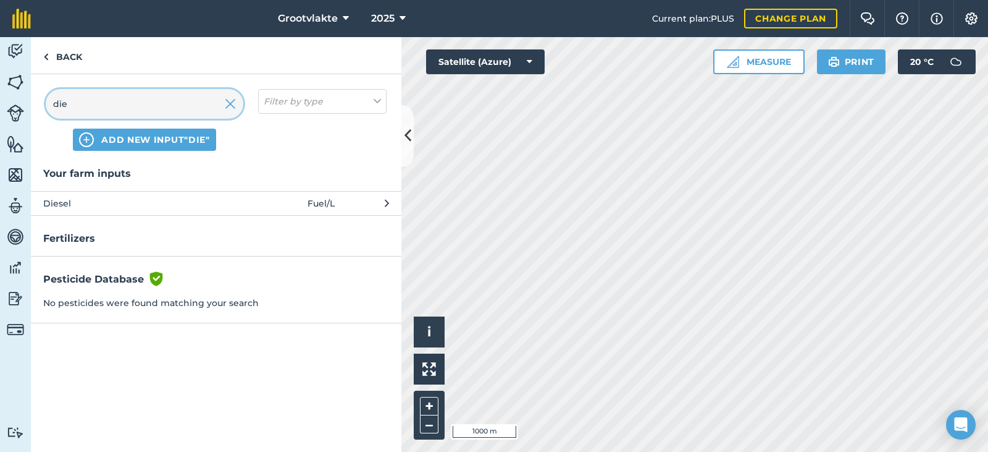
type input "die"
click at [105, 203] on span "Diesel" at bounding box center [144, 203] width 202 height 14
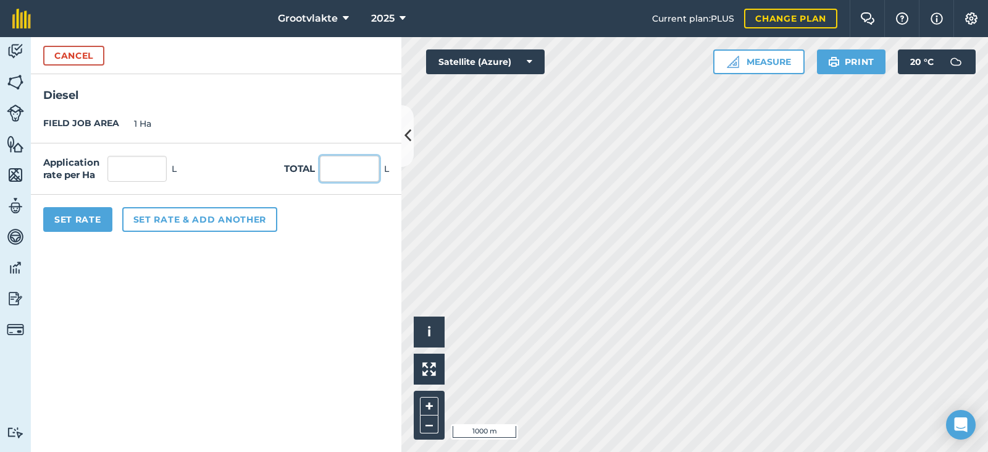
click at [321, 177] on input "text" at bounding box center [349, 169] width 59 height 26
type input "39"
click at [103, 216] on button "Set Rate" at bounding box center [77, 219] width 69 height 25
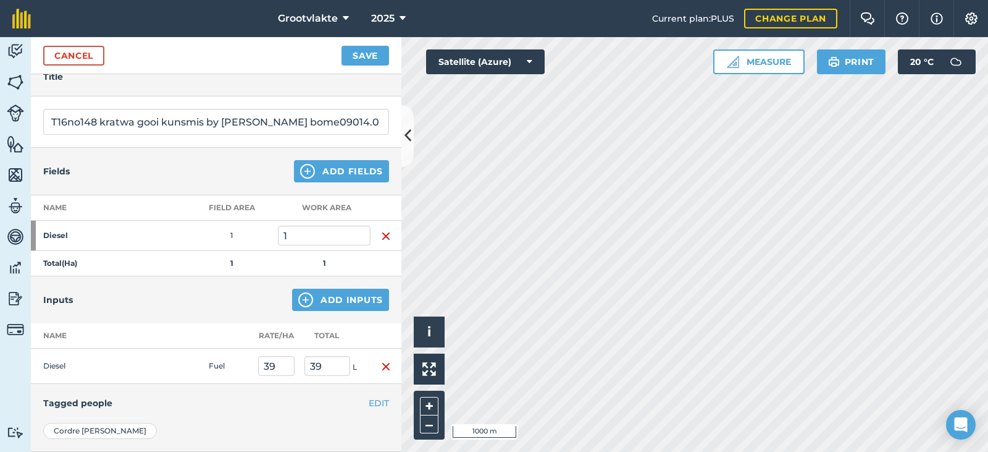
scroll to position [124, 0]
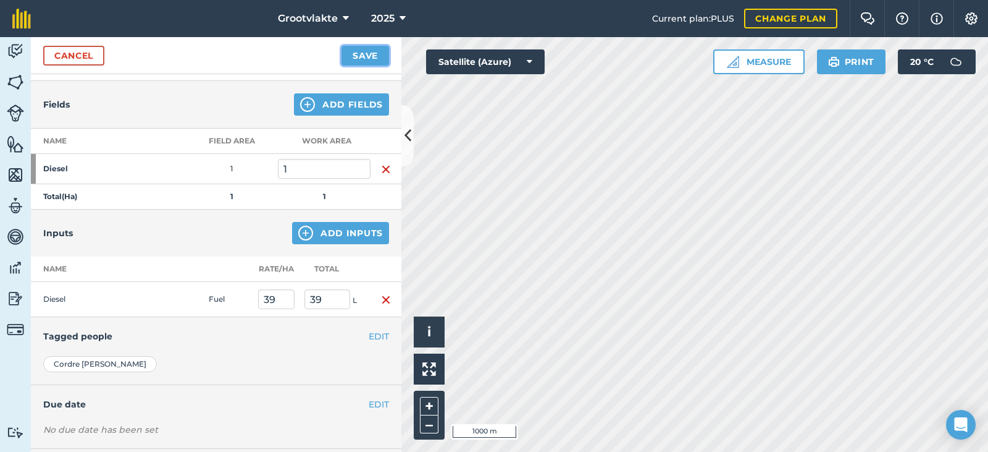
click at [357, 62] on button "Save" at bounding box center [366, 56] width 48 height 20
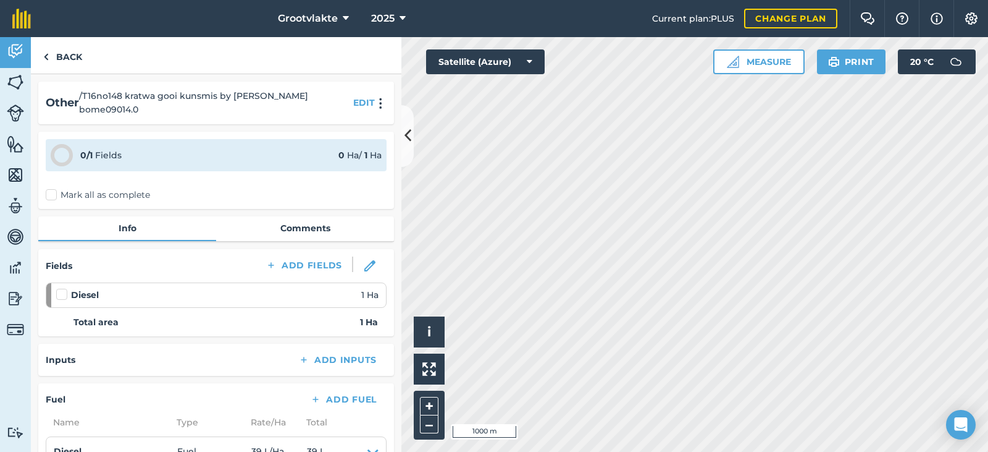
click at [74, 188] on label "Mark all as complete" at bounding box center [98, 194] width 104 height 13
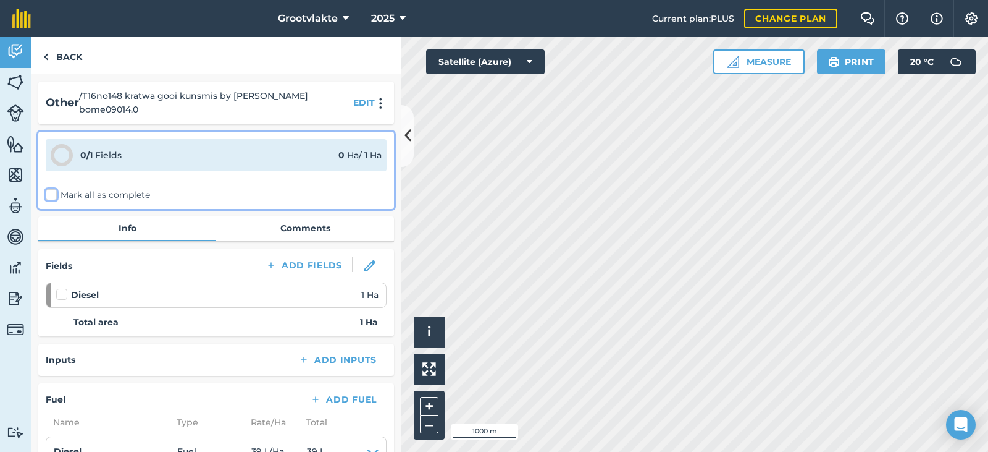
click at [54, 188] on input "Mark all as complete" at bounding box center [50, 192] width 8 height 8
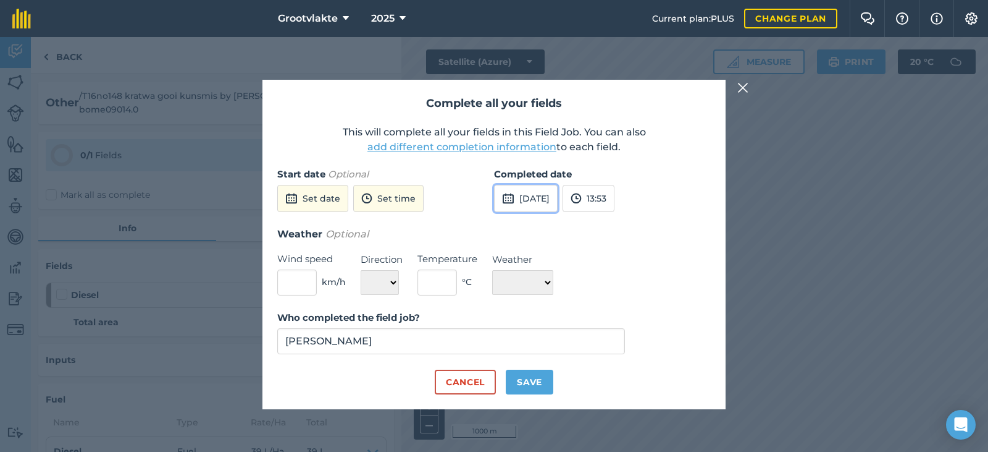
click at [503, 193] on img at bounding box center [508, 198] width 12 height 15
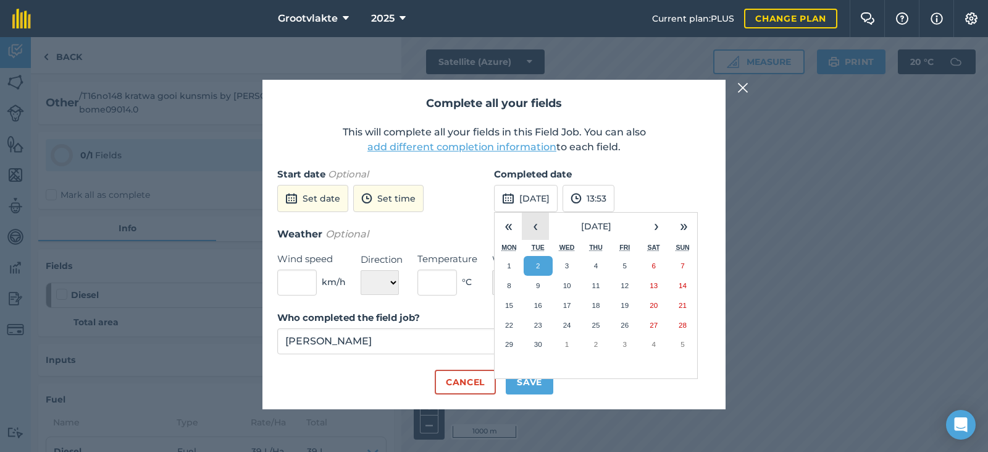
click at [539, 227] on button "‹" at bounding box center [535, 225] width 27 height 27
click at [605, 342] on button "28" at bounding box center [596, 344] width 29 height 20
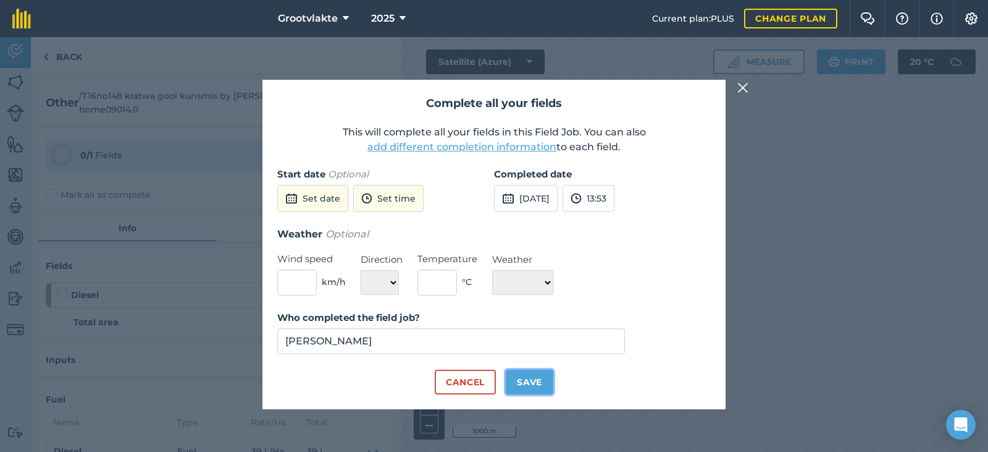
click at [545, 378] on button "Save" at bounding box center [530, 381] width 48 height 25
checkbox input "true"
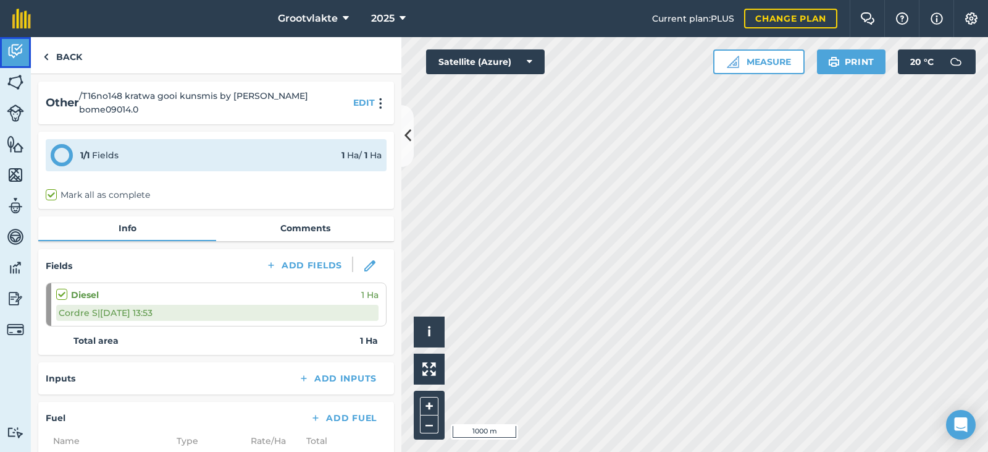
click at [17, 55] on img at bounding box center [15, 51] width 17 height 19
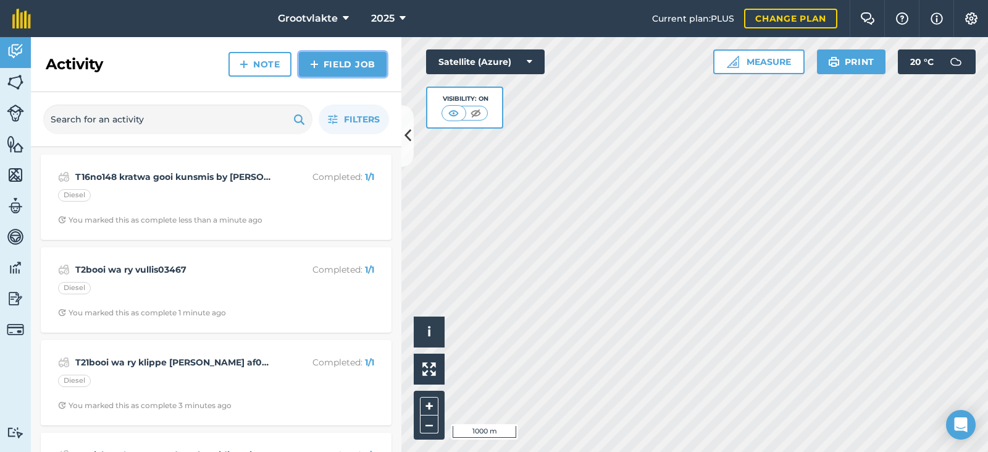
click at [331, 69] on link "Field Job" at bounding box center [343, 64] width 88 height 25
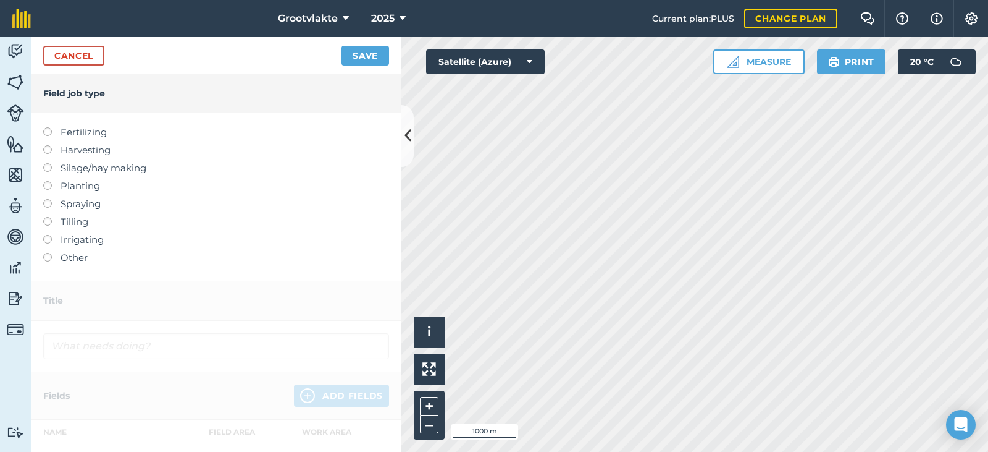
click at [78, 259] on label "Other" at bounding box center [216, 257] width 346 height 15
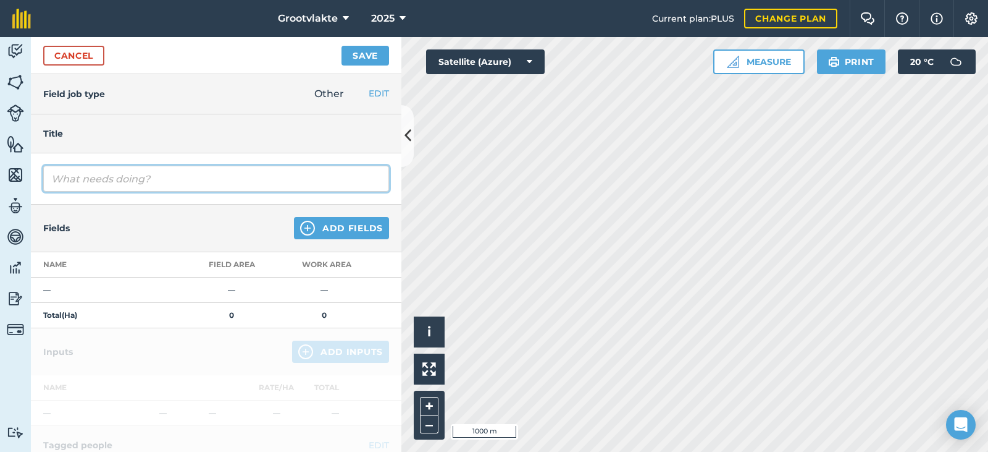
click at [105, 185] on input "text" at bounding box center [216, 179] width 346 height 26
type input "T18ricky rolgrop grondvoorbereiding vir uie plant15515.9"
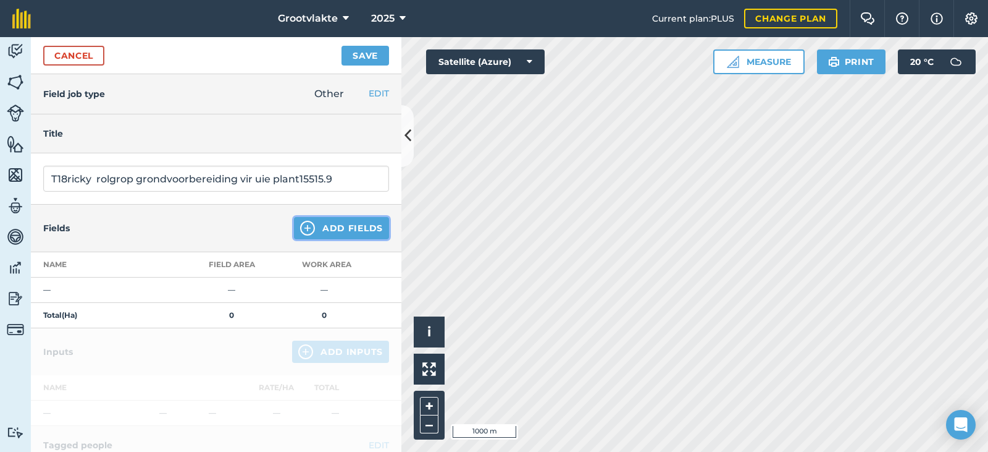
click at [311, 230] on button "Add Fields" at bounding box center [341, 228] width 95 height 22
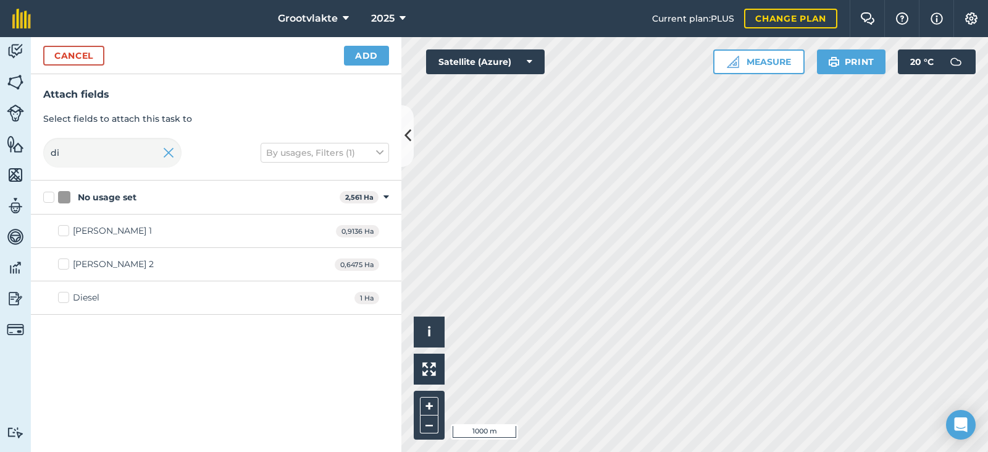
click at [80, 288] on div "Diesel 1 Ha" at bounding box center [216, 297] width 371 height 33
click at [80, 291] on div "Diesel 1 Ha" at bounding box center [216, 297] width 371 height 33
click at [78, 293] on div "Diesel" at bounding box center [86, 297] width 27 height 13
click at [66, 293] on input "Diesel" at bounding box center [62, 295] width 8 height 8
checkbox input "true"
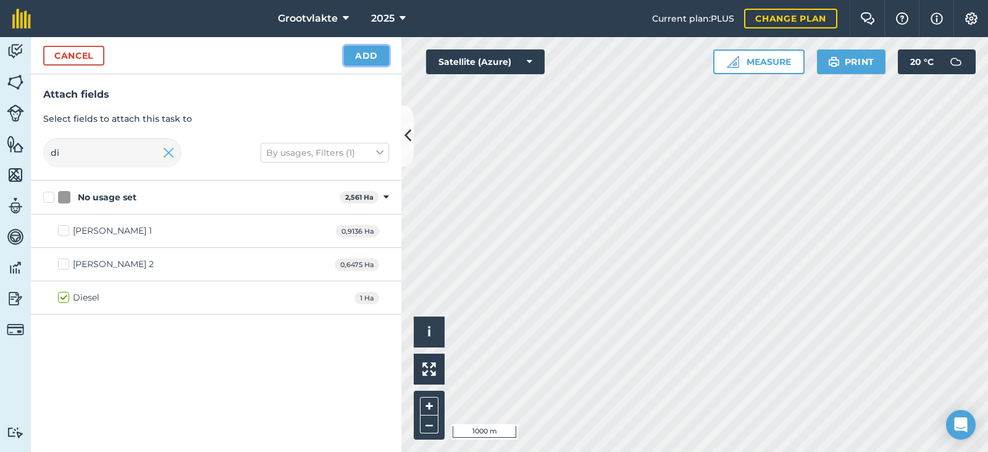
click at [376, 57] on button "Add" at bounding box center [366, 56] width 45 height 20
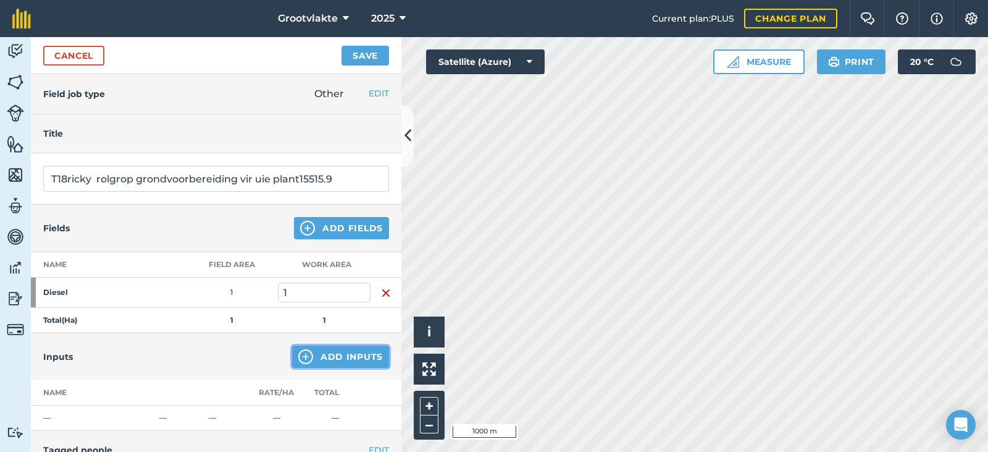
click at [342, 356] on button "Add Inputs" at bounding box center [340, 356] width 97 height 22
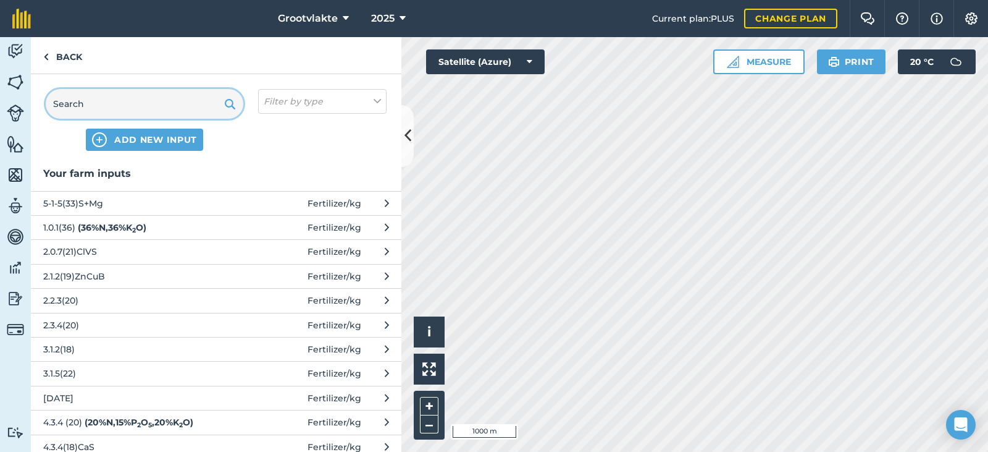
click at [176, 113] on input "text" at bounding box center [145, 104] width 198 height 30
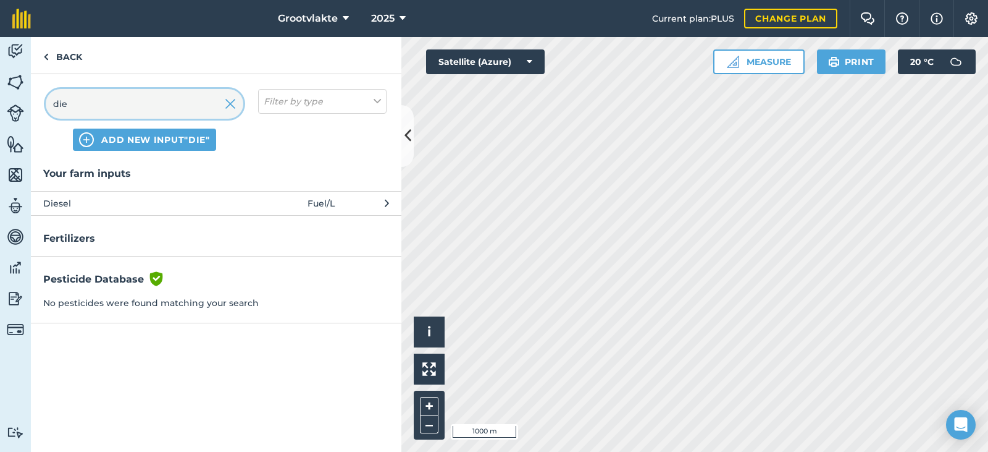
type input "die"
click at [168, 200] on button "Diesel Fuel / L" at bounding box center [216, 203] width 371 height 24
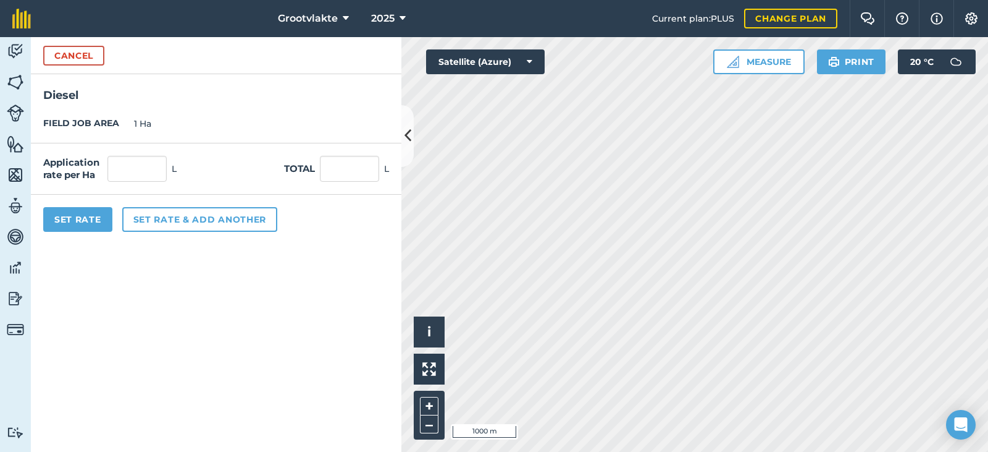
click at [319, 172] on div "Total L" at bounding box center [336, 169] width 105 height 26
click at [320, 172] on input "text" at bounding box center [349, 169] width 59 height 26
type input "75"
click at [82, 222] on button "Set Rate" at bounding box center [77, 219] width 69 height 25
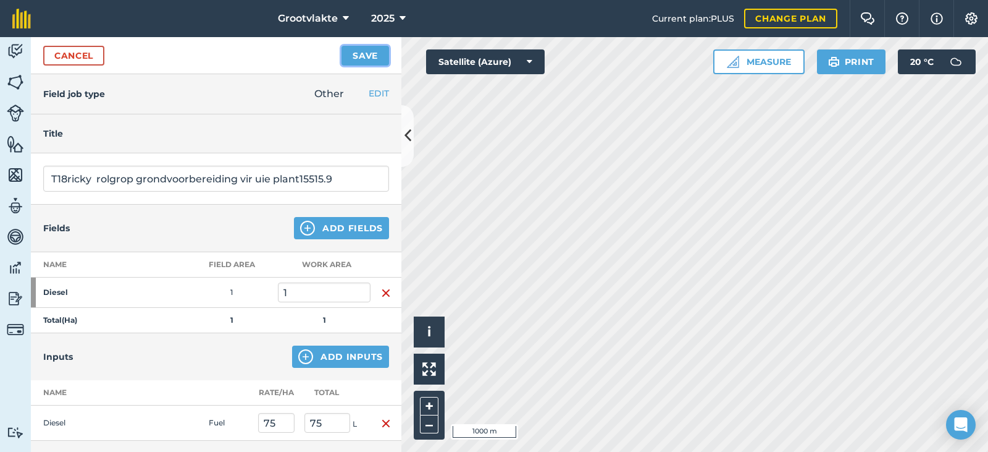
click at [376, 59] on button "Save" at bounding box center [366, 56] width 48 height 20
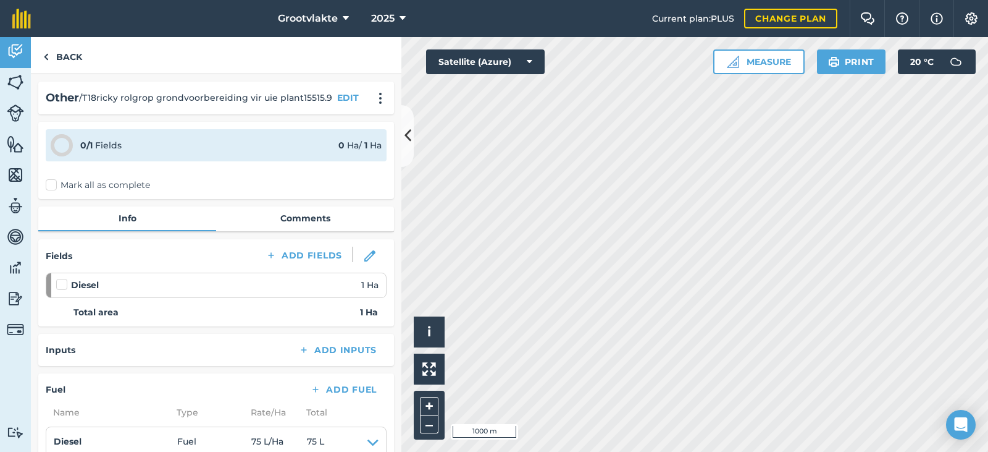
click at [58, 185] on label "Mark all as complete" at bounding box center [98, 185] width 104 height 13
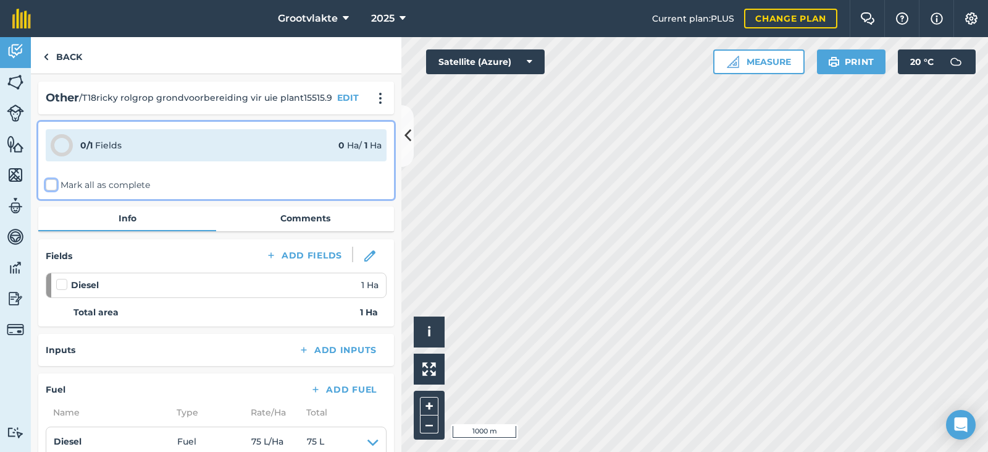
click at [54, 185] on input "Mark all as complete" at bounding box center [50, 183] width 8 height 8
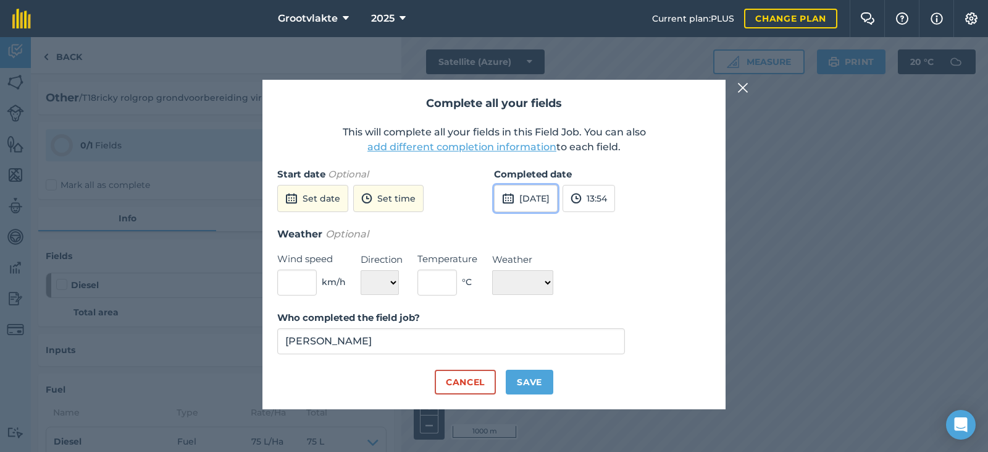
click at [555, 211] on button "[DATE]" at bounding box center [526, 198] width 64 height 27
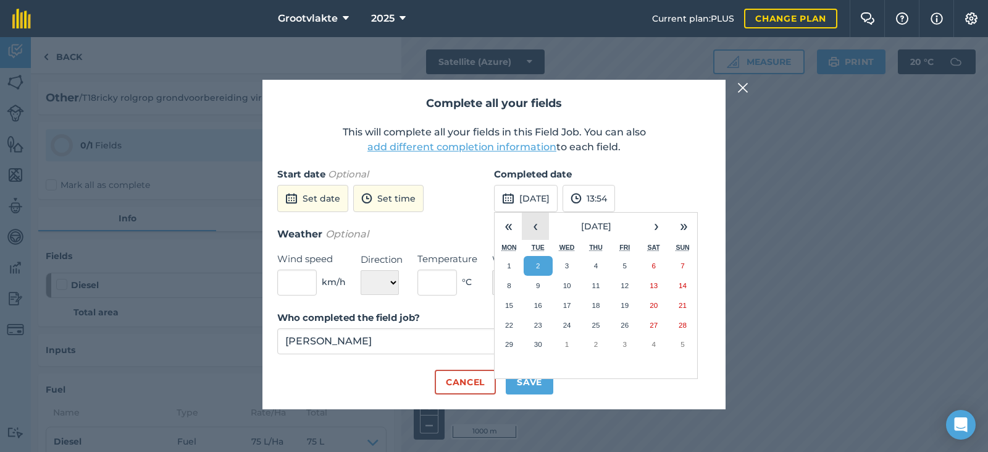
click at [534, 232] on button "‹" at bounding box center [535, 225] width 27 height 27
click at [599, 345] on abbr "28" at bounding box center [596, 344] width 8 height 8
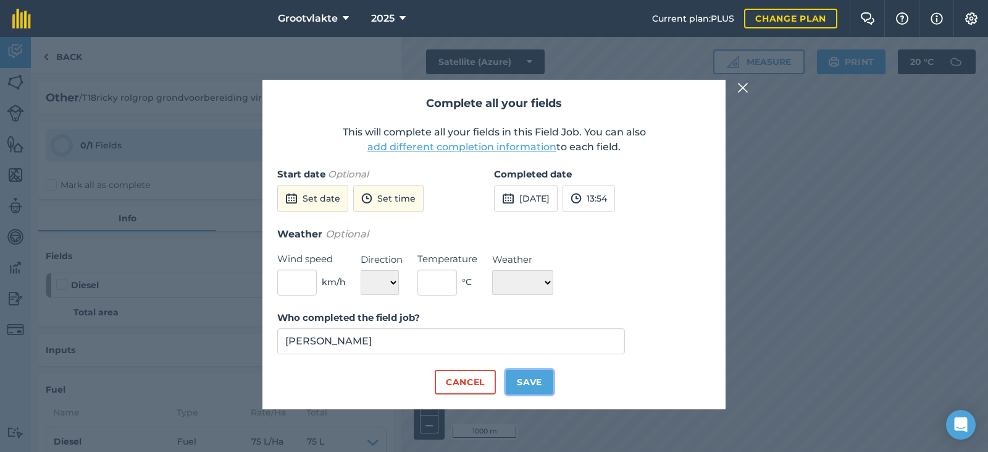
click at [547, 378] on button "Save" at bounding box center [530, 381] width 48 height 25
checkbox input "true"
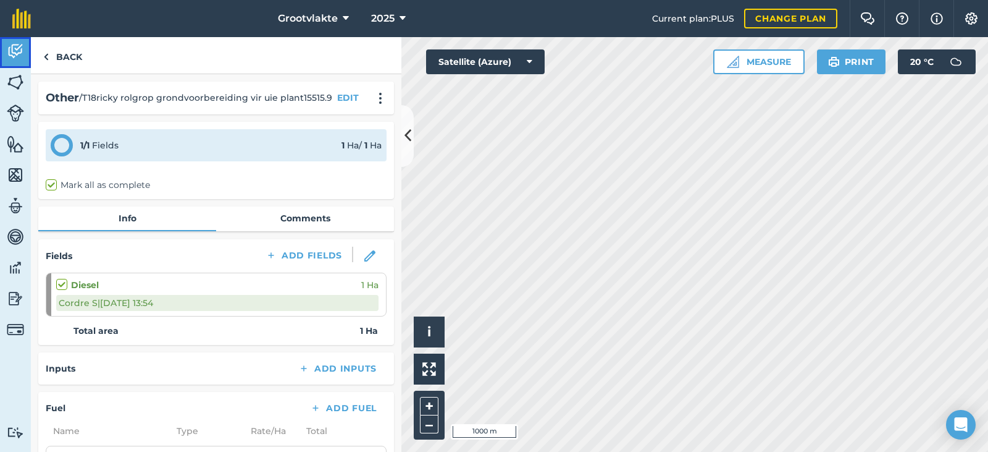
click at [10, 54] on img at bounding box center [15, 51] width 17 height 19
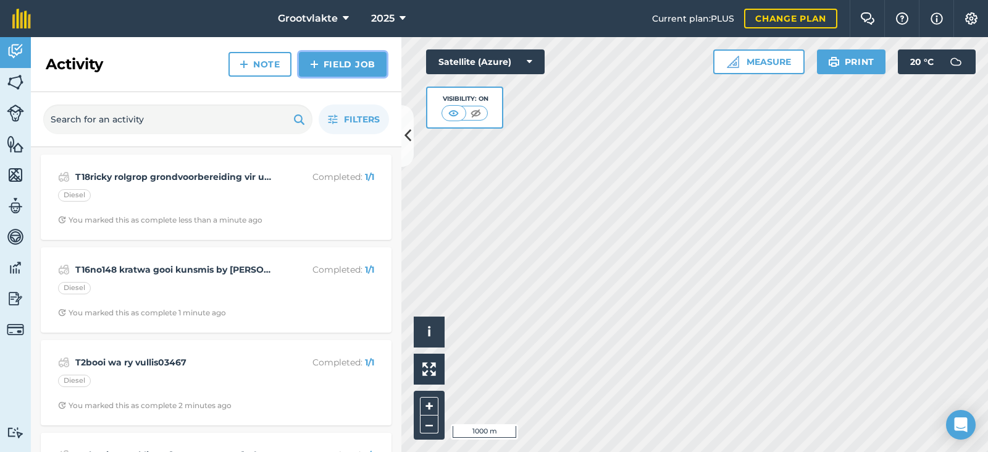
click at [333, 67] on link "Field Job" at bounding box center [343, 64] width 88 height 25
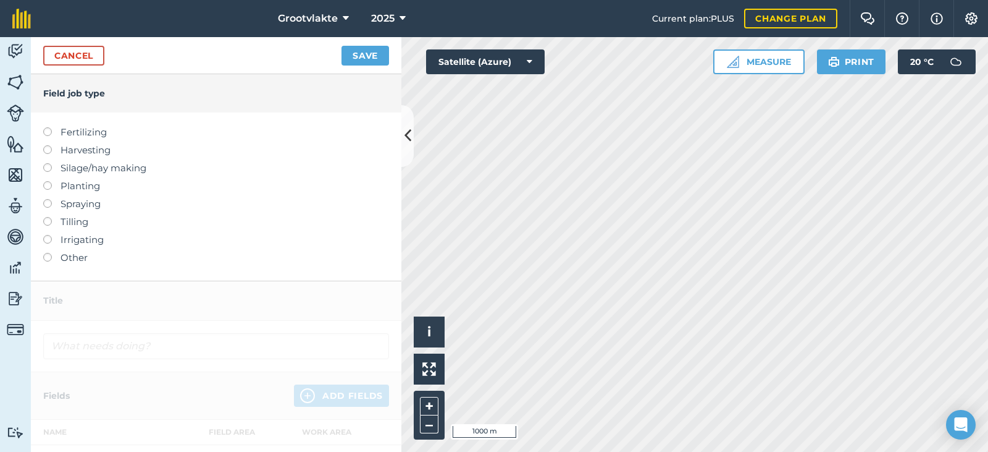
click at [77, 251] on label "Other" at bounding box center [216, 257] width 346 height 15
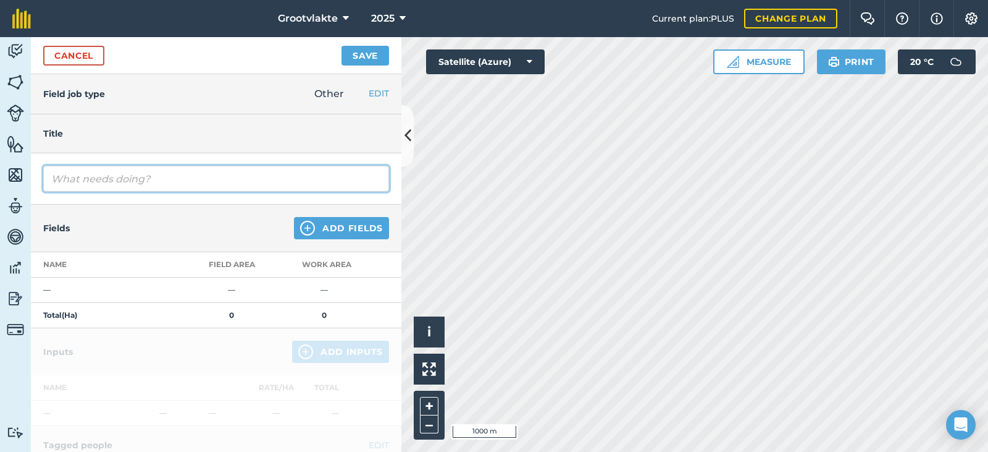
click at [88, 185] on input "text" at bounding box center [216, 179] width 346 height 26
type input "T18ricky rolgrop grondvoorbereiding vir uie plant15534.2"
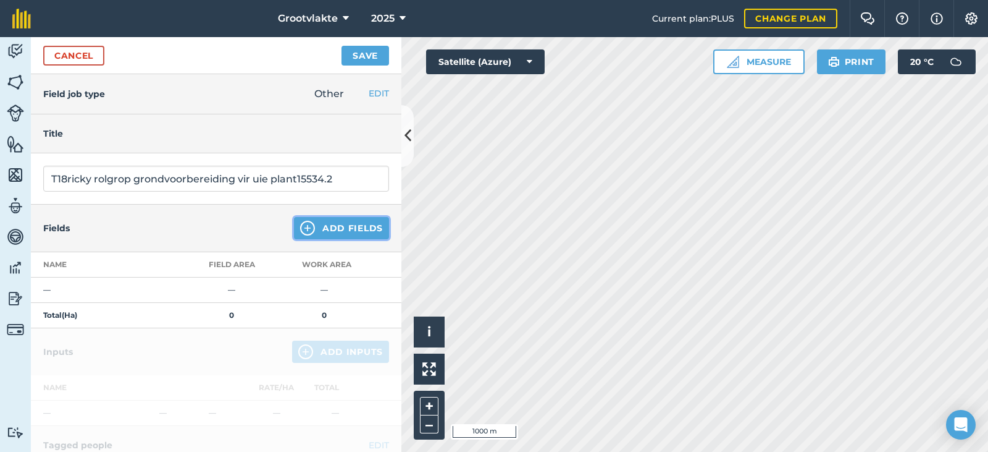
click at [300, 224] on img at bounding box center [307, 228] width 15 height 15
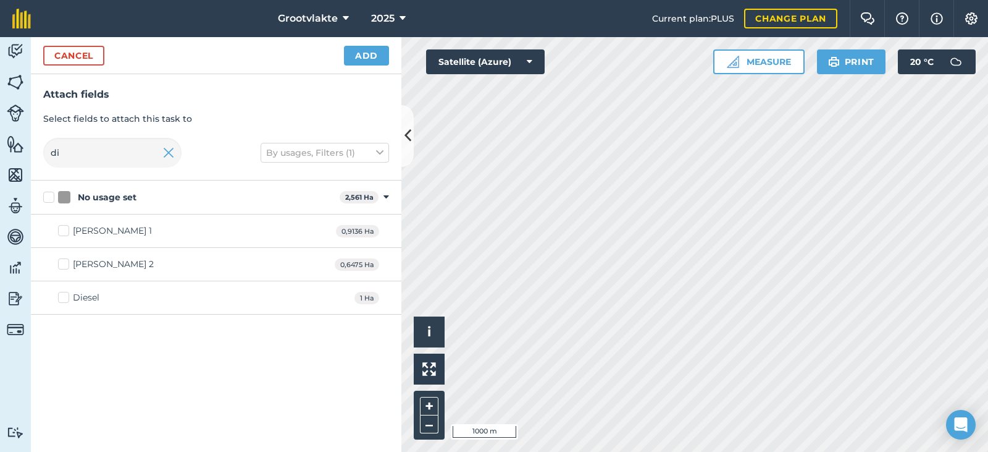
click at [96, 297] on div "Diesel" at bounding box center [86, 297] width 27 height 13
click at [66, 297] on input "Diesel" at bounding box center [62, 295] width 8 height 8
checkbox input "true"
click at [359, 56] on button "Add" at bounding box center [366, 56] width 45 height 20
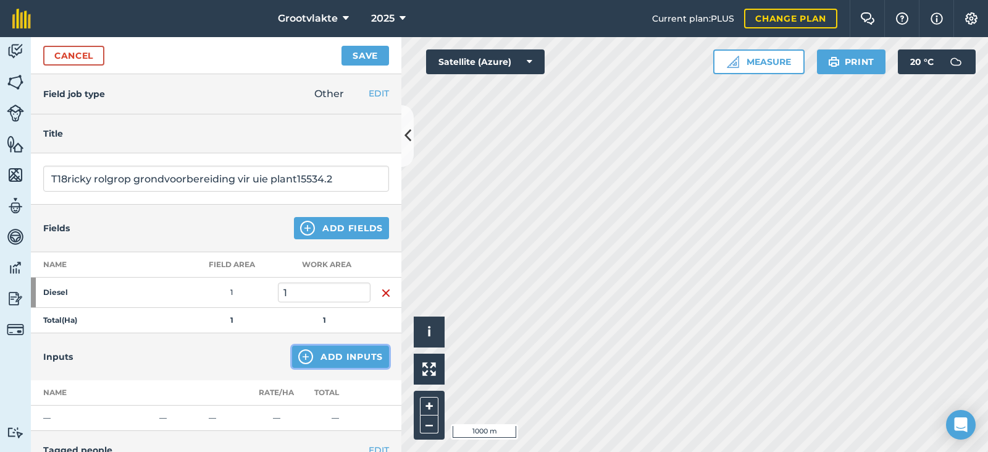
click at [318, 366] on button "Add Inputs" at bounding box center [340, 356] width 97 height 22
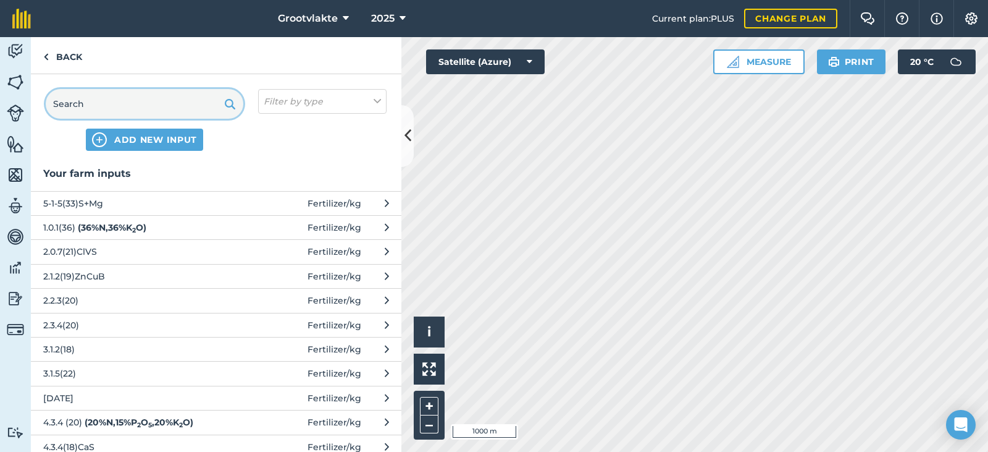
click at [160, 107] on input "text" at bounding box center [145, 104] width 198 height 30
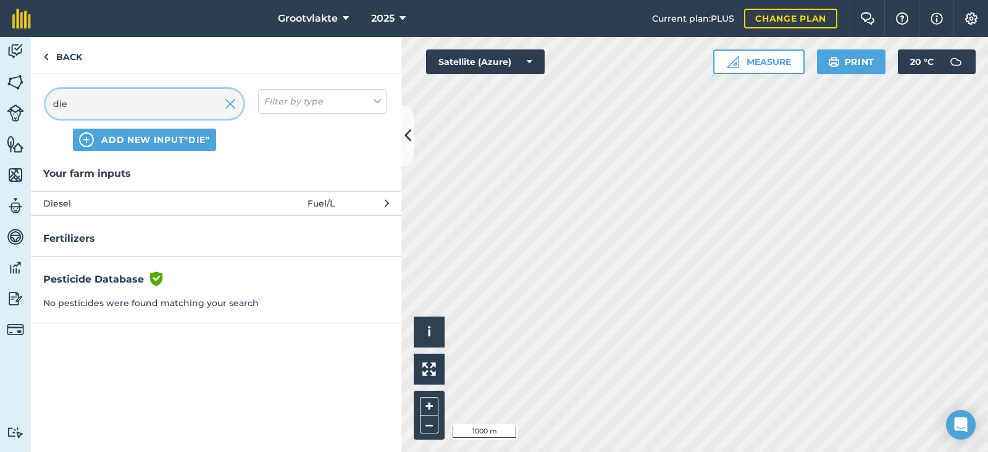
type input "die"
click at [151, 200] on span "Diesel" at bounding box center [144, 203] width 202 height 14
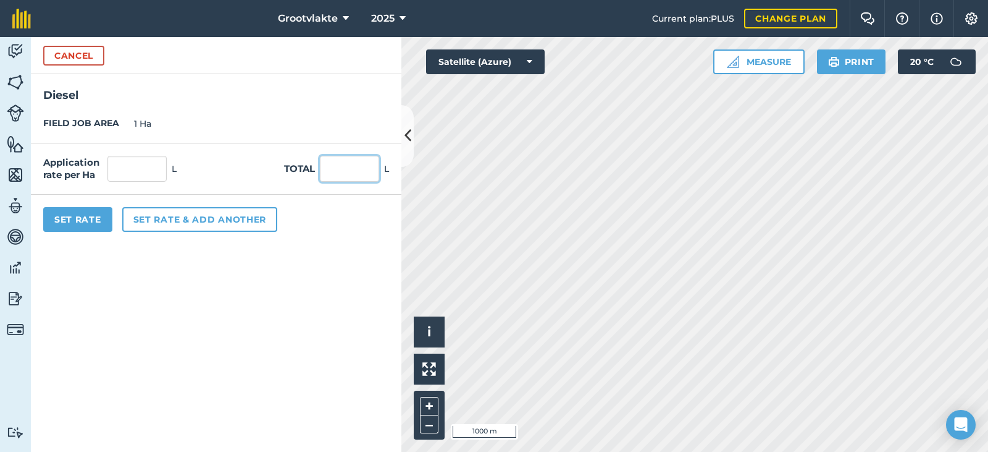
click at [325, 162] on input "text" at bounding box center [349, 169] width 59 height 26
type input "18"
click at [103, 225] on button "Set Rate" at bounding box center [77, 219] width 69 height 25
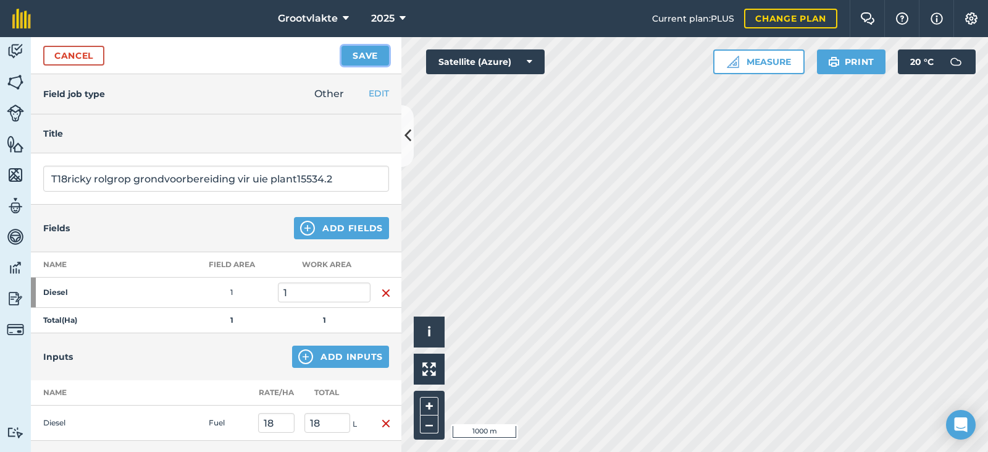
click at [377, 51] on button "Save" at bounding box center [366, 56] width 48 height 20
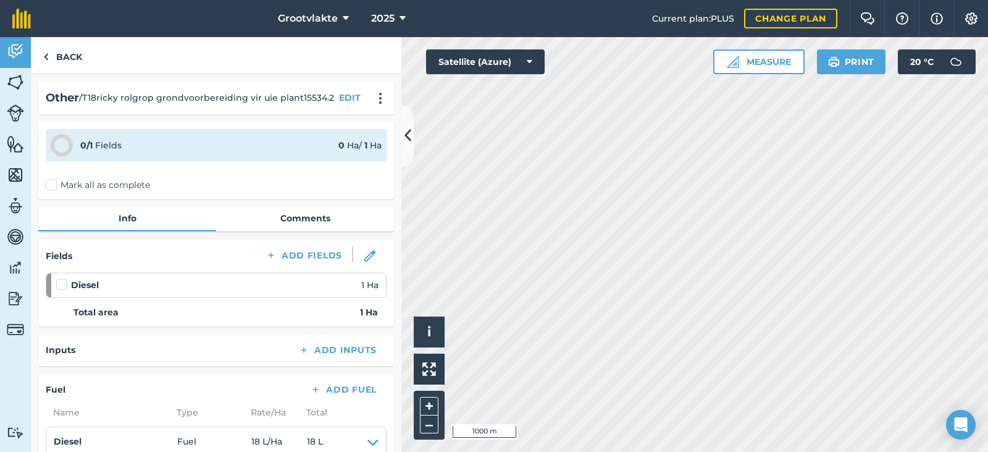
click at [83, 195] on div "0 / 1 Fields 0 Ha / 1 [PERSON_NAME] all as complete" at bounding box center [216, 160] width 356 height 77
click at [76, 187] on label "Mark all as complete" at bounding box center [98, 185] width 104 height 13
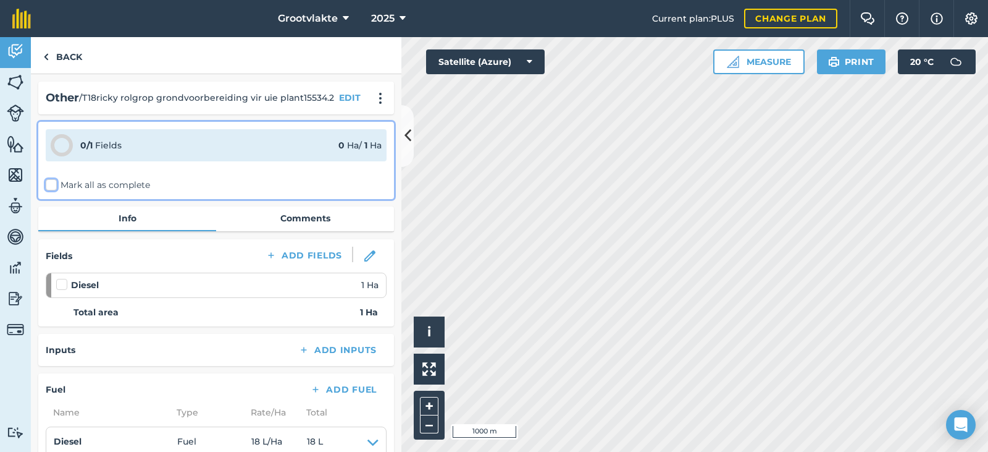
click at [54, 187] on input "Mark all as complete" at bounding box center [50, 183] width 8 height 8
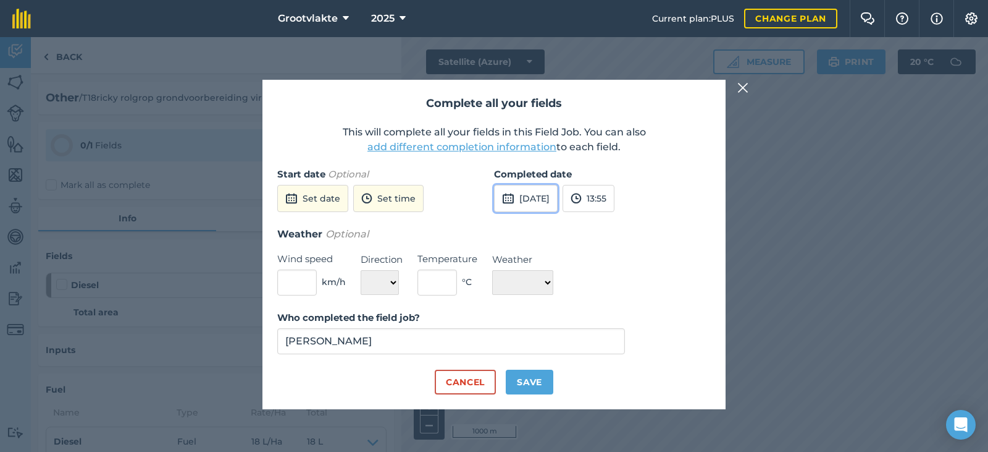
click at [513, 206] on button "[DATE]" at bounding box center [526, 198] width 64 height 27
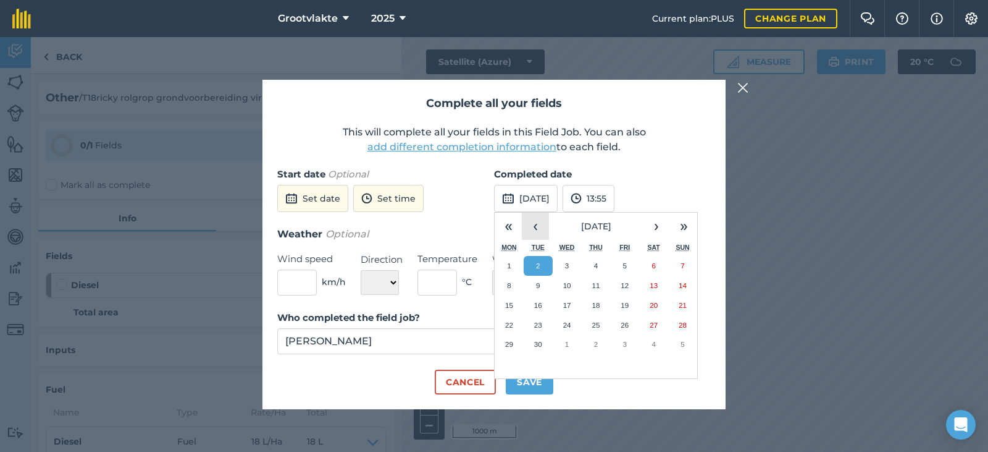
click at [540, 227] on button "‹" at bounding box center [535, 225] width 27 height 27
click at [597, 339] on button "28" at bounding box center [596, 344] width 29 height 20
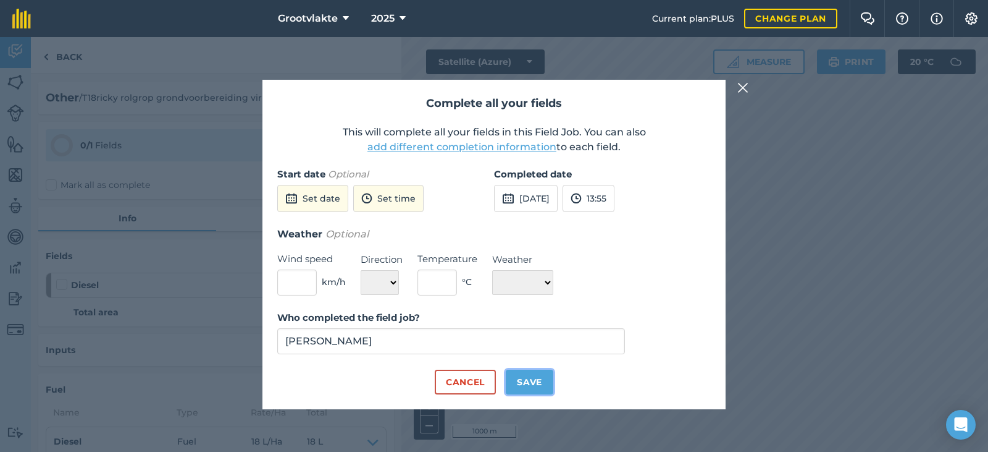
click at [541, 374] on button "Save" at bounding box center [530, 381] width 48 height 25
checkbox input "true"
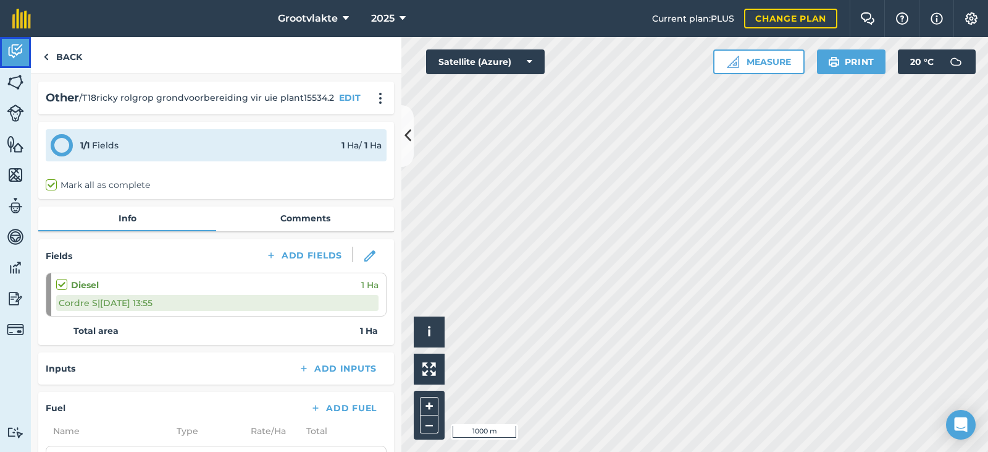
click at [8, 53] on img at bounding box center [15, 51] width 17 height 19
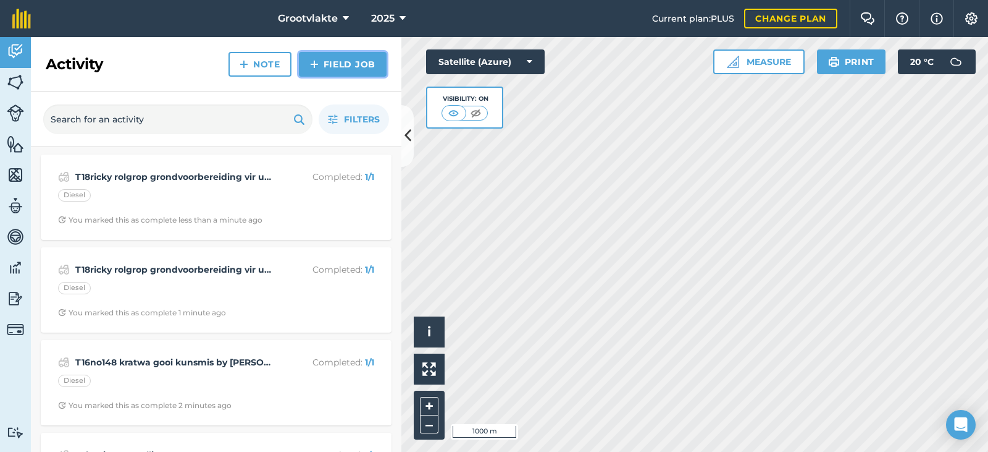
click at [341, 69] on link "Field Job" at bounding box center [343, 64] width 88 height 25
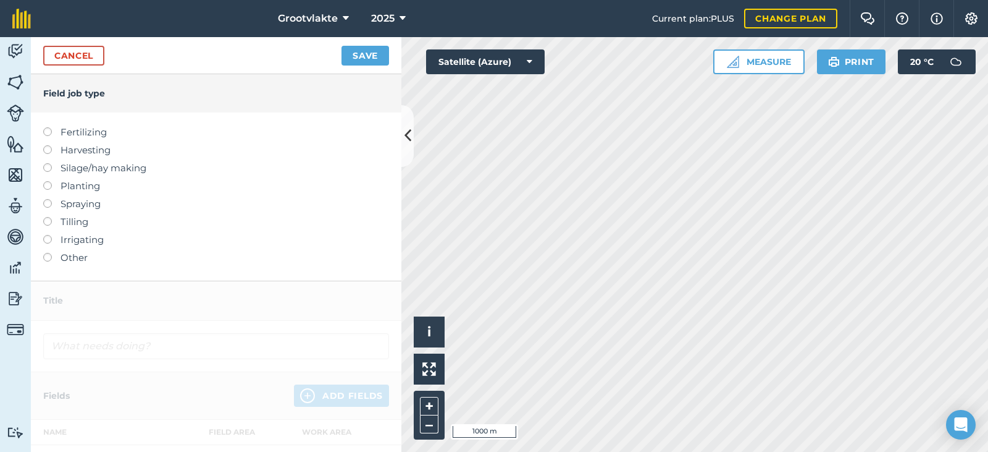
click at [78, 259] on label "Other" at bounding box center [216, 257] width 346 height 15
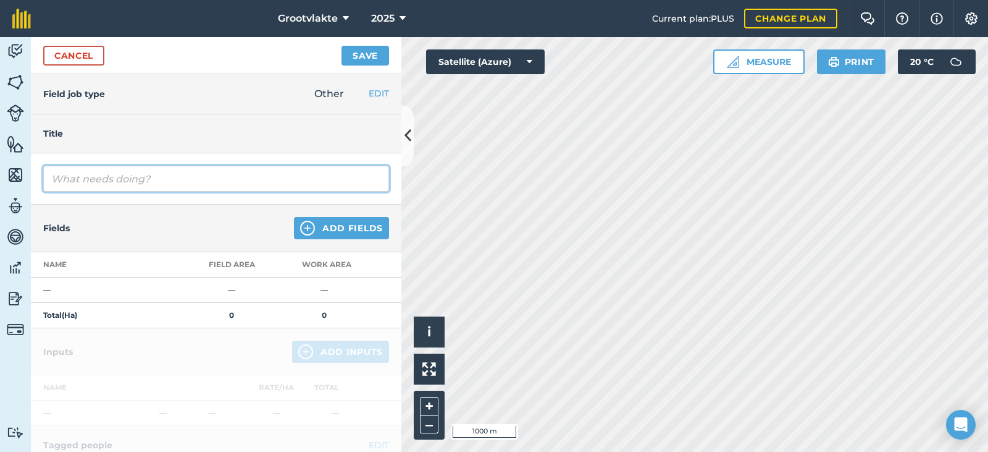
click at [103, 187] on input "text" at bounding box center [216, 179] width 346 height 26
type input "Tct7163 abram tel klippe op uur meter foutief"
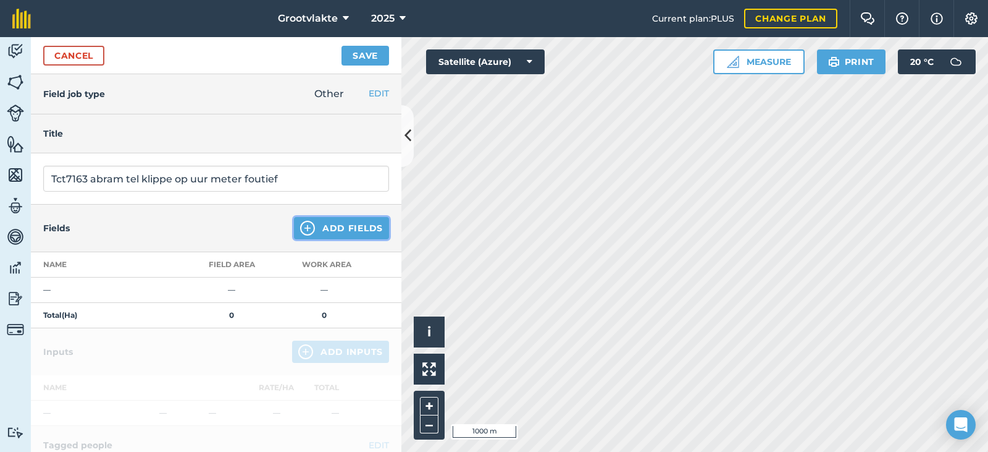
click at [319, 230] on button "Add Fields" at bounding box center [341, 228] width 95 height 22
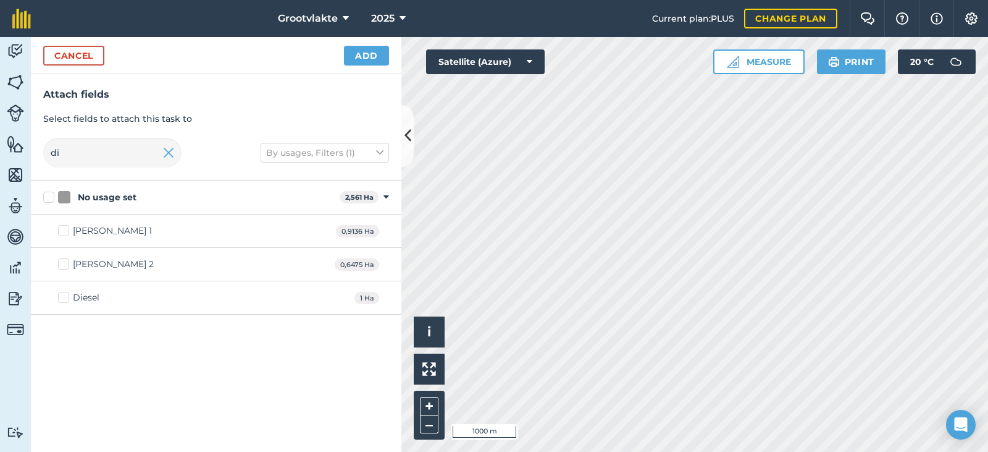
click at [78, 301] on div "Diesel" at bounding box center [86, 297] width 27 height 13
click at [66, 299] on input "Diesel" at bounding box center [62, 295] width 8 height 8
checkbox input "true"
click at [379, 56] on button "Add" at bounding box center [366, 56] width 45 height 20
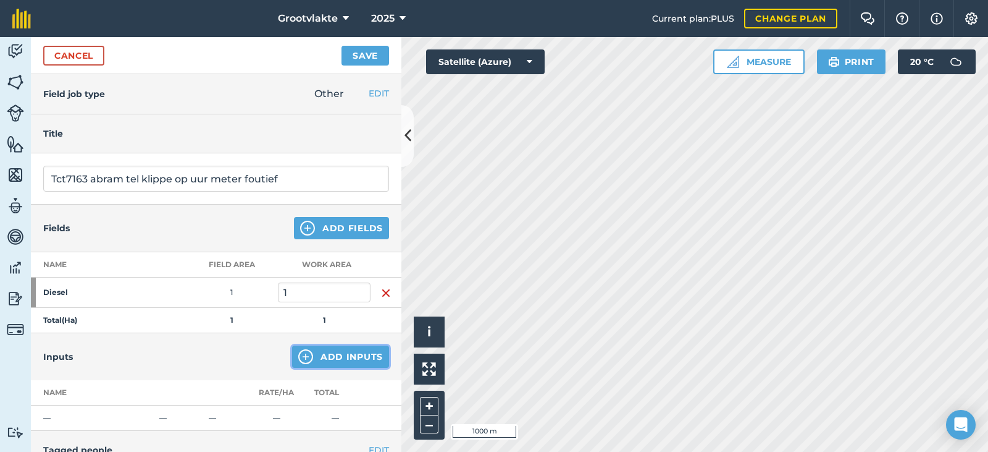
click at [298, 357] on img at bounding box center [305, 356] width 15 height 15
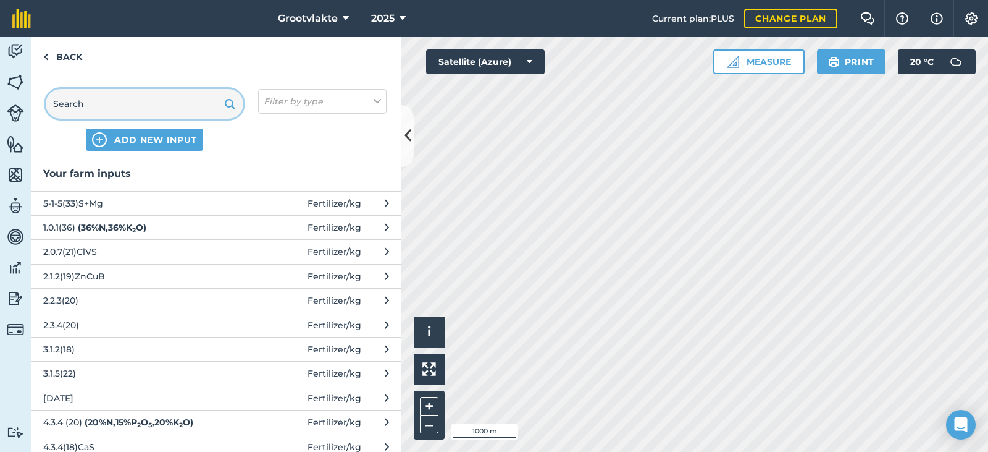
click at [118, 108] on input "text" at bounding box center [145, 104] width 198 height 30
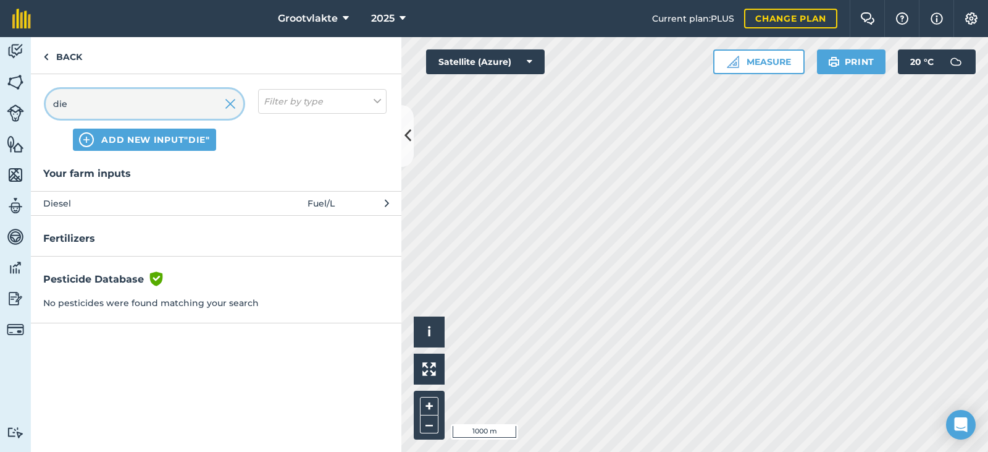
type input "die"
click at [101, 203] on span "Diesel" at bounding box center [144, 203] width 202 height 14
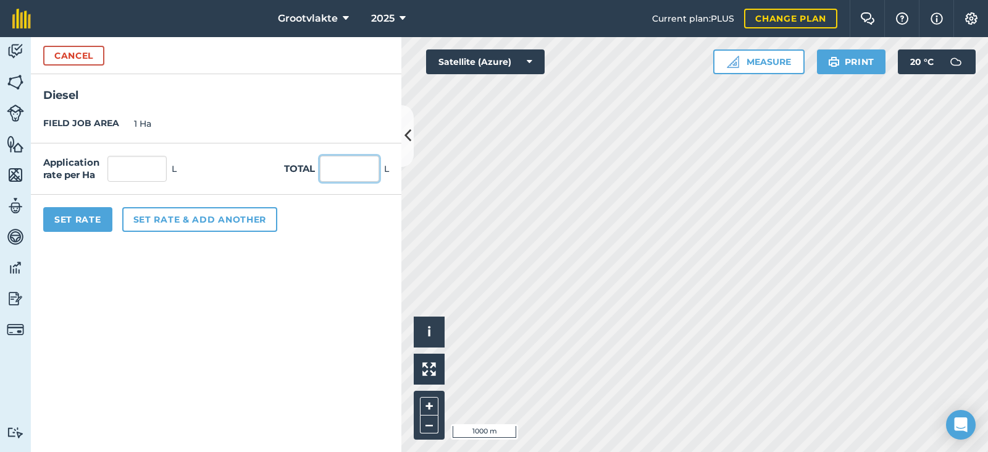
click at [336, 169] on input "text" at bounding box center [349, 169] width 59 height 26
type input "82"
click at [102, 214] on button "Set Rate" at bounding box center [77, 219] width 69 height 25
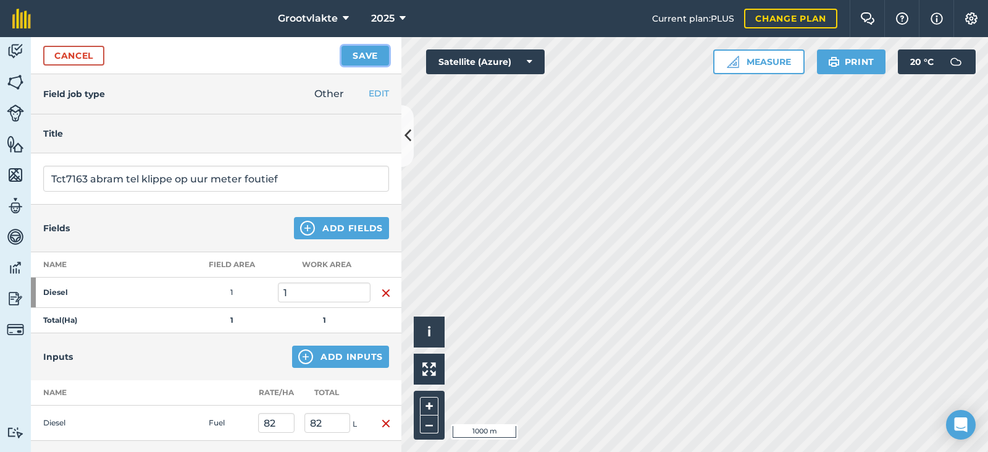
click at [365, 51] on button "Save" at bounding box center [366, 56] width 48 height 20
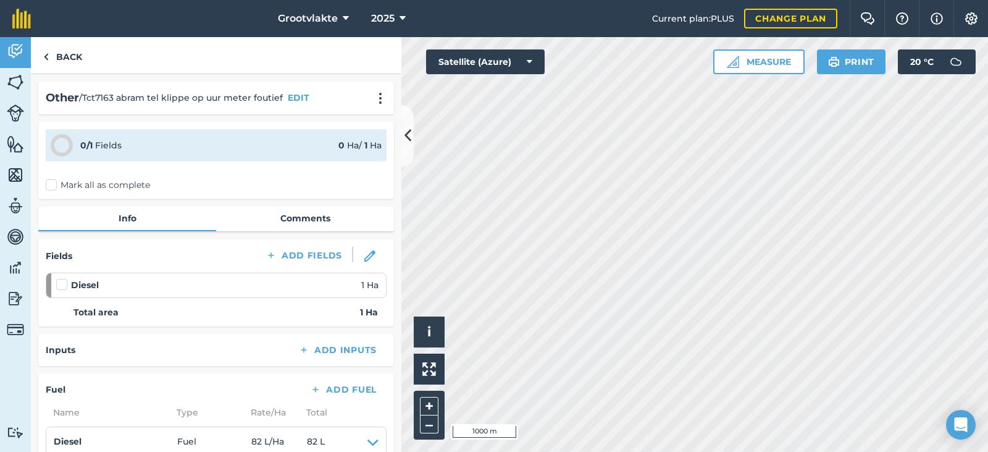
click at [70, 188] on label "Mark all as complete" at bounding box center [98, 185] width 104 height 13
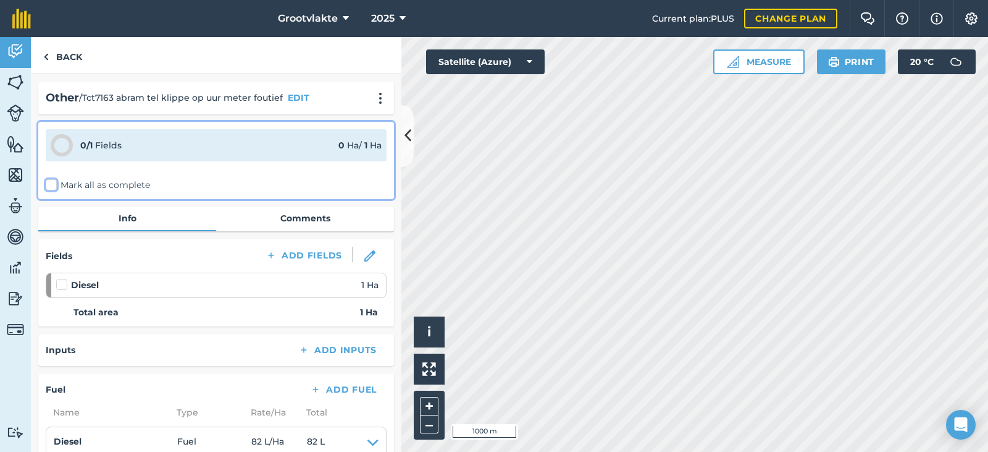
click at [54, 187] on input "Mark all as complete" at bounding box center [50, 183] width 8 height 8
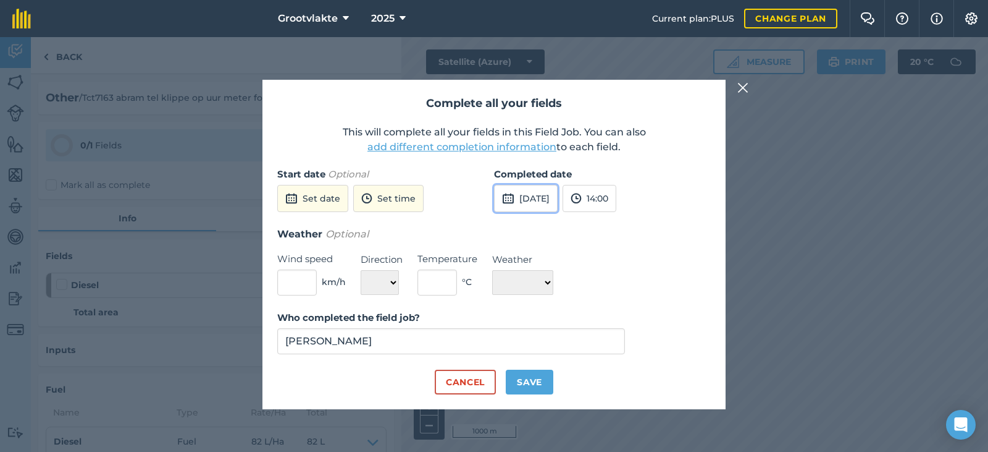
click at [558, 195] on button "[DATE]" at bounding box center [526, 198] width 64 height 27
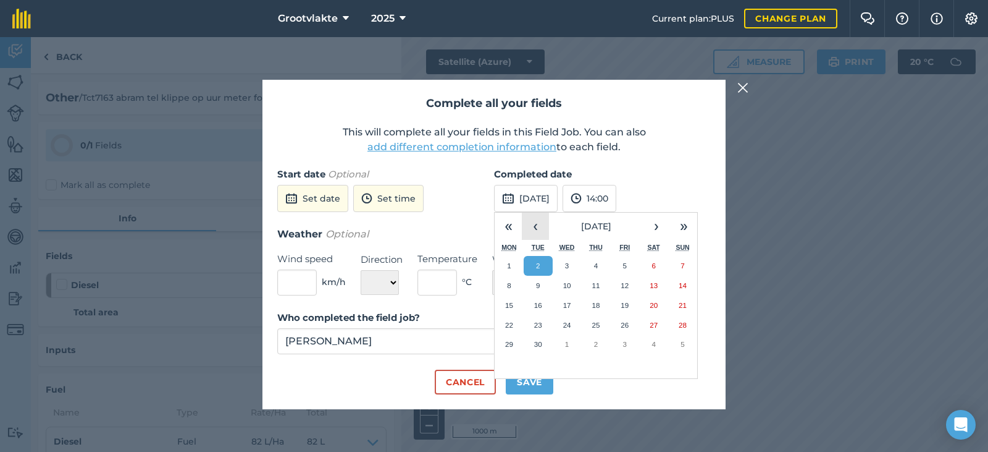
click at [538, 231] on button "‹" at bounding box center [535, 225] width 27 height 27
click at [599, 343] on abbr "28" at bounding box center [596, 344] width 8 height 8
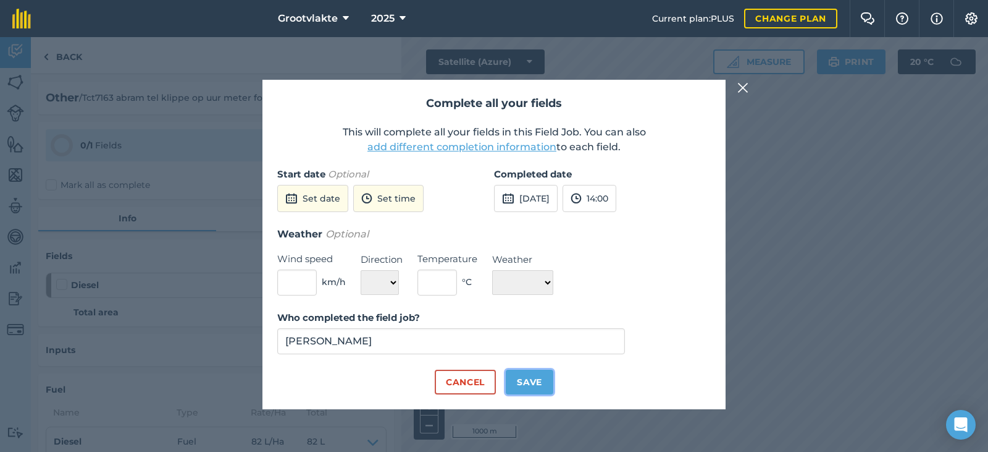
click at [530, 378] on button "Save" at bounding box center [530, 381] width 48 height 25
checkbox input "true"
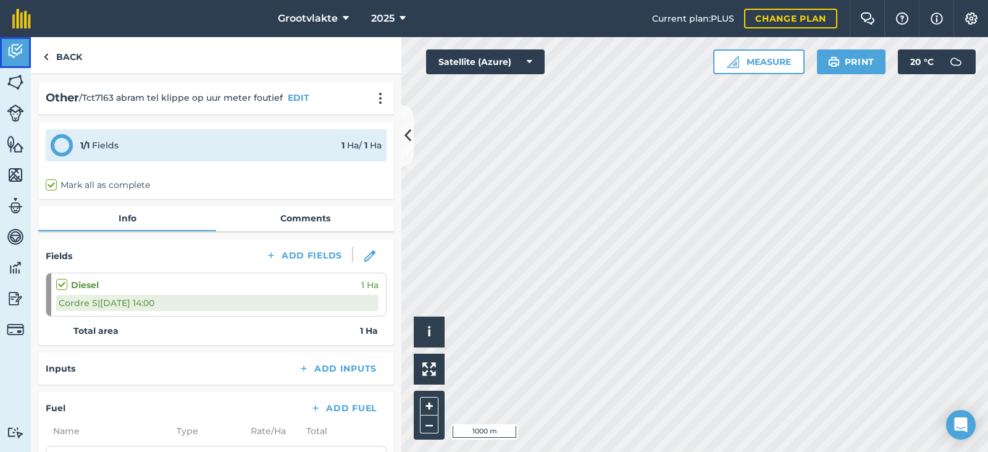
click at [23, 61] on link "Activity" at bounding box center [15, 52] width 31 height 31
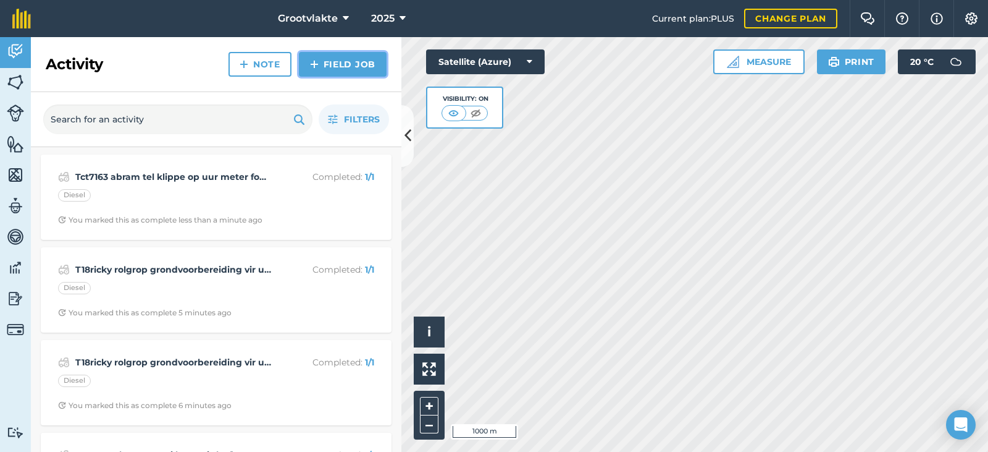
click at [357, 66] on link "Field Job" at bounding box center [343, 64] width 88 height 25
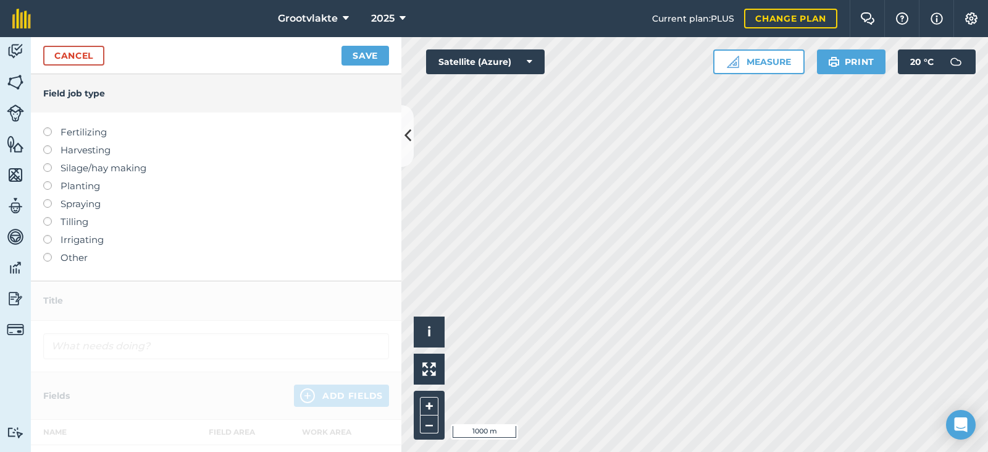
click at [62, 263] on label "Other" at bounding box center [216, 257] width 346 height 15
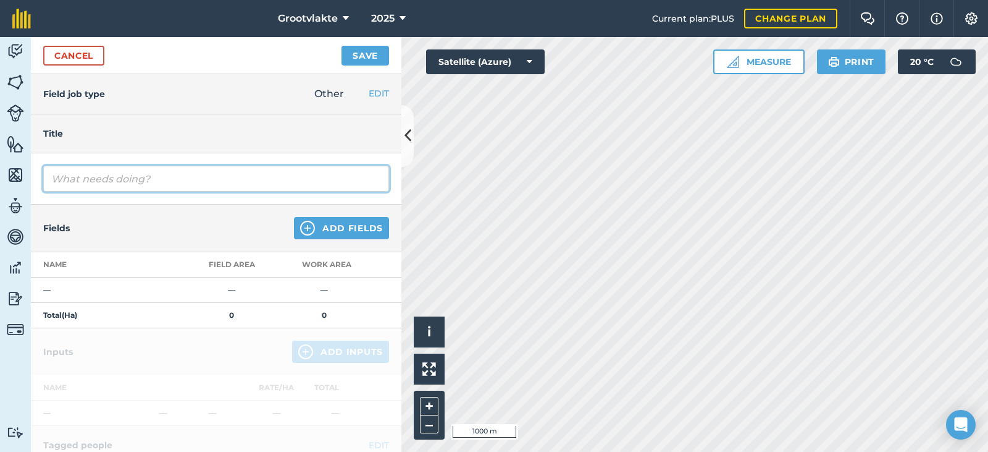
click at [93, 186] on input "text" at bounding box center [216, 179] width 346 height 26
type input "T8sello20 spuitpomp4 spuit jong boorde005738"
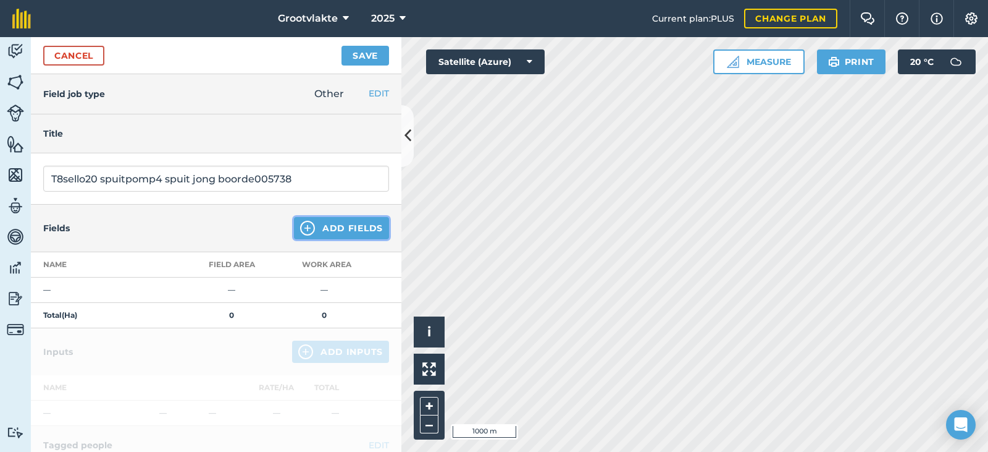
click at [329, 227] on button "Add Fields" at bounding box center [341, 228] width 95 height 22
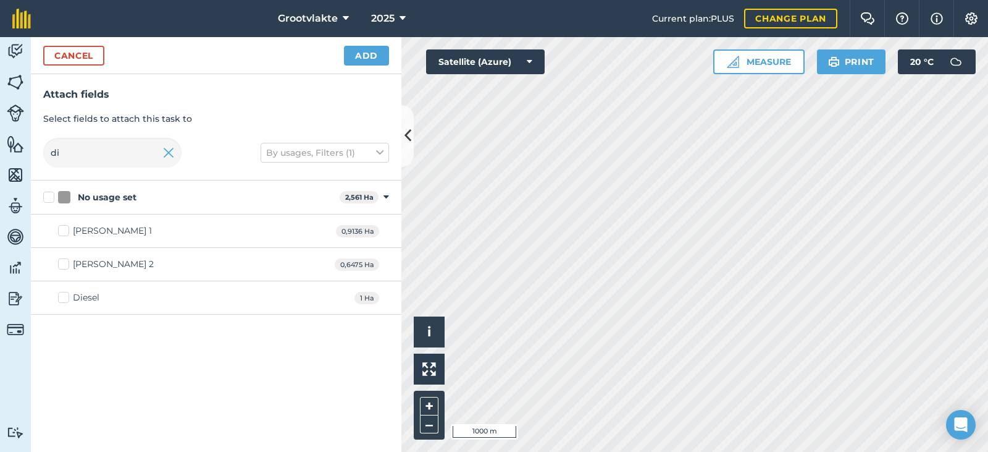
click at [84, 301] on div "Diesel" at bounding box center [86, 297] width 27 height 13
click at [66, 299] on input "Diesel" at bounding box center [62, 295] width 8 height 8
checkbox input "true"
click at [363, 49] on button "Add" at bounding box center [366, 56] width 45 height 20
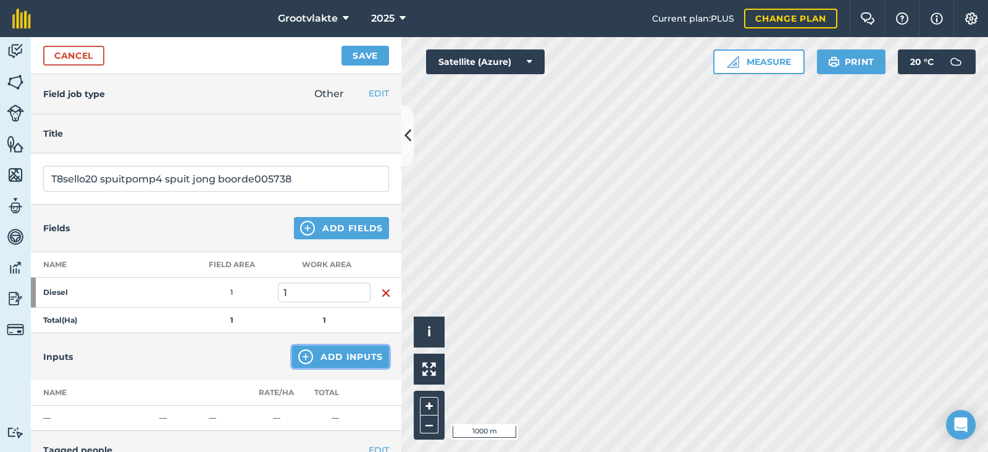
click at [329, 355] on button "Add Inputs" at bounding box center [340, 356] width 97 height 22
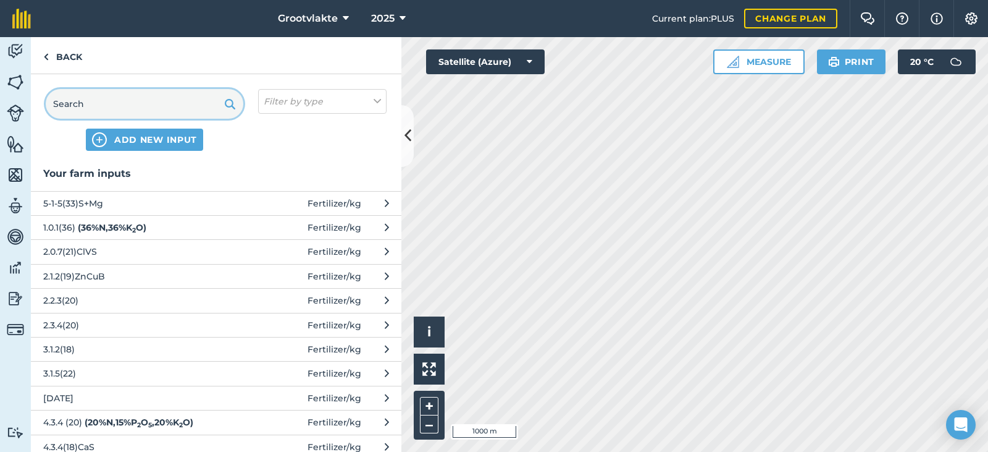
click at [120, 112] on input "text" at bounding box center [145, 104] width 198 height 30
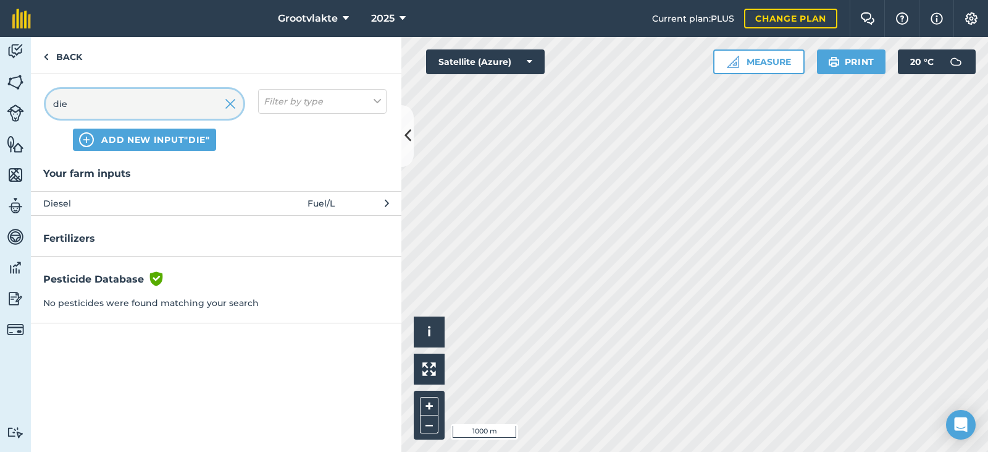
type input "die"
click at [211, 204] on span "Diesel" at bounding box center [144, 203] width 202 height 14
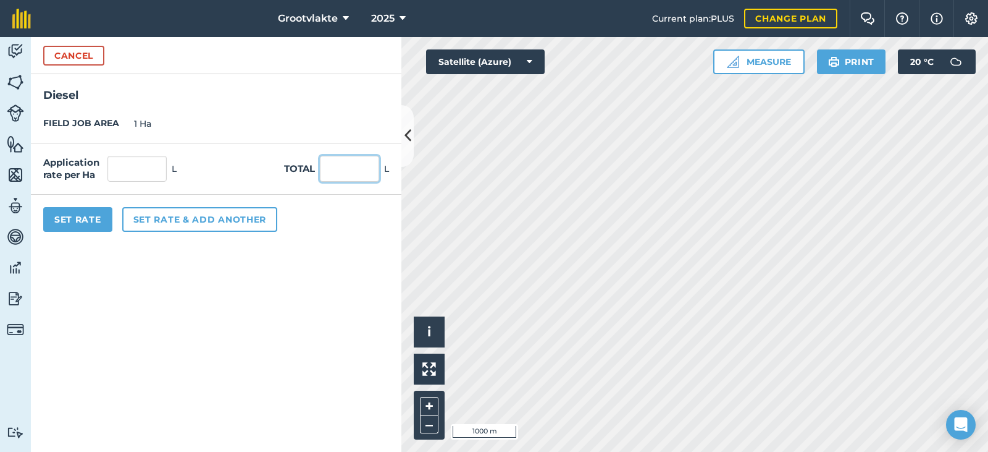
click at [368, 166] on input "text" at bounding box center [349, 169] width 59 height 26
type input "3"
type input "25"
click at [101, 217] on button "Set Rate" at bounding box center [77, 219] width 69 height 25
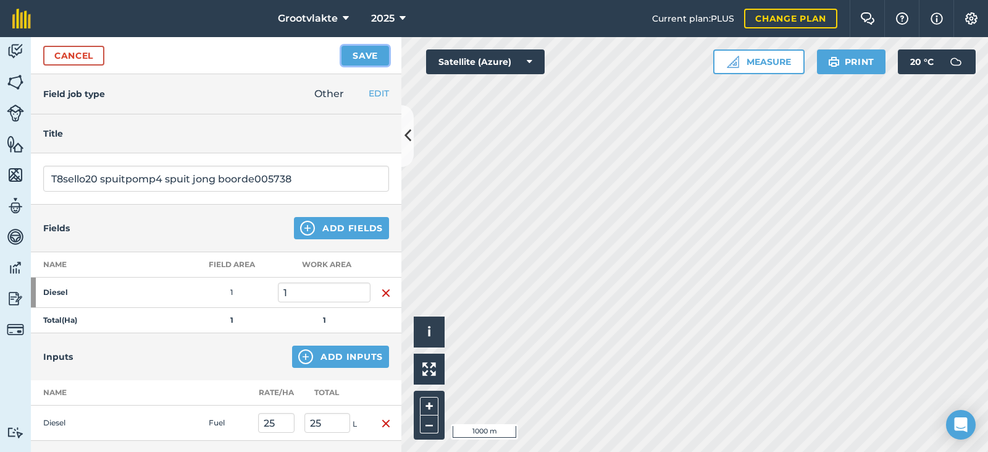
click at [351, 50] on button "Save" at bounding box center [366, 56] width 48 height 20
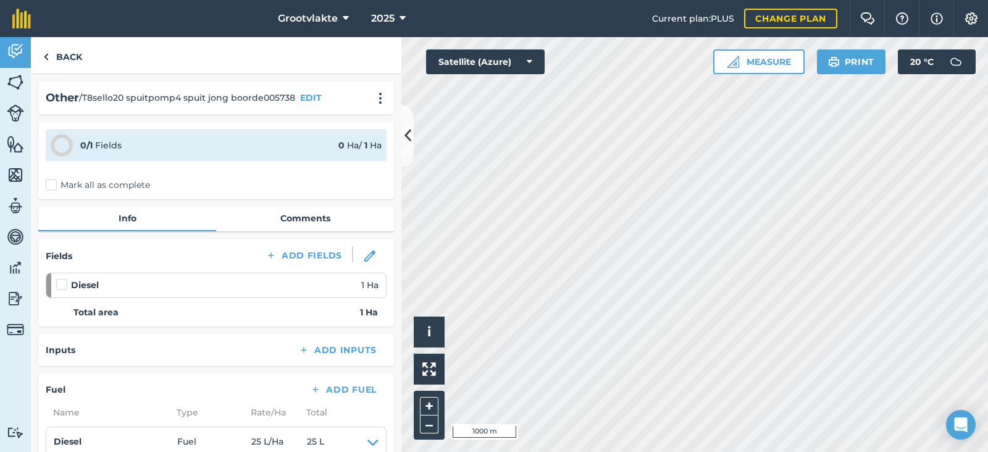
click at [57, 179] on label "Mark all as complete" at bounding box center [98, 185] width 104 height 13
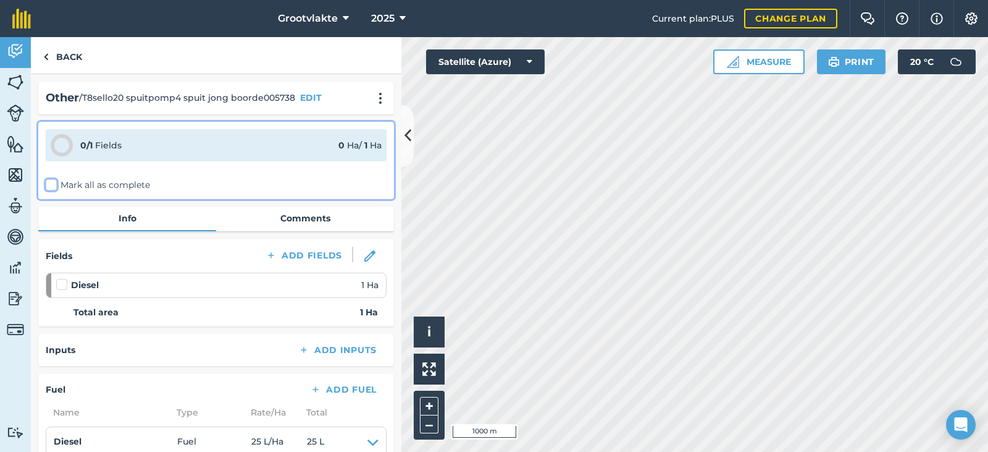
click at [54, 179] on input "Mark all as complete" at bounding box center [50, 183] width 8 height 8
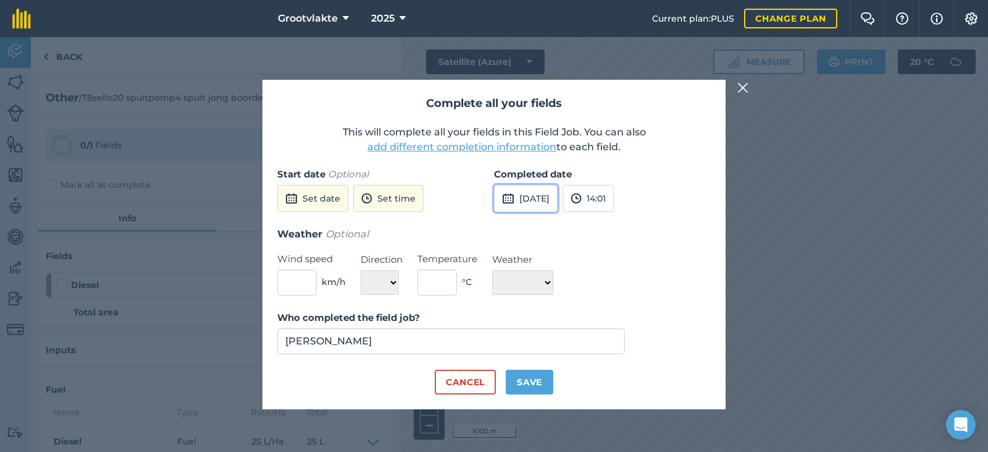
click at [553, 191] on button "[DATE]" at bounding box center [526, 198] width 64 height 27
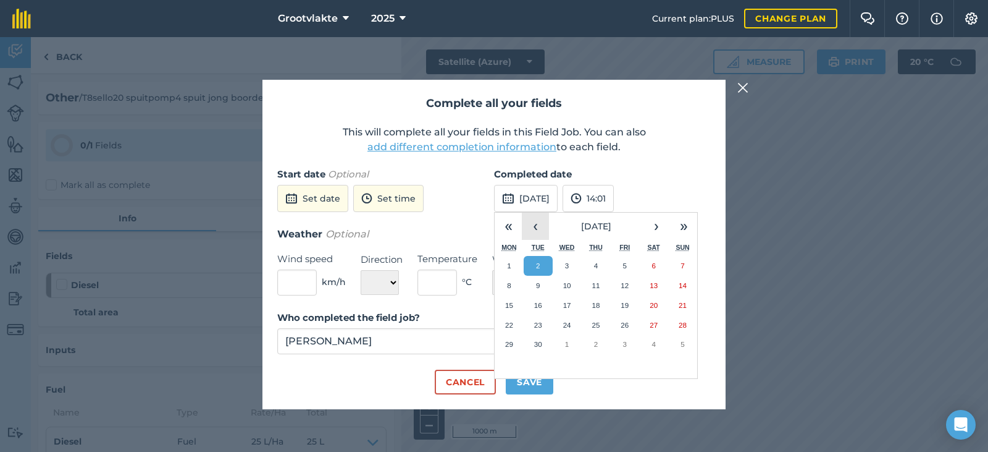
click at [536, 221] on button "‹" at bounding box center [535, 225] width 27 height 27
click at [620, 341] on button "29" at bounding box center [624, 344] width 29 height 20
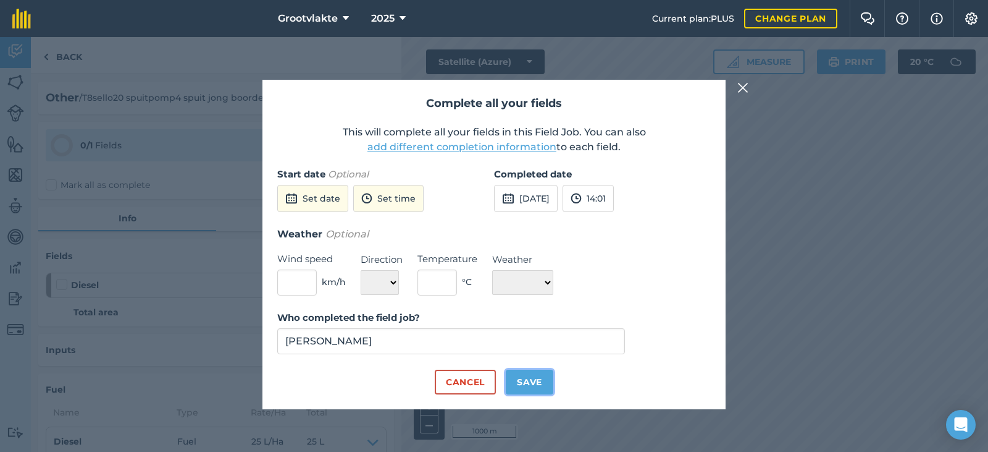
click at [536, 383] on button "Save" at bounding box center [530, 381] width 48 height 25
checkbox input "true"
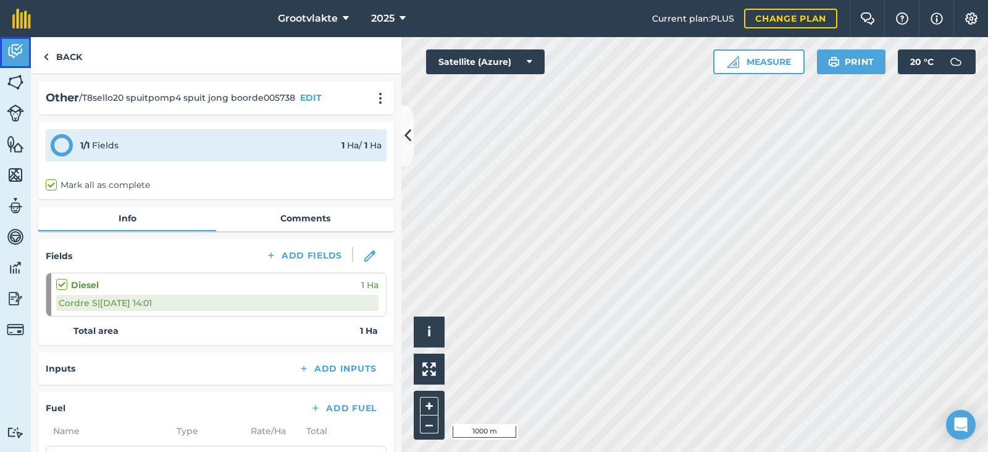
drag, startPoint x: 23, startPoint y: 66, endPoint x: 19, endPoint y: 81, distance: 15.6
click at [22, 66] on link "Activity" at bounding box center [15, 52] width 31 height 31
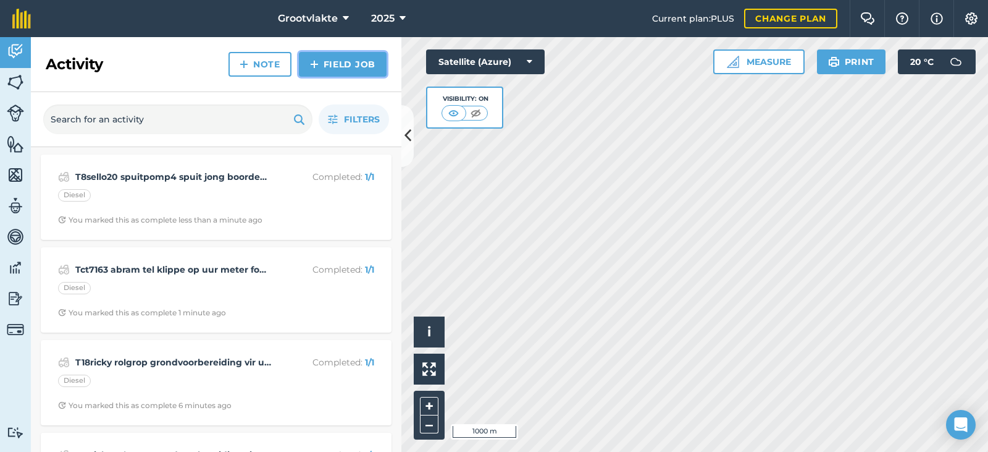
click at [329, 76] on link "Field Job" at bounding box center [343, 64] width 88 height 25
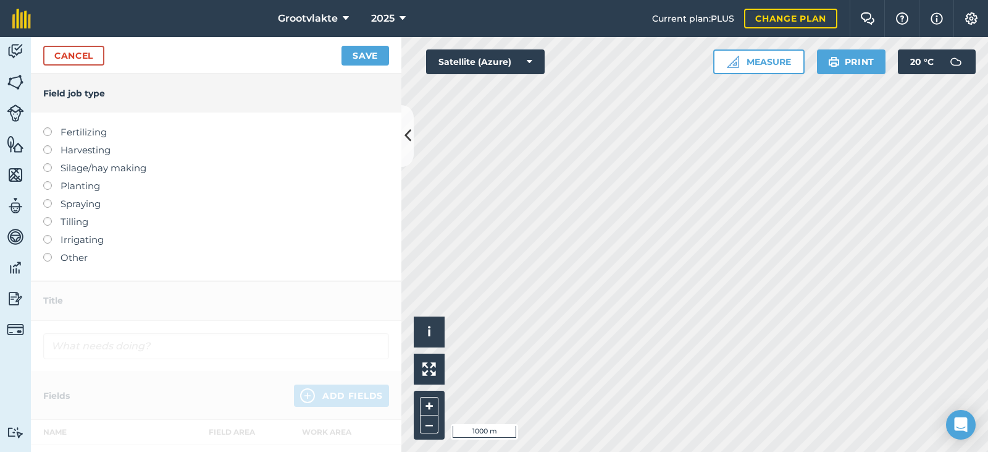
click at [72, 261] on label "Other" at bounding box center [216, 257] width 346 height 15
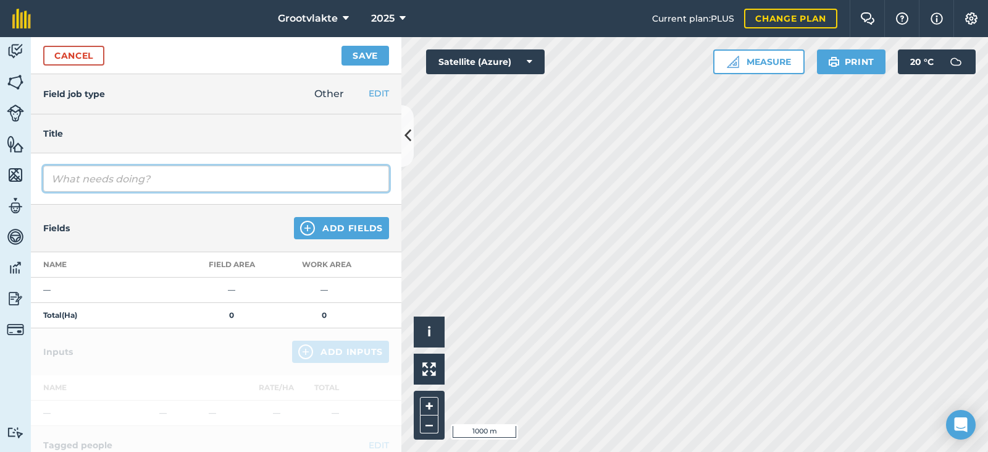
click at [123, 186] on input "text" at bounding box center [216, 179] width 346 height 26
type input "T18ricky rolgrop grondvoorbereiding vir uie plant15541.8"
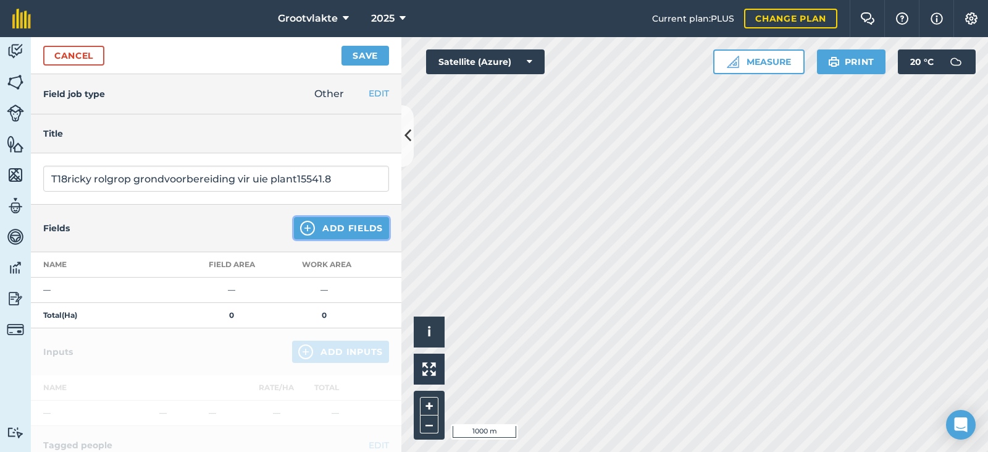
click at [361, 224] on button "Add Fields" at bounding box center [341, 228] width 95 height 22
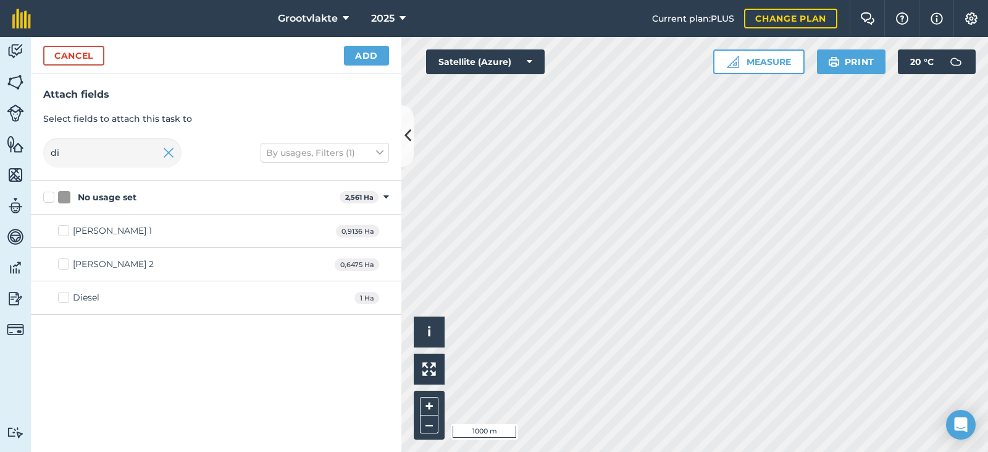
click at [105, 295] on div "Diesel 1 Ha" at bounding box center [216, 297] width 371 height 33
click at [53, 290] on div "Diesel 1 Ha" at bounding box center [216, 297] width 371 height 33
drag, startPoint x: 71, startPoint y: 295, endPoint x: 98, endPoint y: 277, distance: 32.6
click at [71, 296] on label "Diesel" at bounding box center [78, 297] width 41 height 13
click at [66, 296] on input "Diesel" at bounding box center [62, 295] width 8 height 8
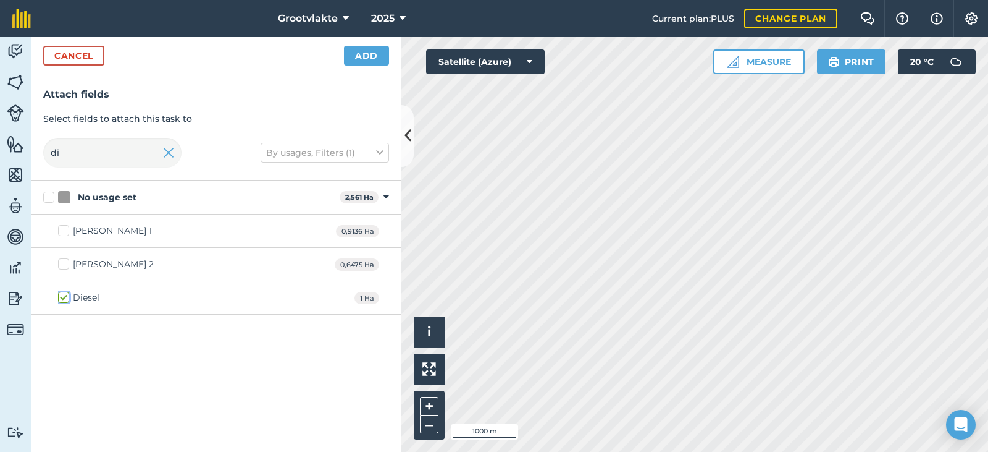
checkbox input "true"
click at [361, 57] on button "Add" at bounding box center [366, 56] width 45 height 20
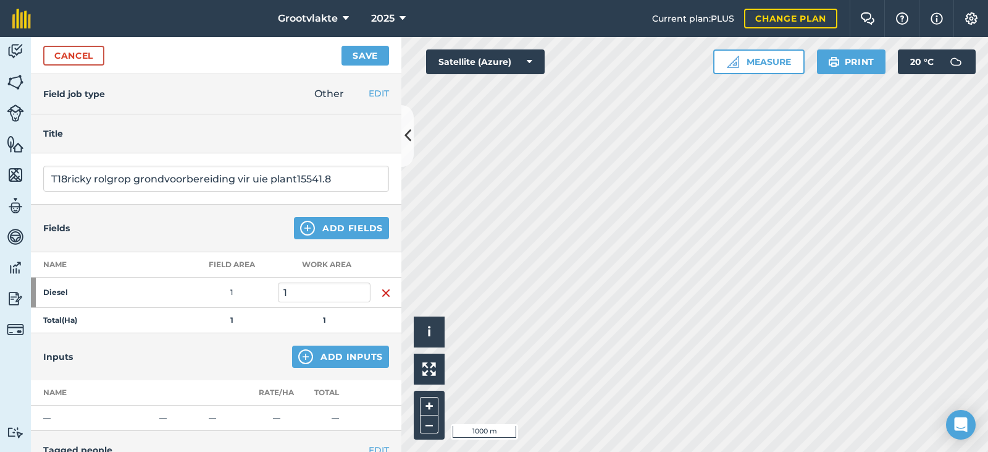
click at [320, 343] on div "Inputs Add Inputs" at bounding box center [216, 356] width 371 height 47
click at [320, 355] on button "Add Inputs" at bounding box center [340, 356] width 97 height 22
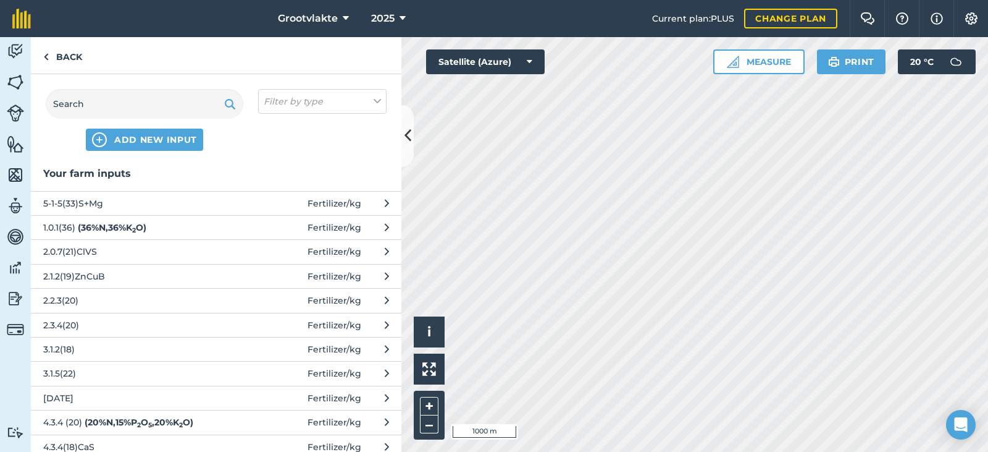
click at [95, 121] on div "ADD NEW INPUT" at bounding box center [145, 120] width 198 height 62
click at [129, 104] on input "text" at bounding box center [145, 104] width 198 height 30
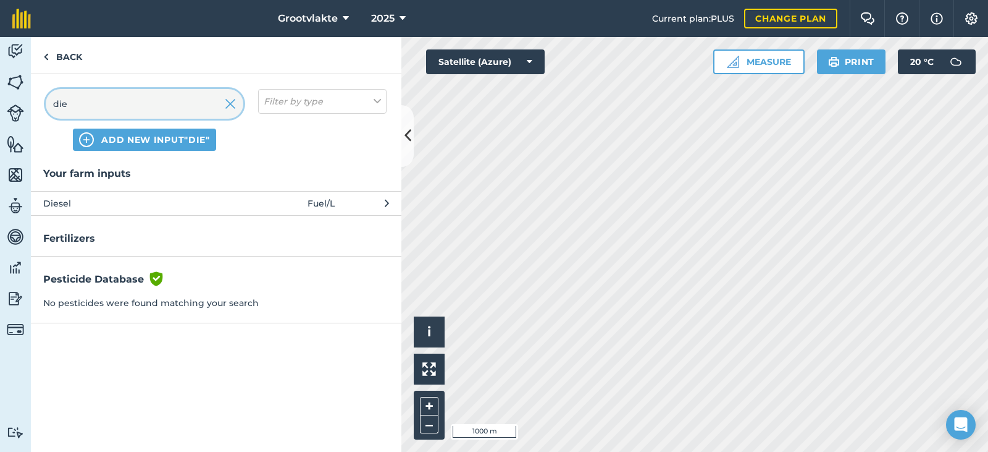
type input "die"
click at [145, 208] on span "Diesel" at bounding box center [144, 203] width 202 height 14
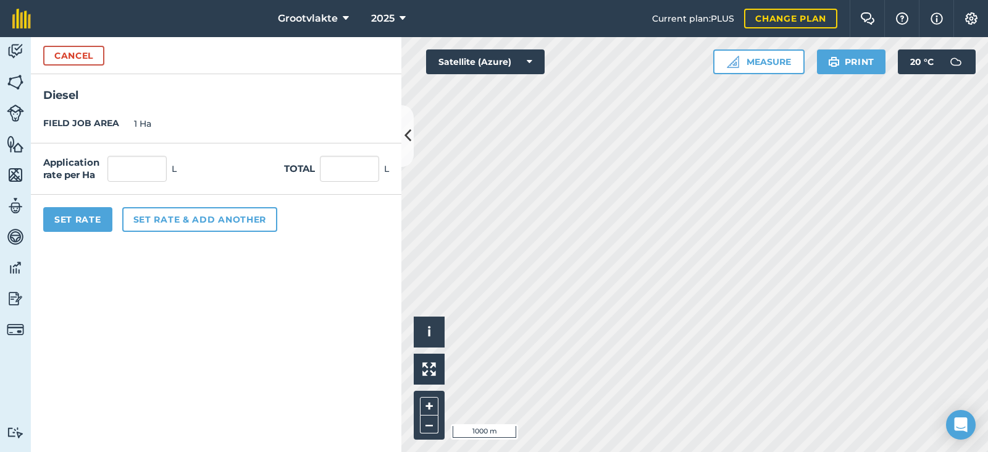
click at [338, 185] on div "Application rate per Ha L Total L" at bounding box center [216, 168] width 371 height 51
click at [345, 173] on input "text" at bounding box center [349, 169] width 59 height 26
type input "64"
click at [76, 223] on button "Set Rate" at bounding box center [77, 219] width 69 height 25
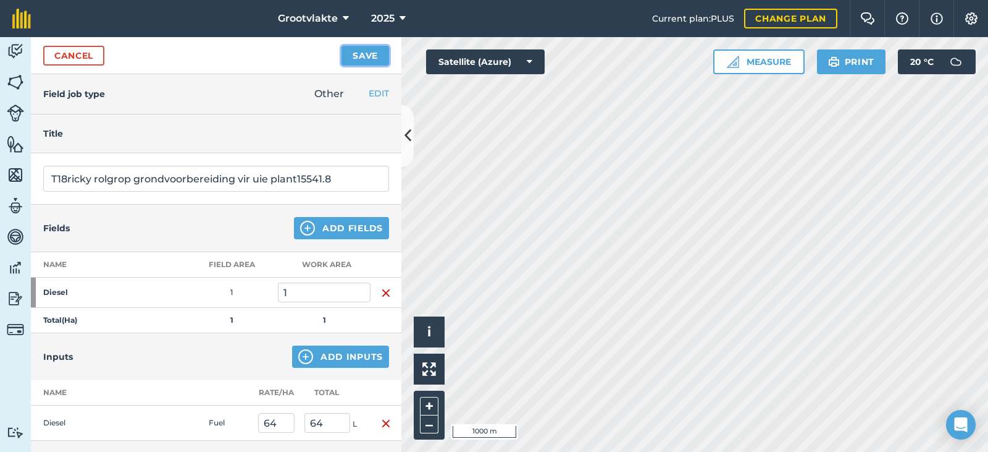
click at [365, 62] on button "Save" at bounding box center [366, 56] width 48 height 20
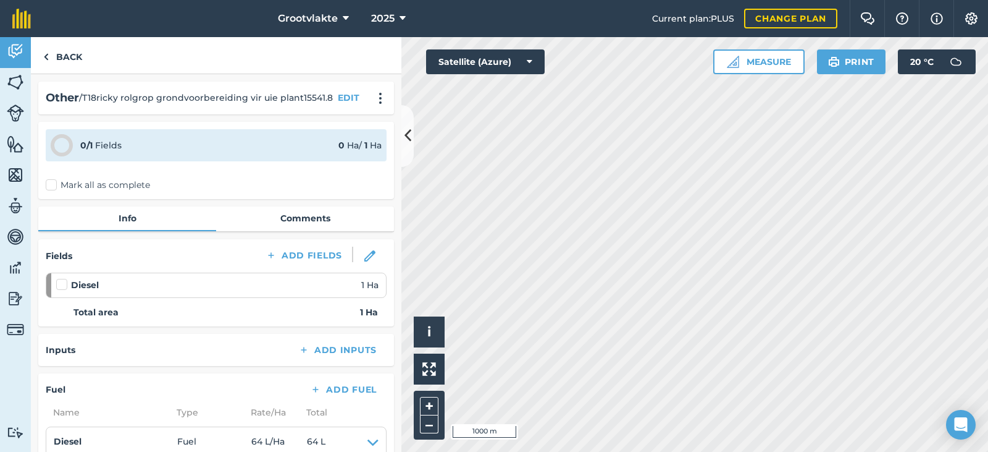
click at [59, 185] on label "Mark all as complete" at bounding box center [98, 185] width 104 height 13
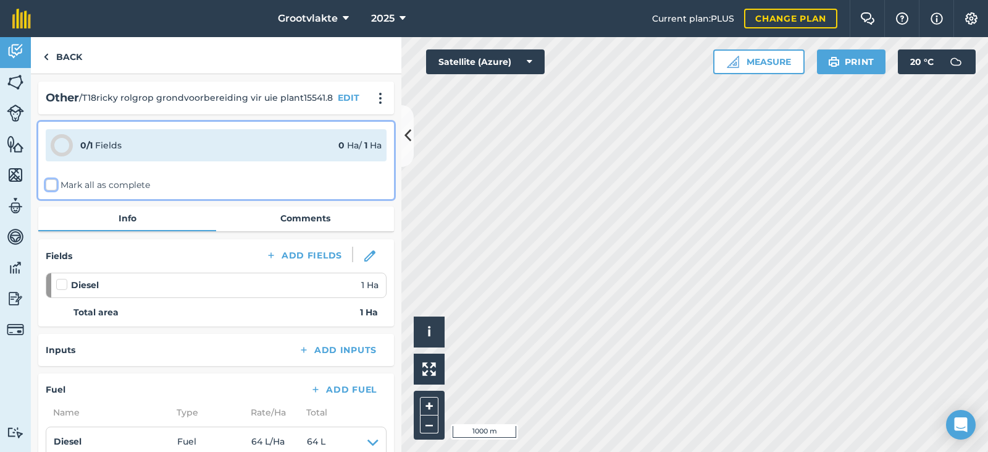
click at [54, 185] on input "Mark all as complete" at bounding box center [50, 183] width 8 height 8
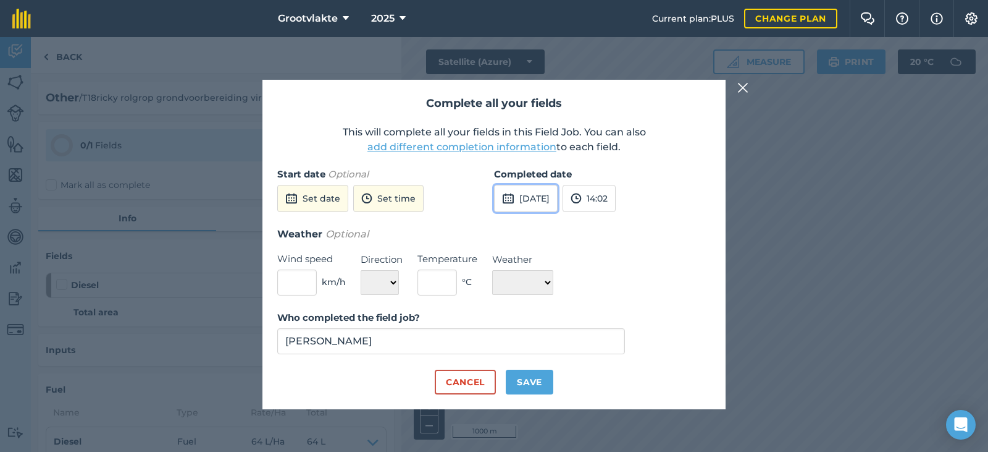
click at [521, 202] on button "[DATE]" at bounding box center [526, 198] width 64 height 27
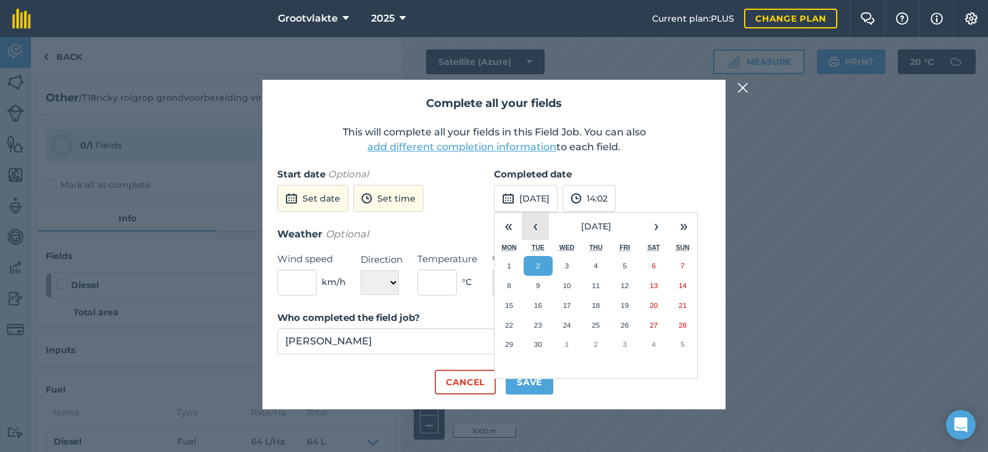
drag, startPoint x: 535, startPoint y: 227, endPoint x: 531, endPoint y: 245, distance: 18.4
click at [531, 229] on button "‹" at bounding box center [535, 225] width 27 height 27
click at [622, 344] on abbr "29" at bounding box center [625, 344] width 8 height 8
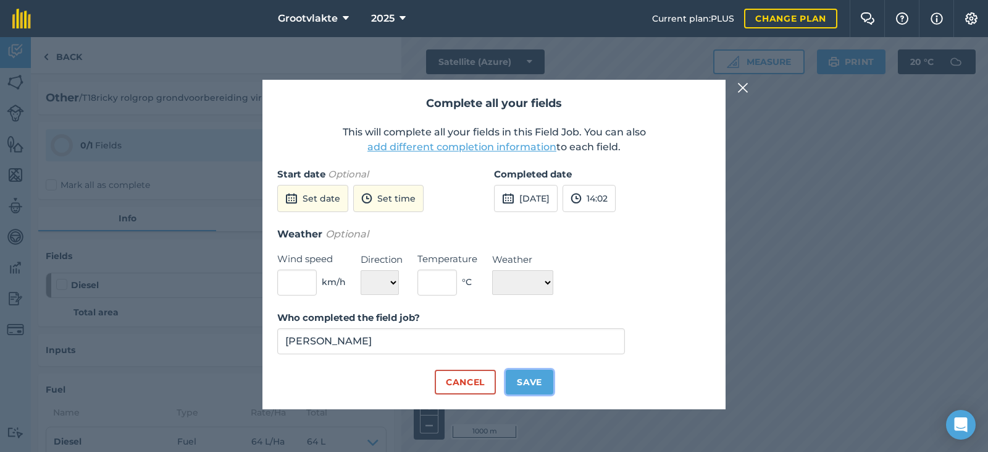
click at [545, 383] on button "Save" at bounding box center [530, 381] width 48 height 25
checkbox input "true"
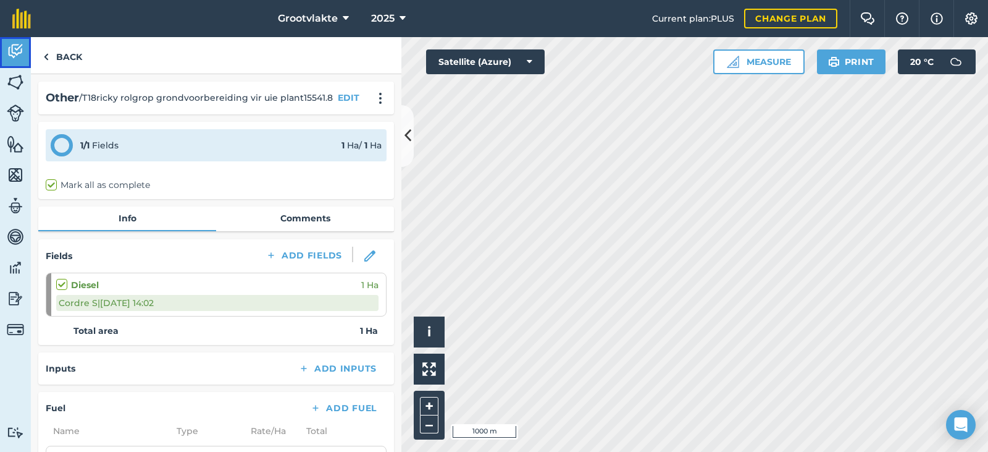
click at [15, 67] on link "Activity" at bounding box center [15, 52] width 31 height 31
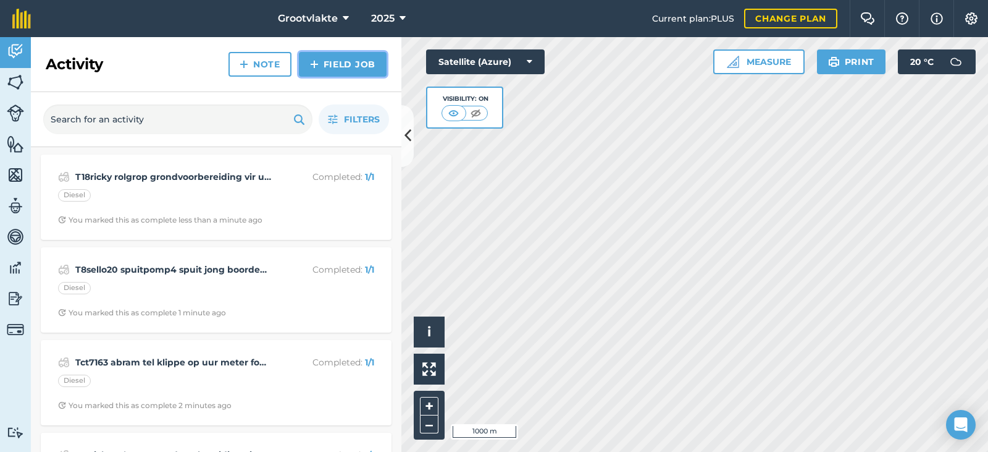
click at [345, 75] on link "Field Job" at bounding box center [343, 64] width 88 height 25
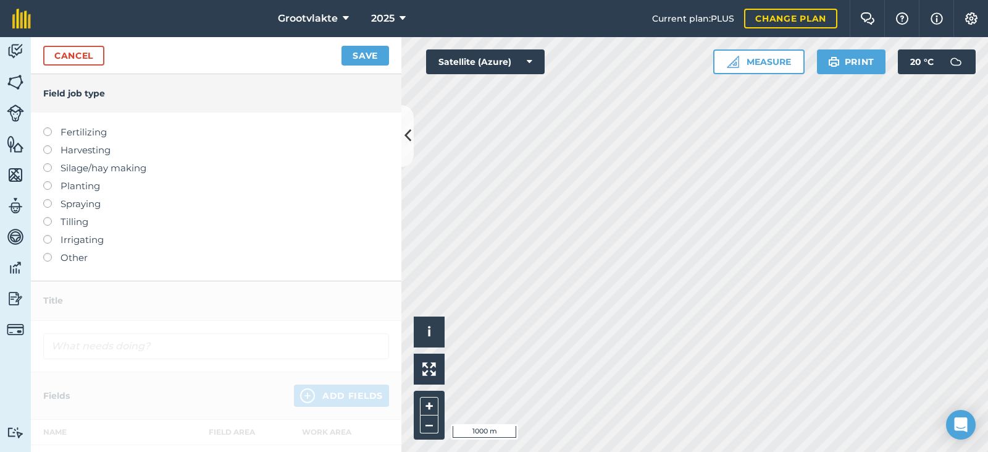
drag, startPoint x: 64, startPoint y: 263, endPoint x: 101, endPoint y: 203, distance: 69.9
click at [64, 262] on label "Other" at bounding box center [216, 257] width 346 height 15
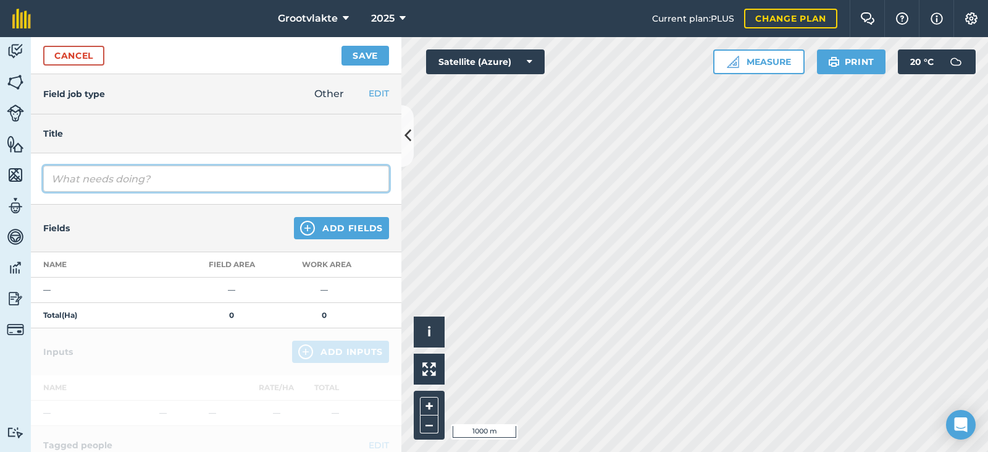
click at [106, 184] on input "text" at bounding box center [216, 179] width 346 height 26
type input "T2booi spuitpmp3 spuit peer boorde015860"
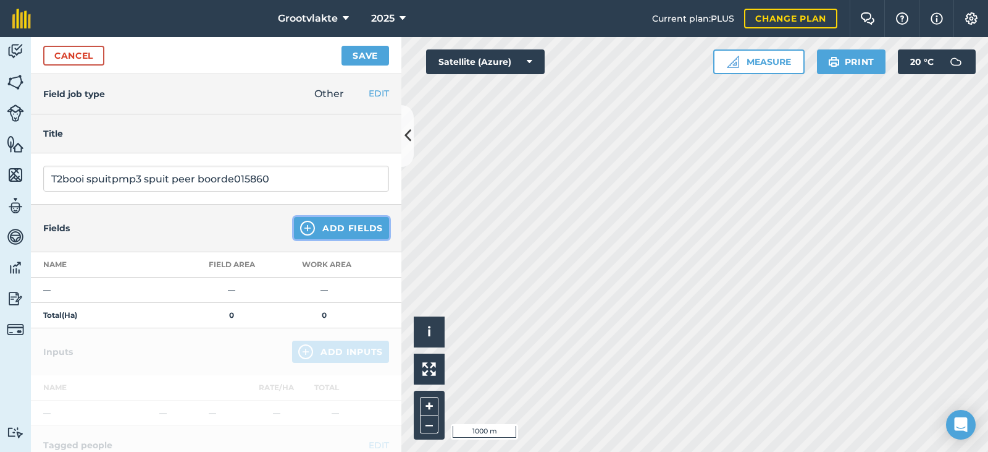
click at [319, 227] on button "Add Fields" at bounding box center [341, 228] width 95 height 22
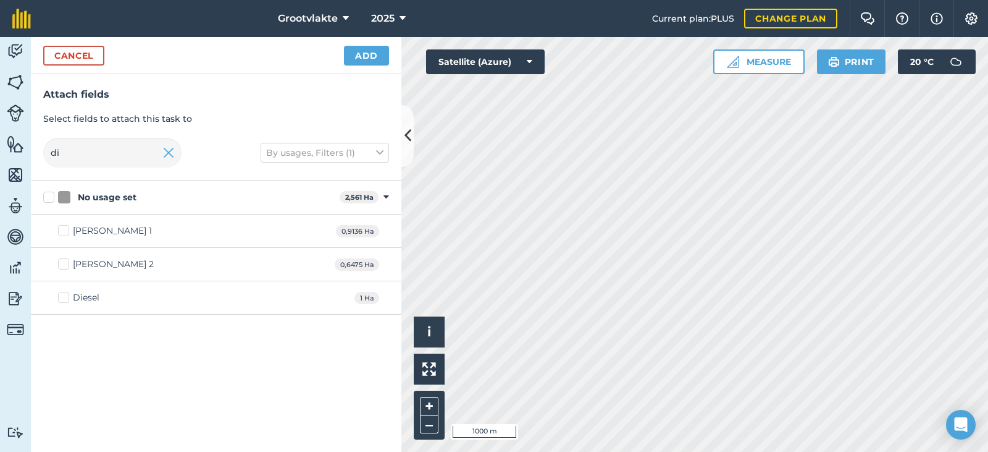
click at [107, 298] on div "Diesel 1 Ha" at bounding box center [216, 297] width 371 height 33
click at [75, 295] on div "Diesel" at bounding box center [86, 297] width 27 height 13
click at [66, 295] on input "Diesel" at bounding box center [62, 295] width 8 height 8
checkbox input "true"
click at [360, 54] on button "Add" at bounding box center [366, 56] width 45 height 20
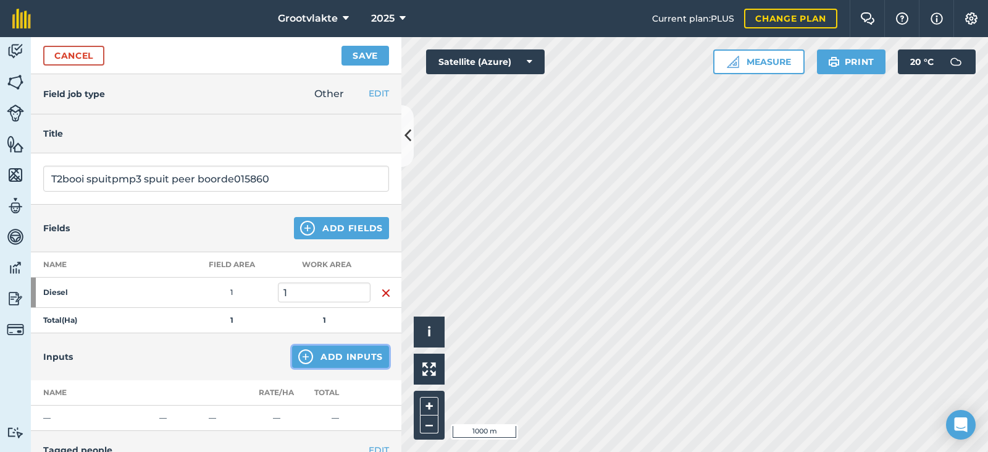
click at [338, 349] on button "Add Inputs" at bounding box center [340, 356] width 97 height 22
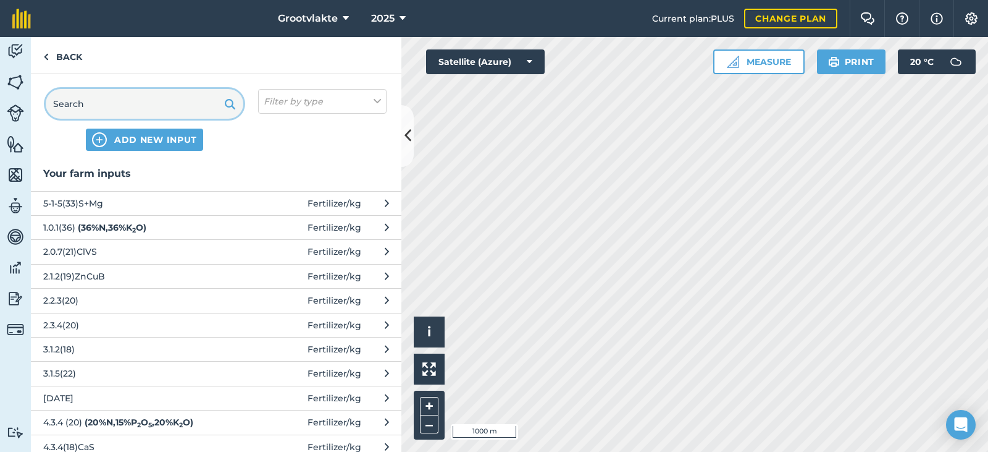
click at [115, 103] on input "text" at bounding box center [145, 104] width 198 height 30
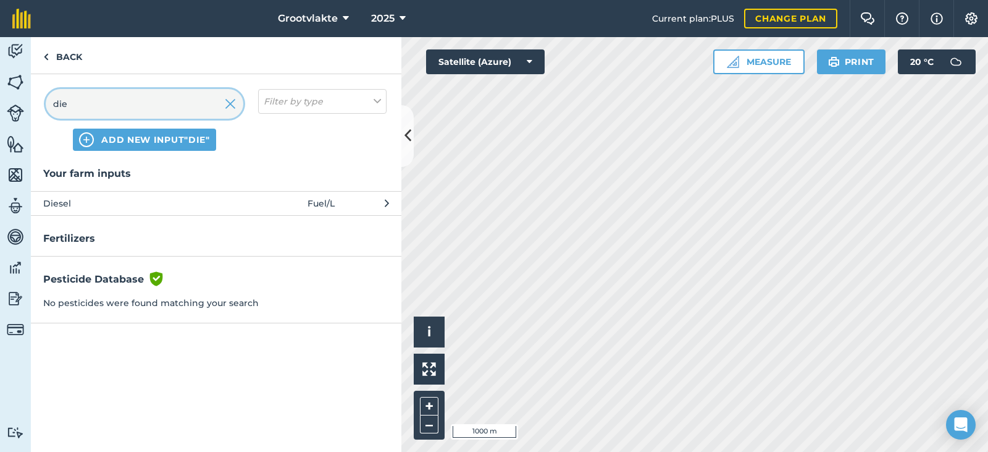
type input "die"
click at [104, 203] on span "Diesel" at bounding box center [144, 203] width 202 height 14
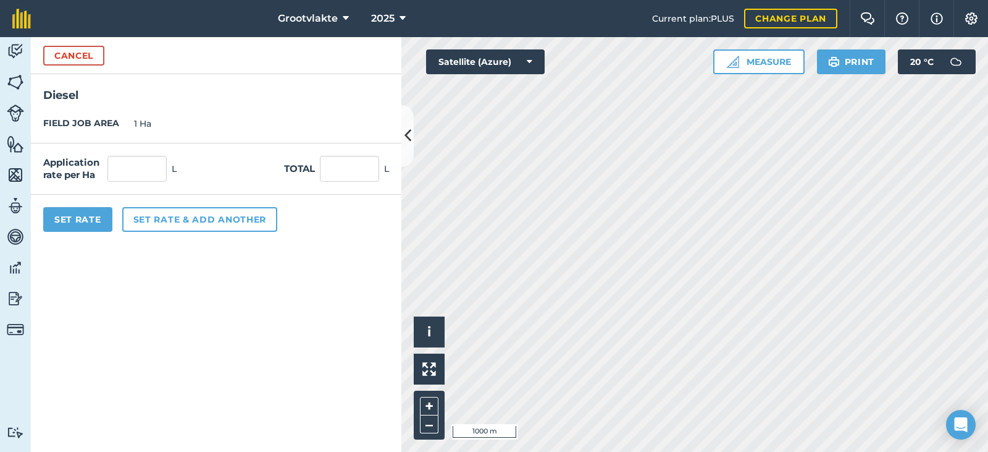
drag, startPoint x: 319, startPoint y: 181, endPoint x: 327, endPoint y: 177, distance: 8.8
click at [321, 180] on div at bounding box center [349, 169] width 59 height 26
click at [347, 172] on input "text" at bounding box center [349, 169] width 59 height 26
type input "44"
click at [85, 215] on button "Set Rate" at bounding box center [77, 219] width 69 height 25
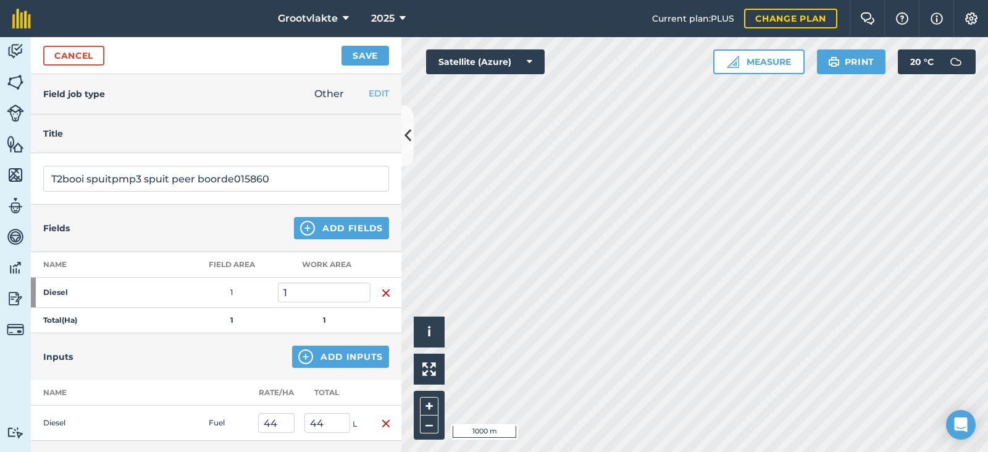
click at [381, 40] on div "Cancel Save" at bounding box center [216, 55] width 371 height 37
click at [377, 55] on button "Save" at bounding box center [366, 56] width 48 height 20
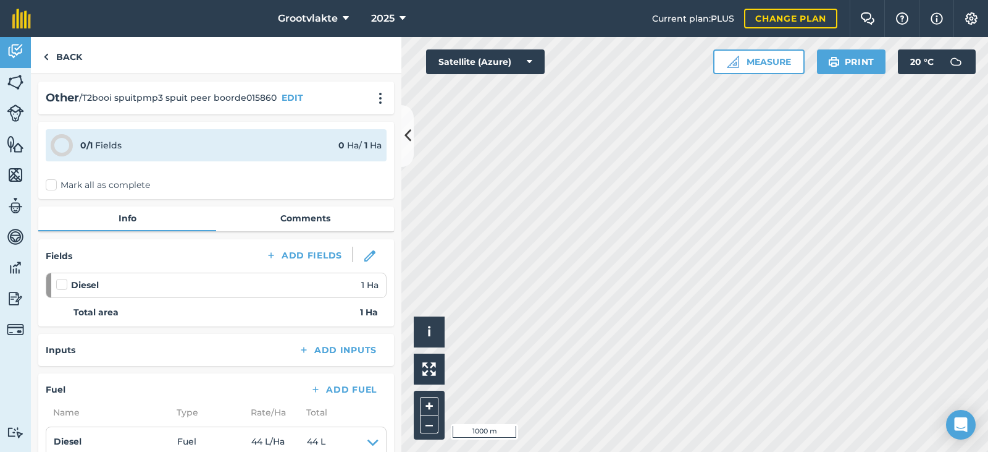
click at [93, 188] on label "Mark all as complete" at bounding box center [98, 185] width 104 height 13
click at [58, 189] on label "Mark all as complete" at bounding box center [98, 185] width 104 height 13
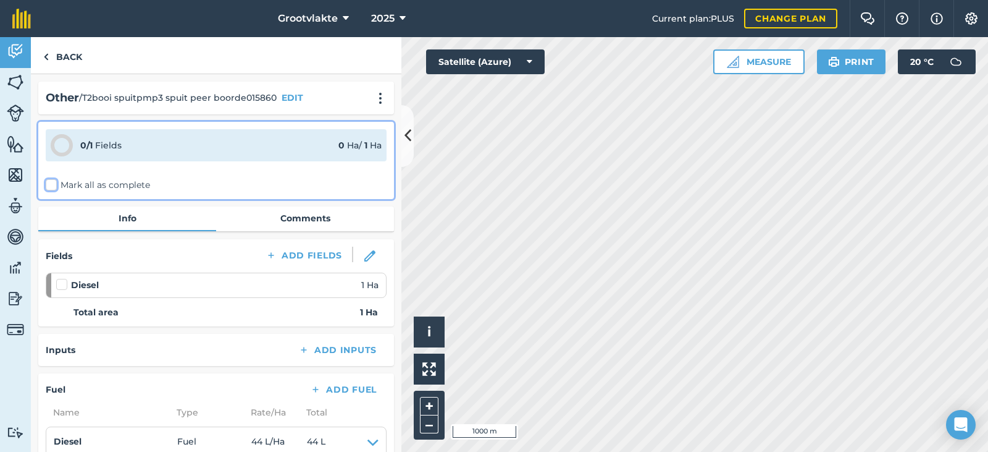
click at [54, 187] on input "Mark all as complete" at bounding box center [50, 183] width 8 height 8
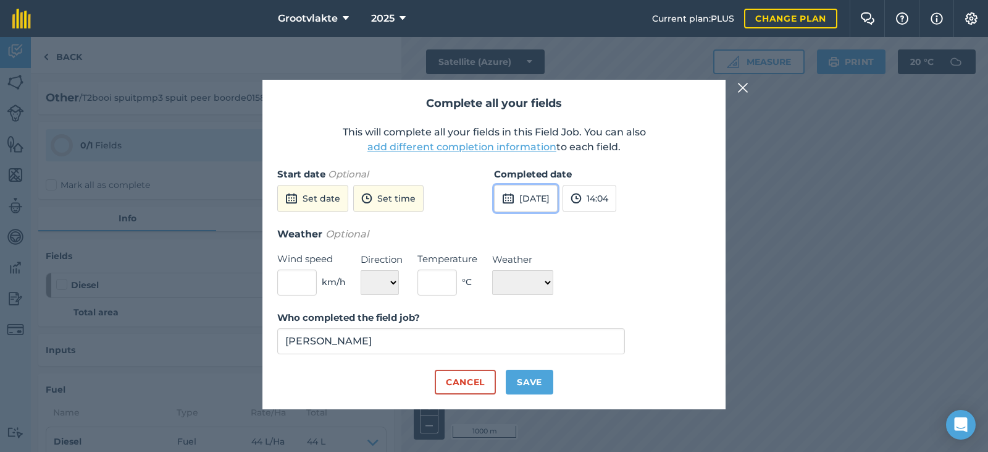
click at [527, 201] on button "[DATE]" at bounding box center [526, 198] width 64 height 27
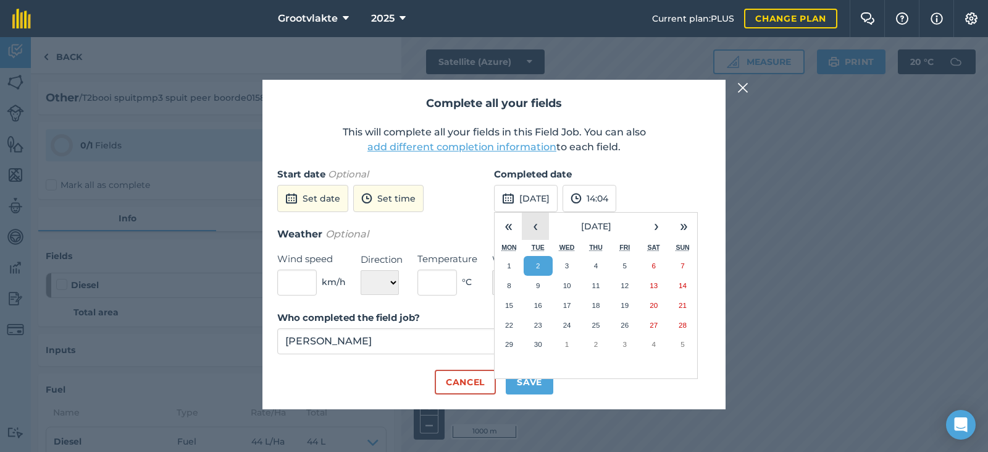
click at [538, 225] on button "‹" at bounding box center [535, 225] width 27 height 27
drag, startPoint x: 618, startPoint y: 342, endPoint x: 576, endPoint y: 369, distance: 50.9
click at [619, 342] on button "29" at bounding box center [624, 344] width 29 height 20
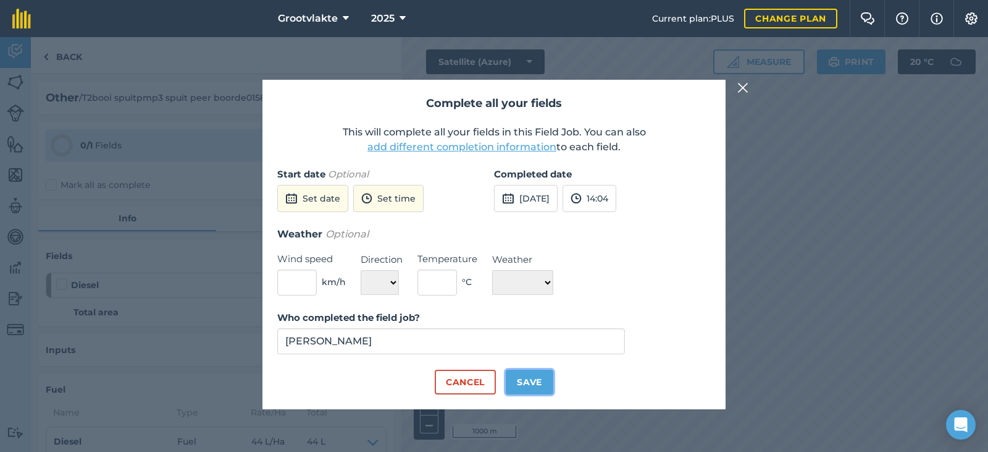
click at [537, 377] on button "Save" at bounding box center [530, 381] width 48 height 25
checkbox input "true"
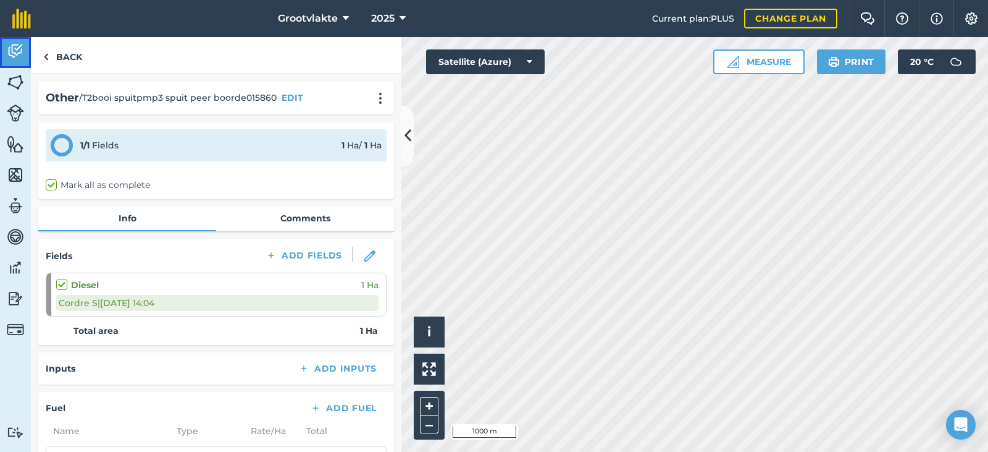
click at [20, 47] on img at bounding box center [15, 51] width 17 height 19
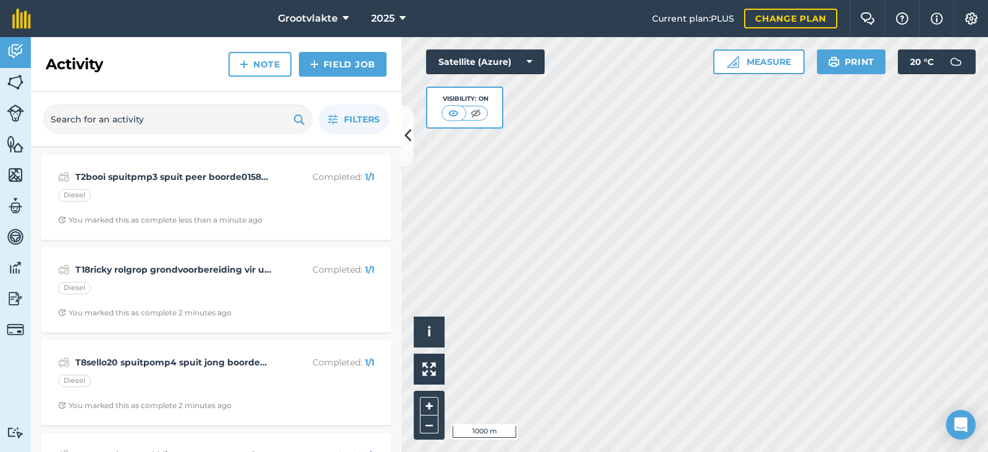
click at [337, 77] on div "Activity Note Field Job" at bounding box center [216, 64] width 371 height 55
click at [337, 72] on link "Field Job" at bounding box center [343, 64] width 88 height 25
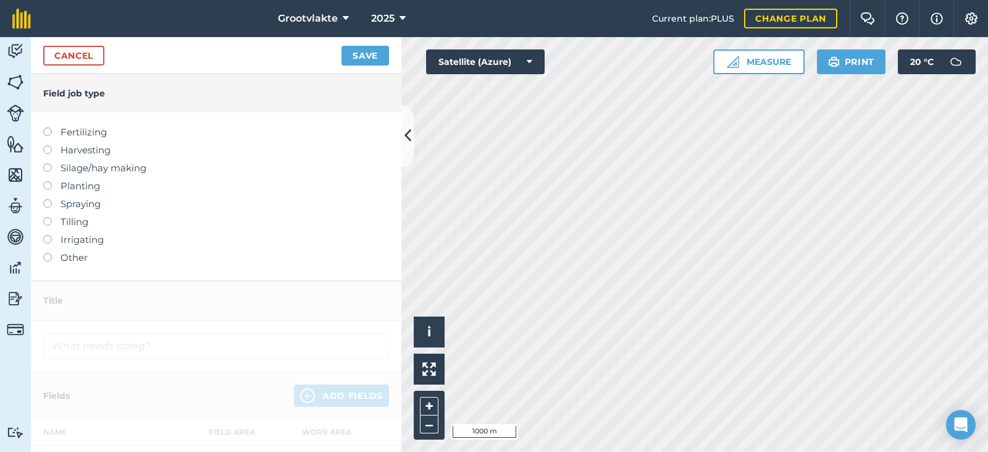
drag, startPoint x: 74, startPoint y: 259, endPoint x: 99, endPoint y: 206, distance: 58.3
click at [74, 258] on label "Other" at bounding box center [216, 257] width 346 height 15
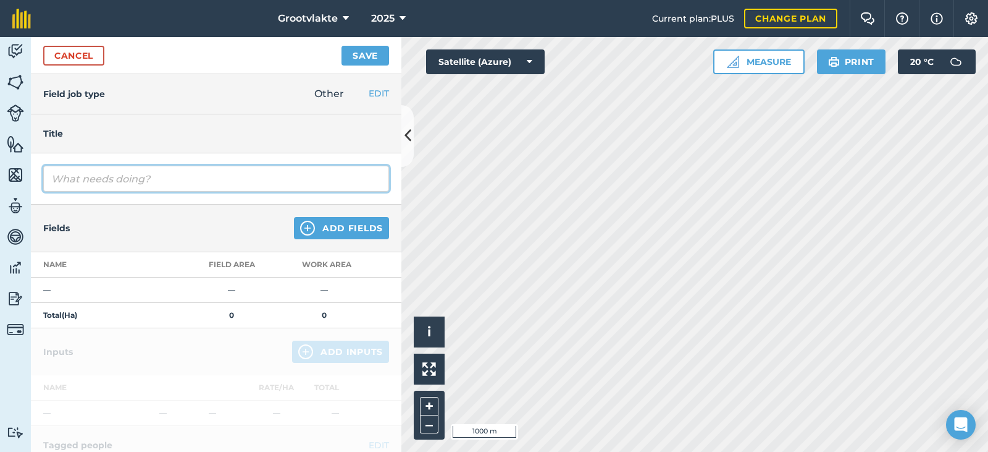
click at [135, 187] on input "text" at bounding box center [216, 179] width 346 height 26
type input "T2booi spuitpomp3 spuit peer boorde01590"
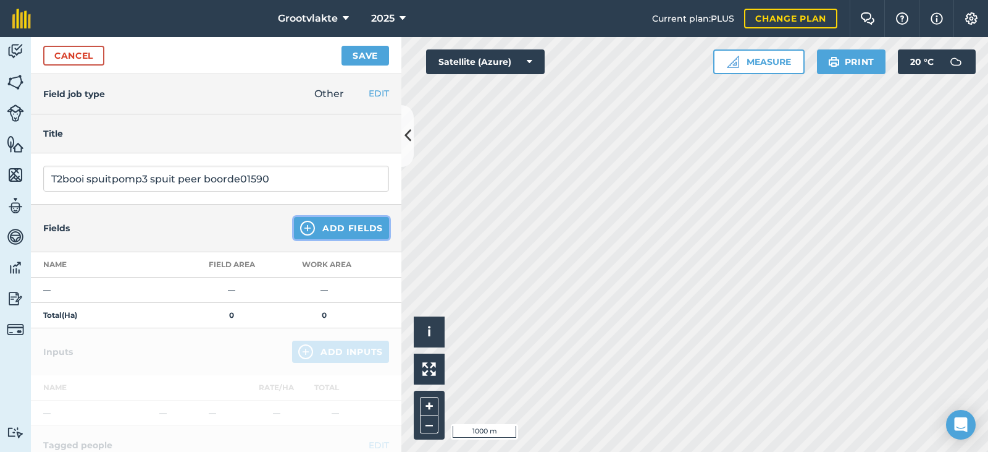
click at [319, 233] on button "Add Fields" at bounding box center [341, 228] width 95 height 22
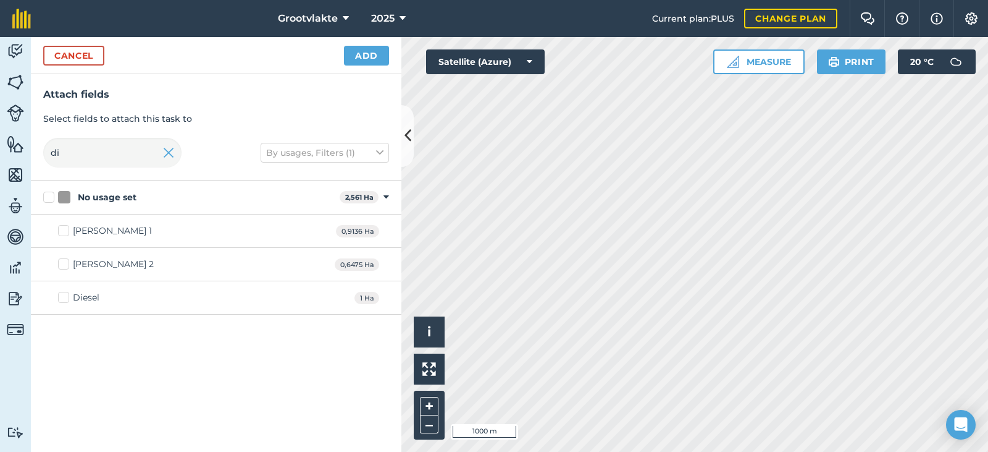
click at [91, 297] on div "Diesel" at bounding box center [86, 297] width 27 height 13
click at [66, 297] on input "Diesel" at bounding box center [62, 295] width 8 height 8
checkbox input "true"
click at [344, 62] on div "Cancel Add" at bounding box center [216, 55] width 371 height 37
click at [360, 58] on button "Add" at bounding box center [366, 56] width 45 height 20
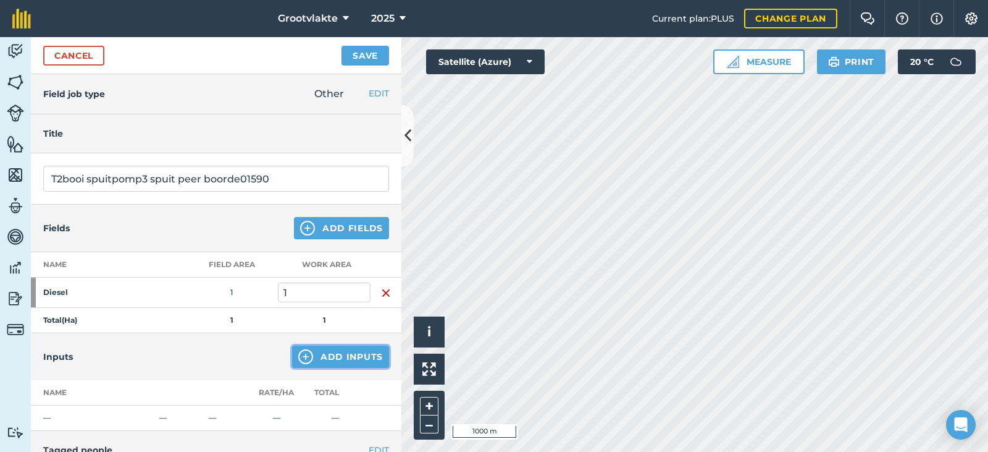
click at [324, 350] on button "Add Inputs" at bounding box center [340, 356] width 97 height 22
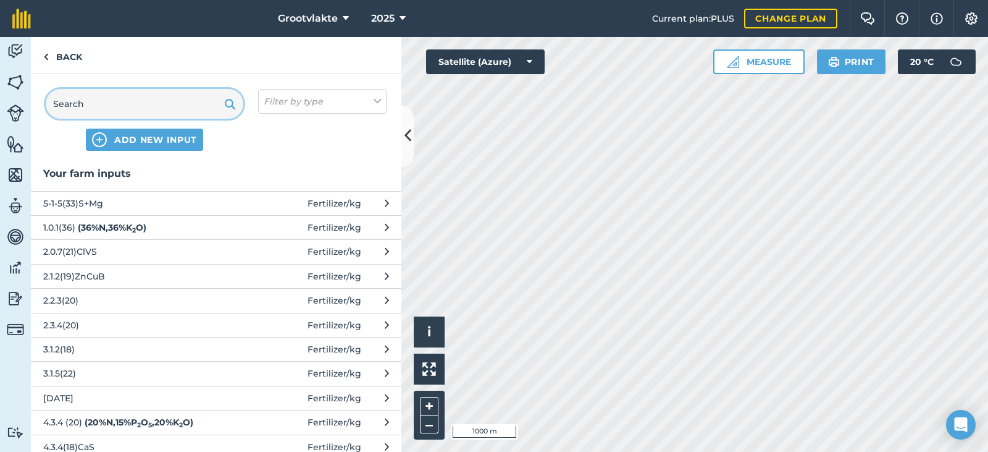
click at [147, 96] on input "text" at bounding box center [145, 104] width 198 height 30
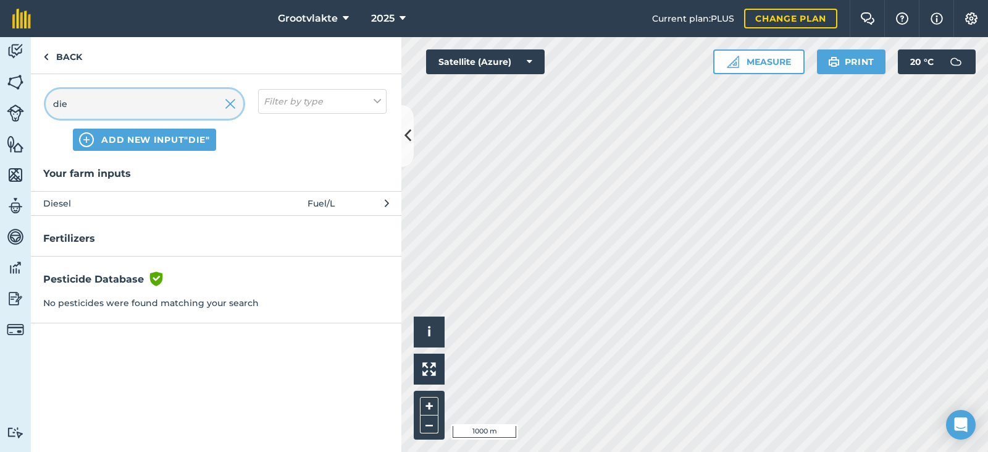
type input "die"
click at [102, 201] on span "Diesel" at bounding box center [144, 203] width 202 height 14
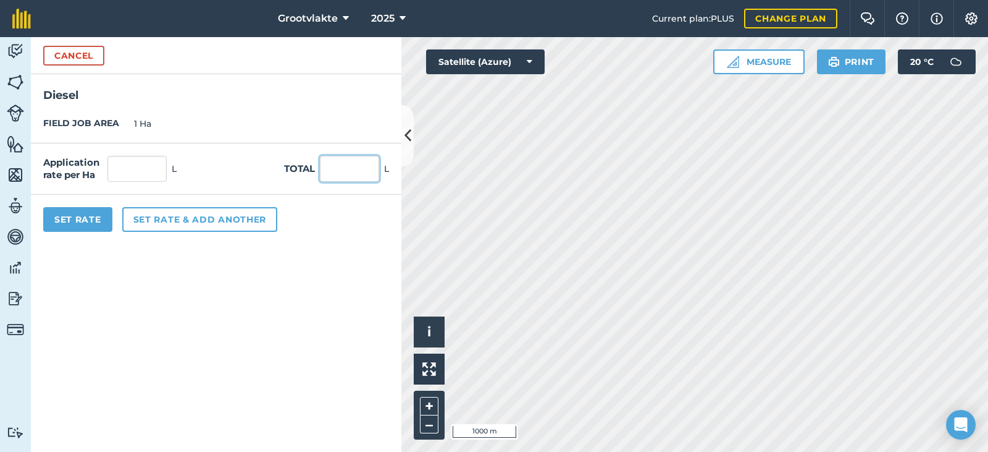
click at [361, 171] on input "text" at bounding box center [349, 169] width 59 height 26
type input "33"
click at [111, 216] on button "Set Rate" at bounding box center [77, 219] width 69 height 25
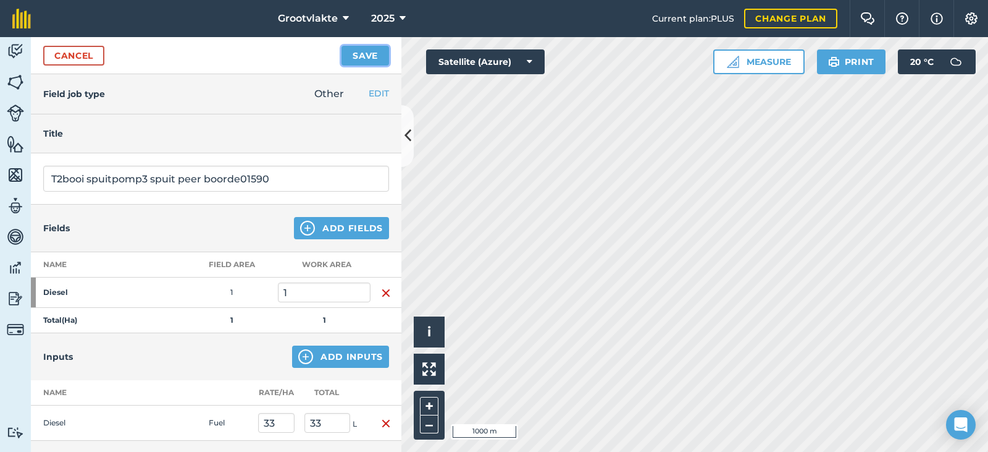
click at [366, 60] on button "Save" at bounding box center [366, 56] width 48 height 20
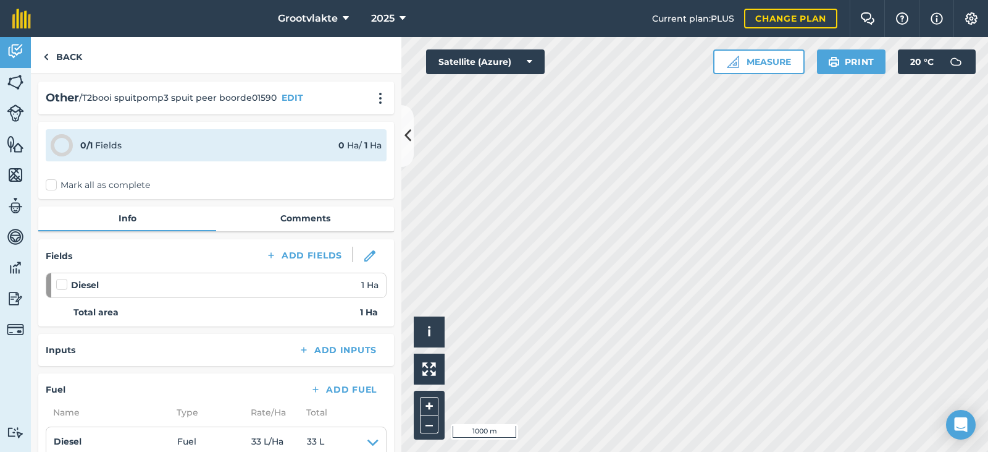
click at [61, 181] on label "Mark all as complete" at bounding box center [98, 185] width 104 height 13
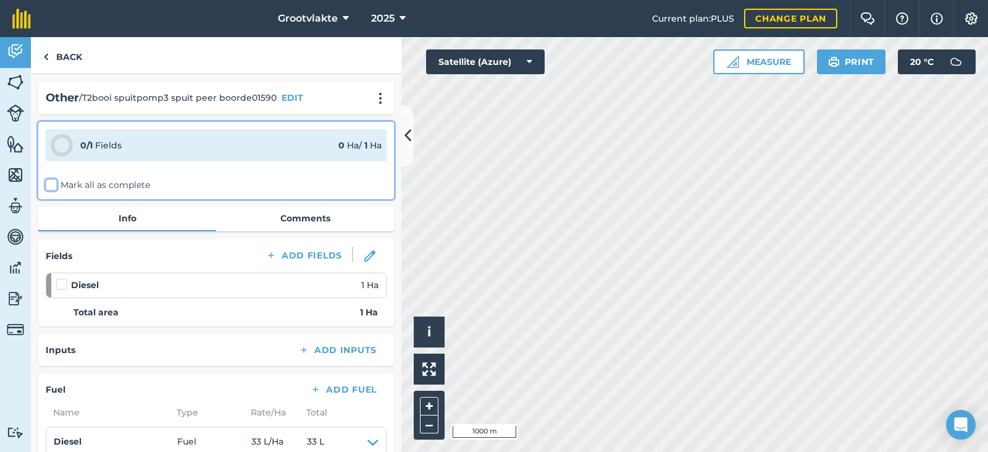
click at [54, 181] on input "Mark all as complete" at bounding box center [50, 183] width 8 height 8
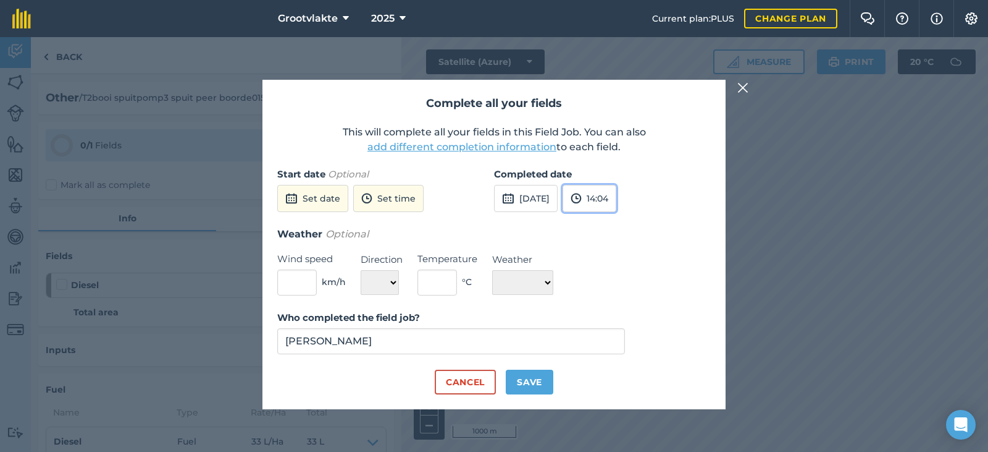
click at [582, 198] on img at bounding box center [576, 198] width 11 height 15
click at [540, 190] on button "[DATE]" at bounding box center [526, 198] width 64 height 27
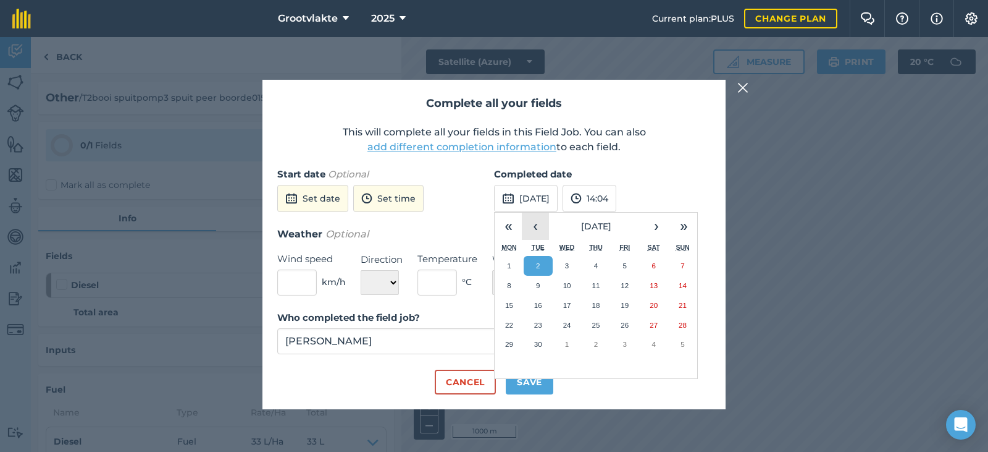
click at [529, 219] on button "‹" at bounding box center [535, 225] width 27 height 27
click at [625, 341] on abbr "29" at bounding box center [625, 344] width 8 height 8
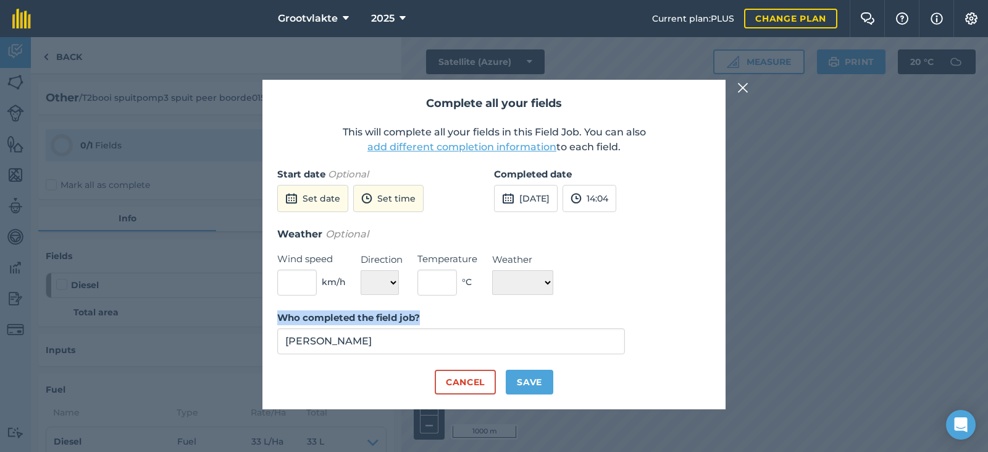
click at [535, 369] on form "Start date Optional Set date Set time Completed date [DATE] 14:04 Weather Optio…" at bounding box center [494, 280] width 434 height 227
click at [535, 374] on button "Save" at bounding box center [530, 381] width 48 height 25
checkbox input "true"
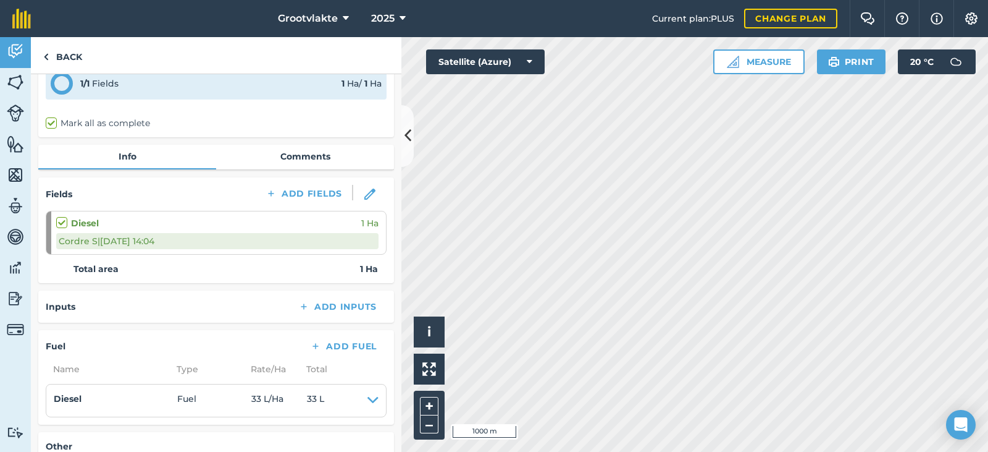
scroll to position [0, 0]
